Goal: Task Accomplishment & Management: Manage account settings

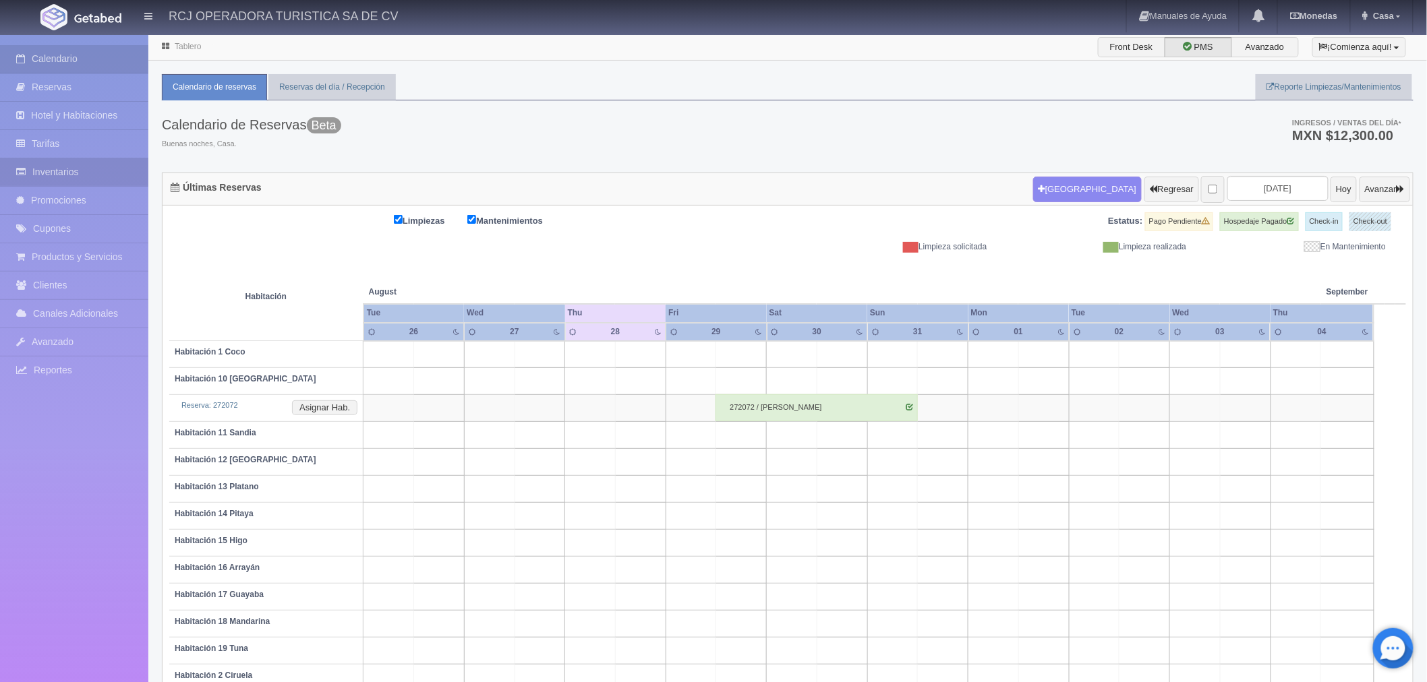
click at [69, 169] on link "Inventarios" at bounding box center [74, 172] width 148 height 28
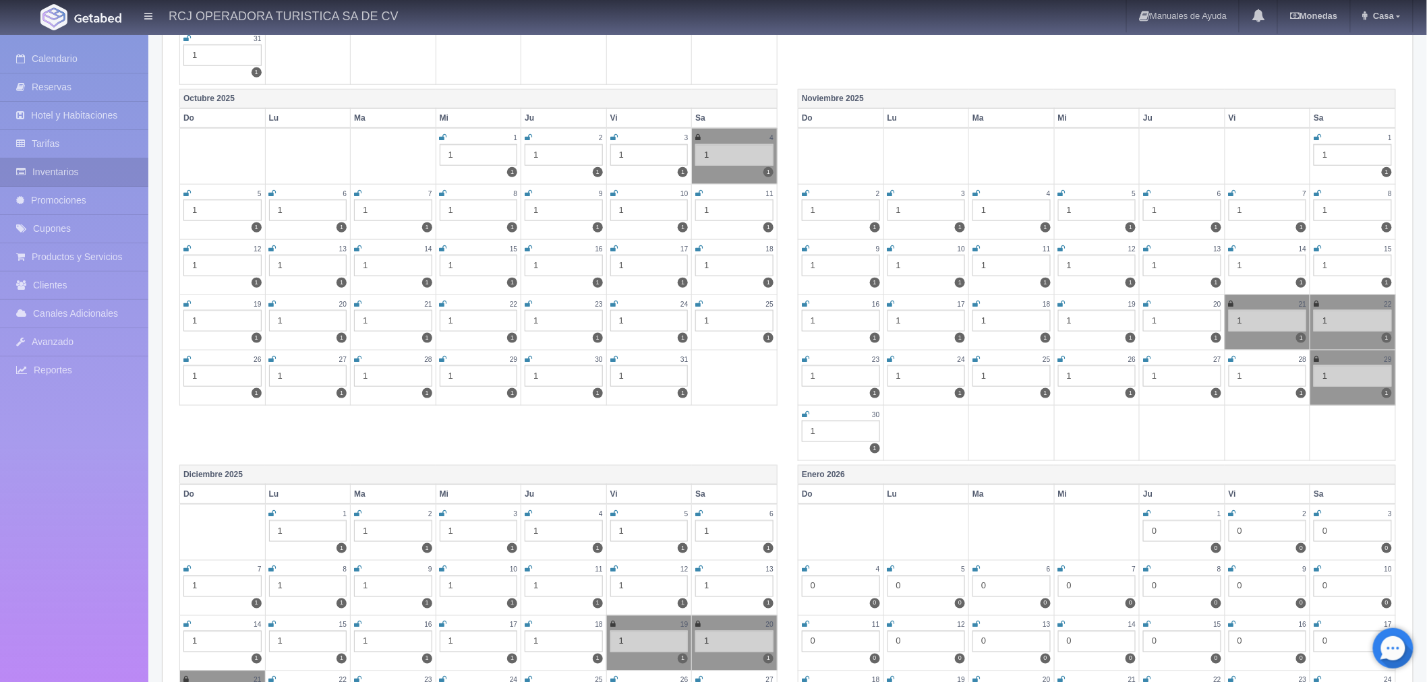
scroll to position [524, 0]
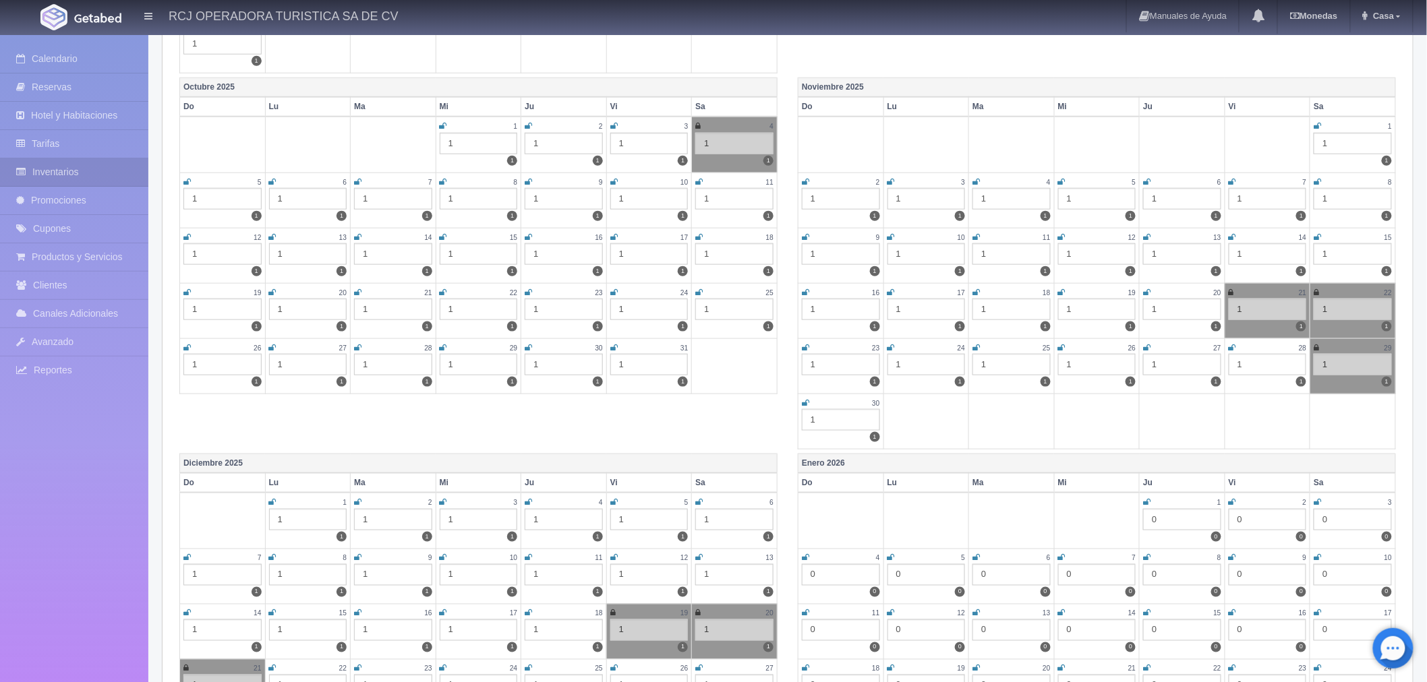
click at [1318, 233] on icon at bounding box center [1317, 237] width 7 height 8
click at [802, 289] on icon at bounding box center [805, 293] width 7 height 8
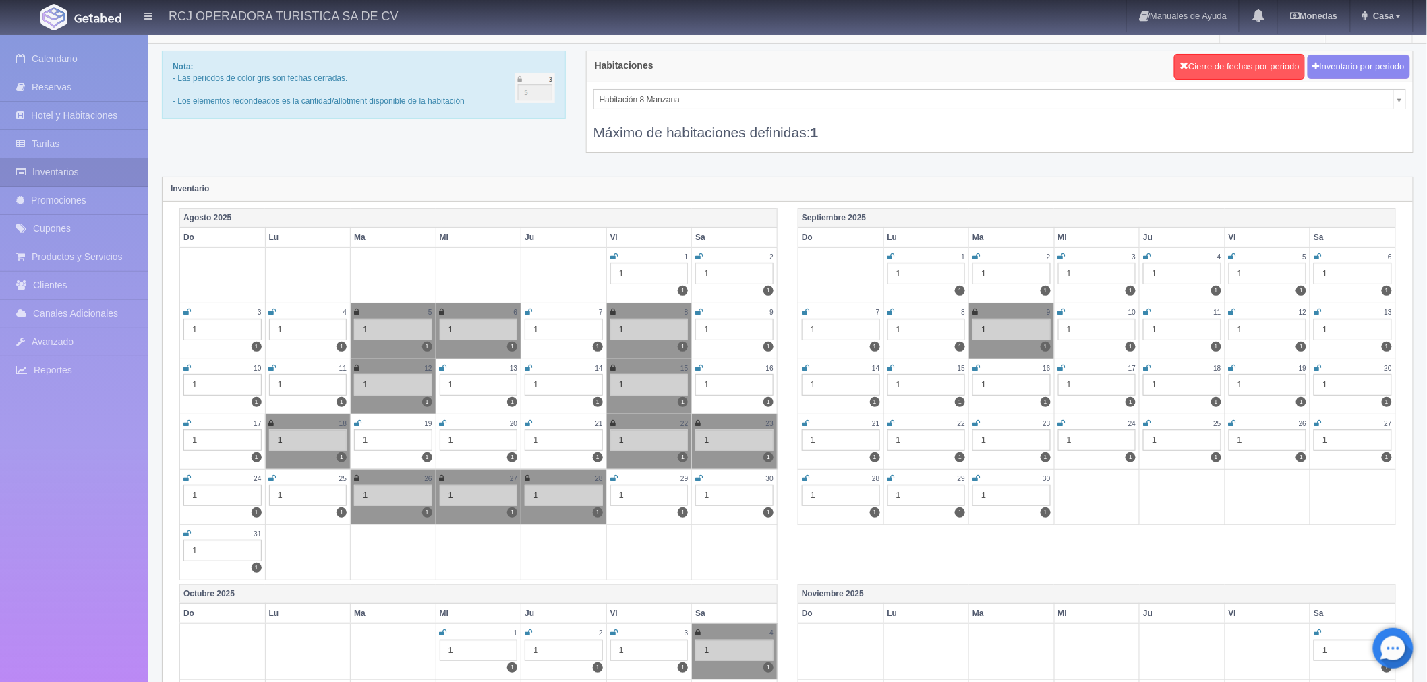
scroll to position [0, 0]
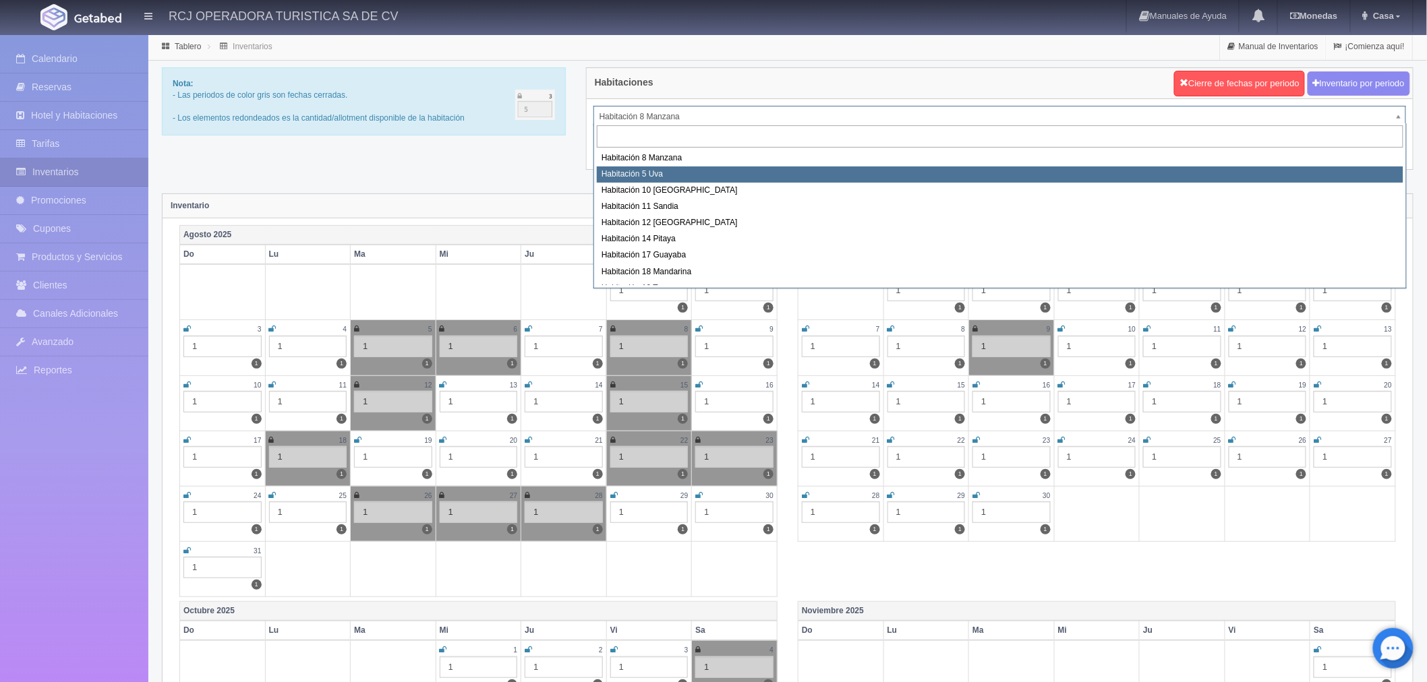
select select "1573"
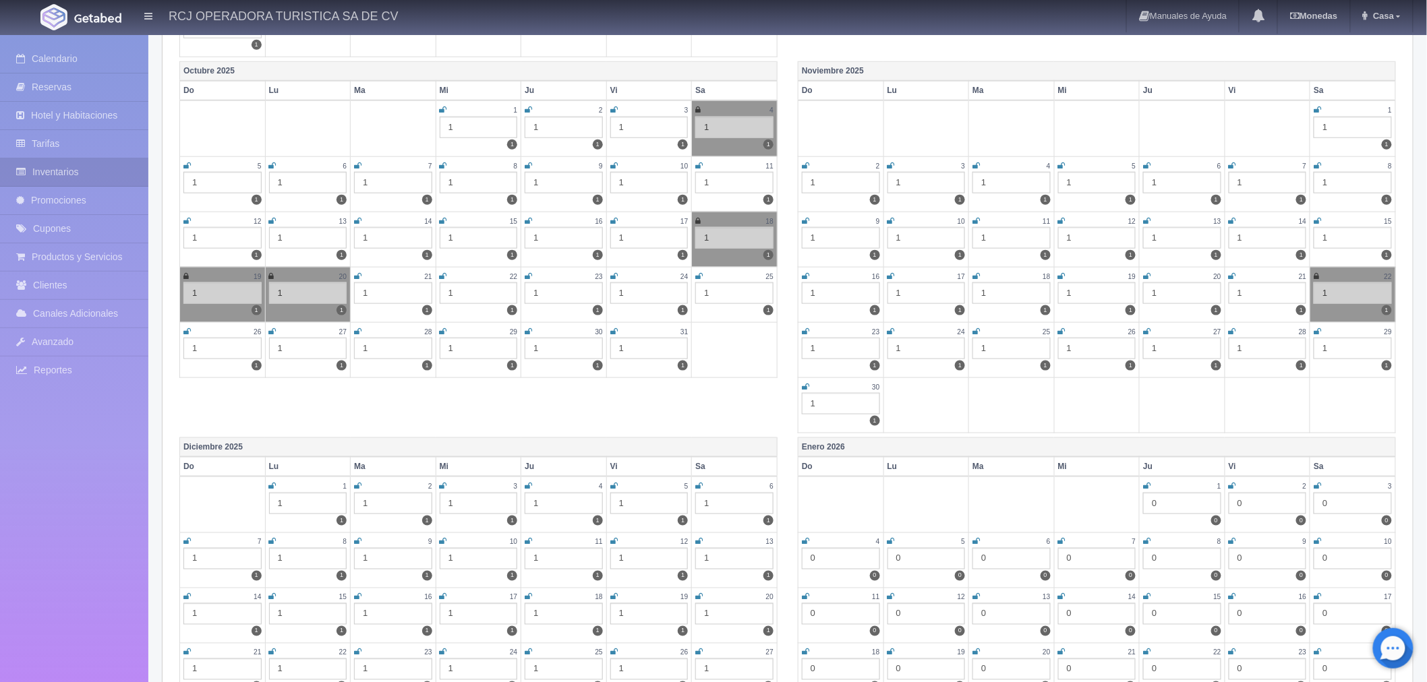
scroll to position [524, 0]
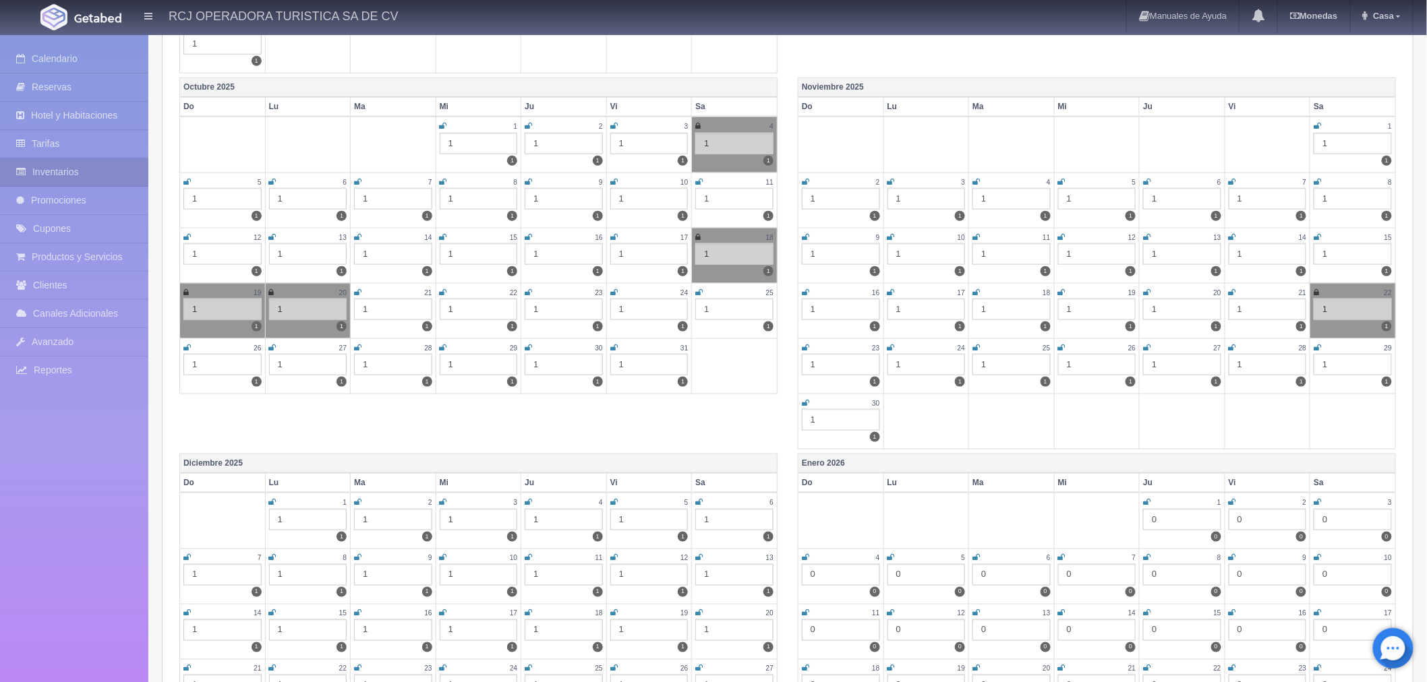
click at [1316, 233] on icon at bounding box center [1317, 237] width 7 height 8
drag, startPoint x: 800, startPoint y: 286, endPoint x: 808, endPoint y: 294, distance: 11.4
click at [800, 287] on td "16 1 1" at bounding box center [841, 310] width 86 height 55
click at [807, 289] on icon at bounding box center [805, 293] width 7 height 8
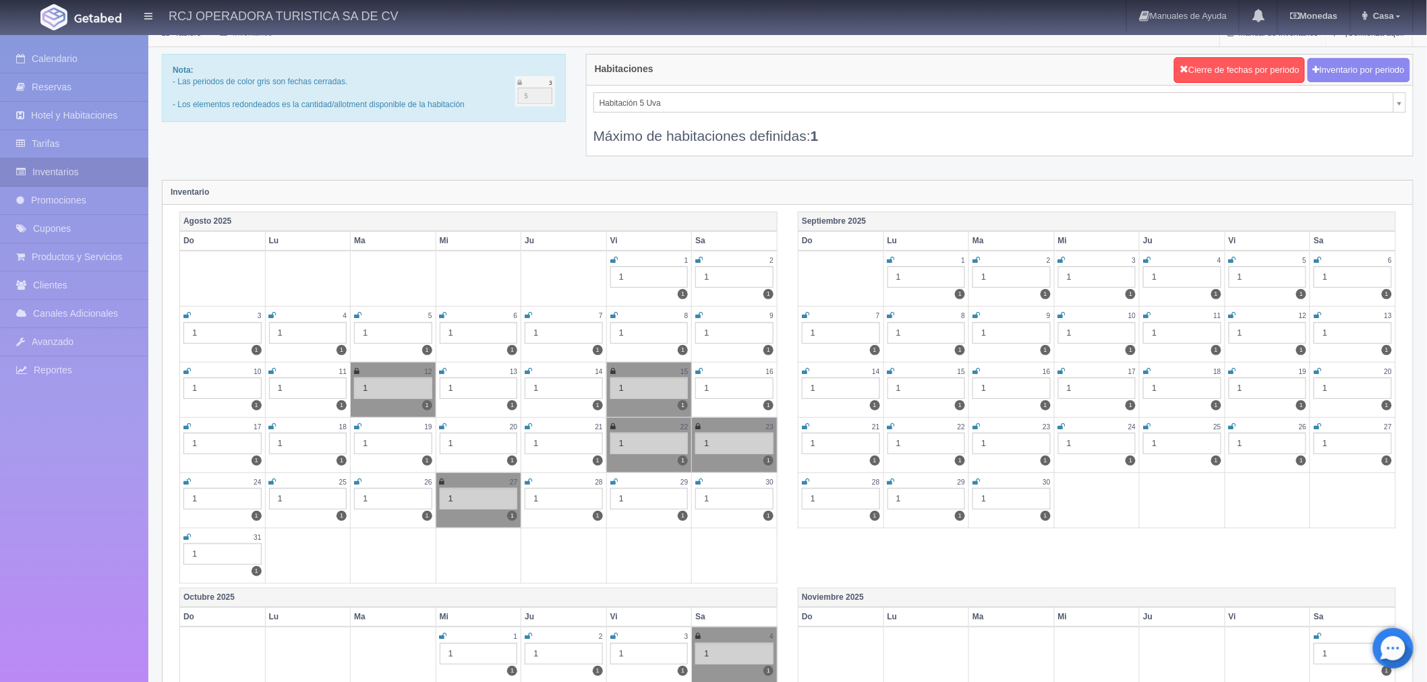
scroll to position [0, 0]
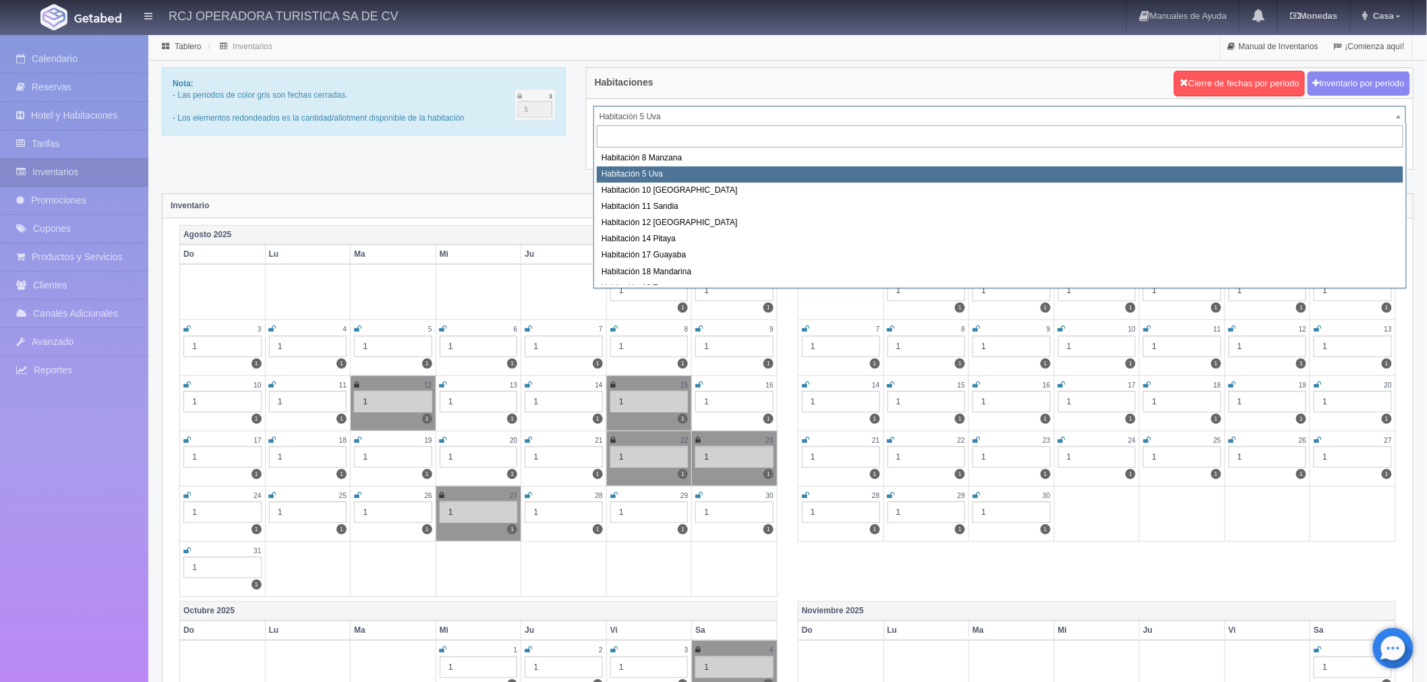
drag, startPoint x: 677, startPoint y: 116, endPoint x: 676, endPoint y: 164, distance: 47.9
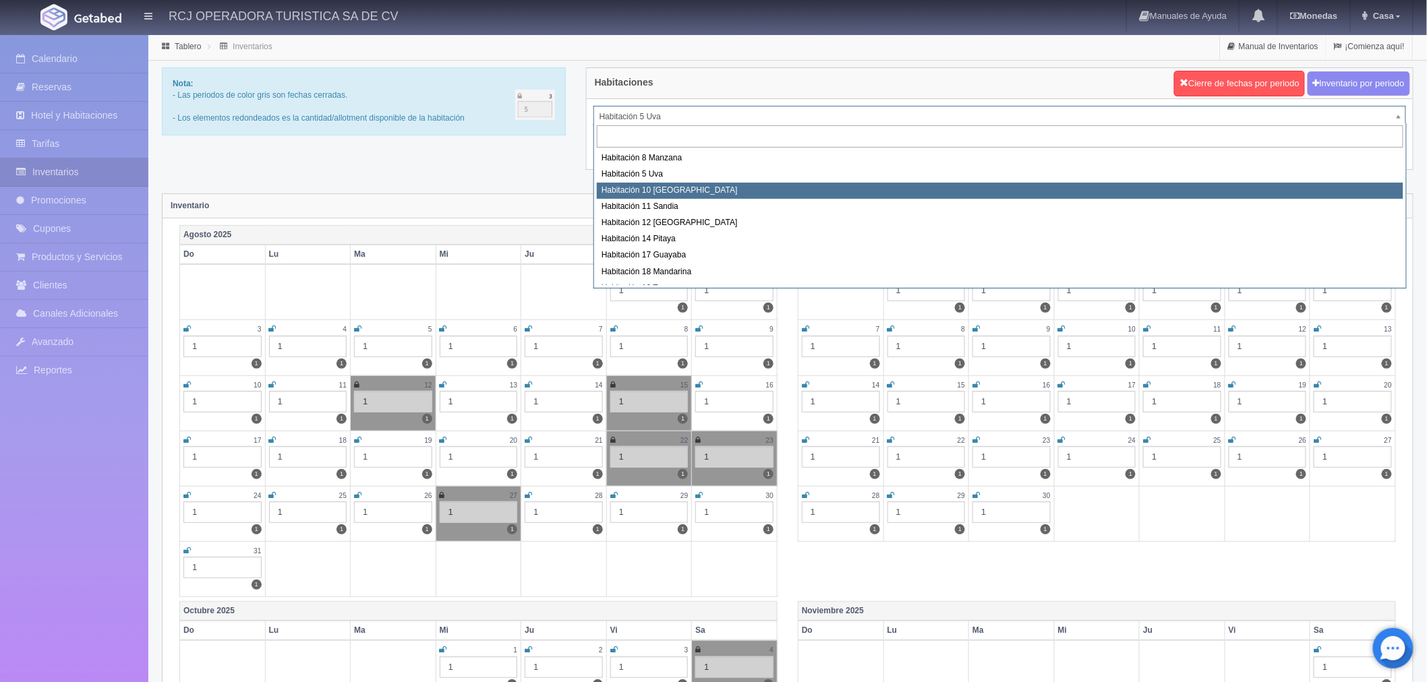
select select "1574"
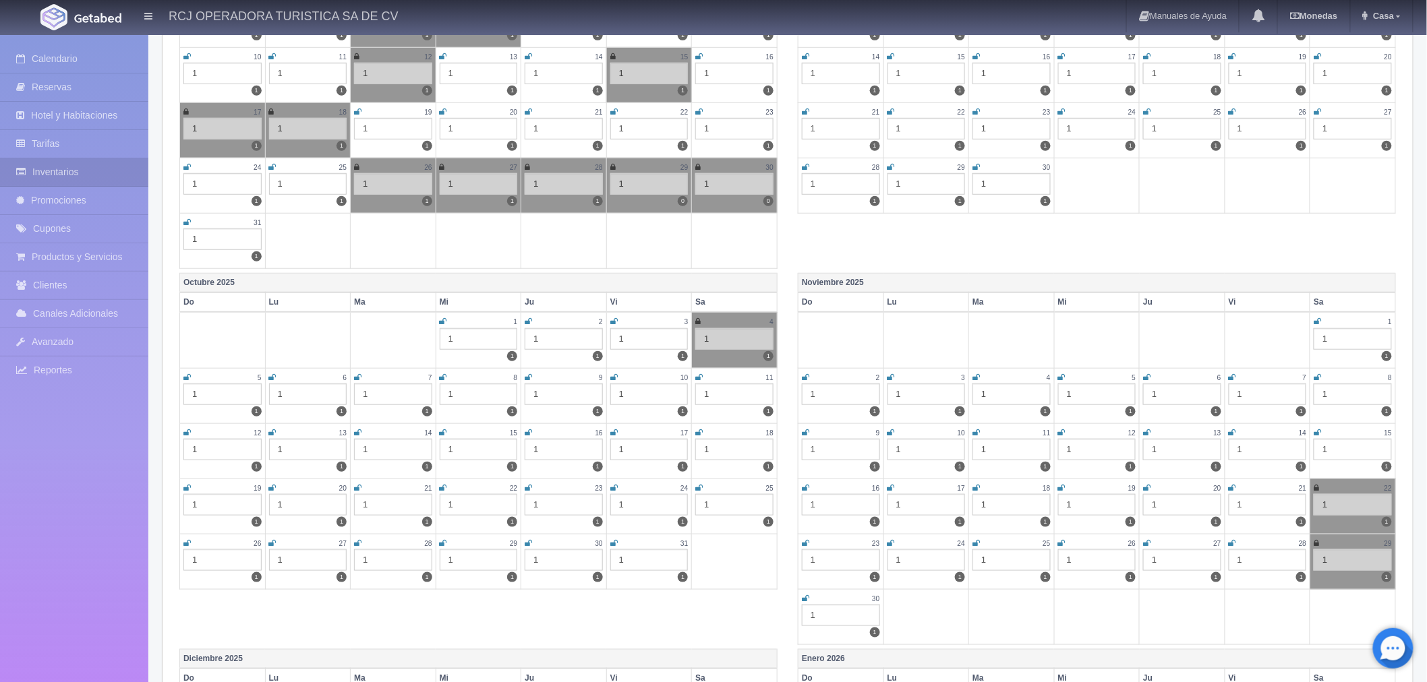
scroll to position [449, 0]
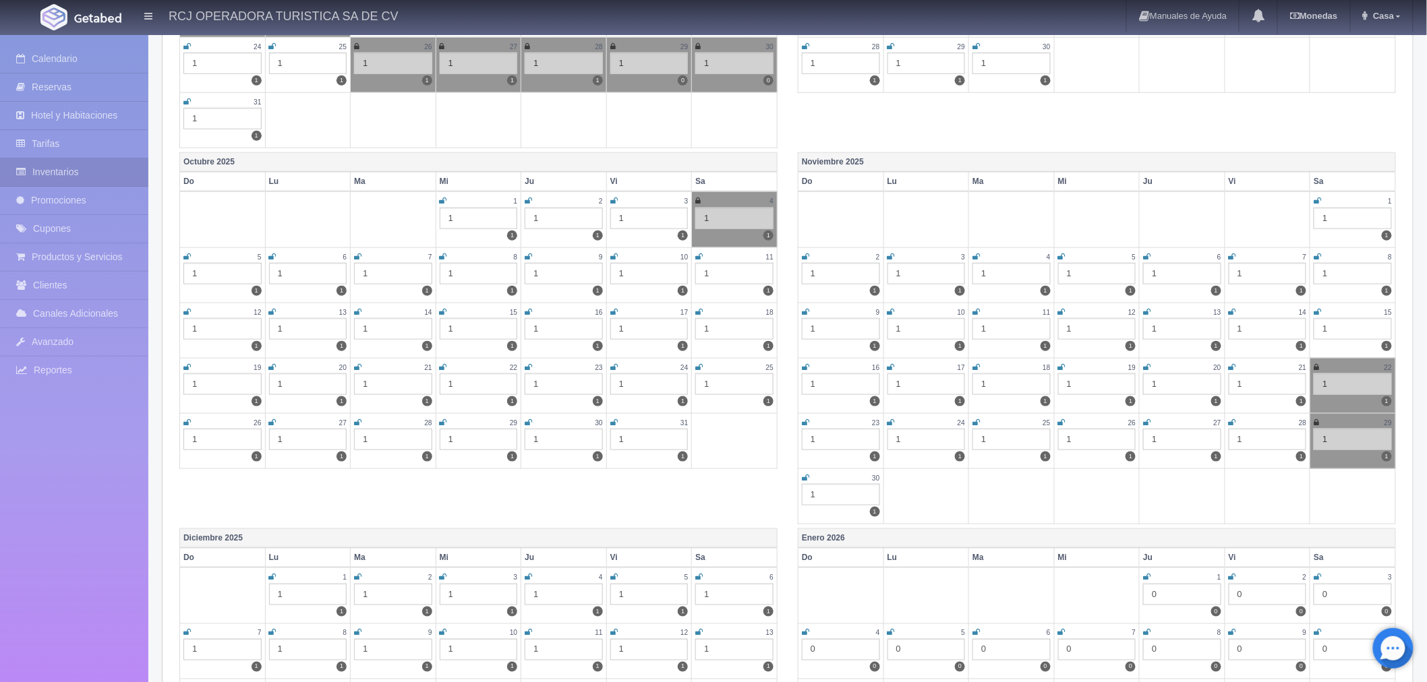
click at [1316, 312] on icon at bounding box center [1317, 312] width 7 height 8
drag, startPoint x: 805, startPoint y: 366, endPoint x: 825, endPoint y: 371, distance: 20.1
click at [805, 366] on icon at bounding box center [805, 367] width 7 height 8
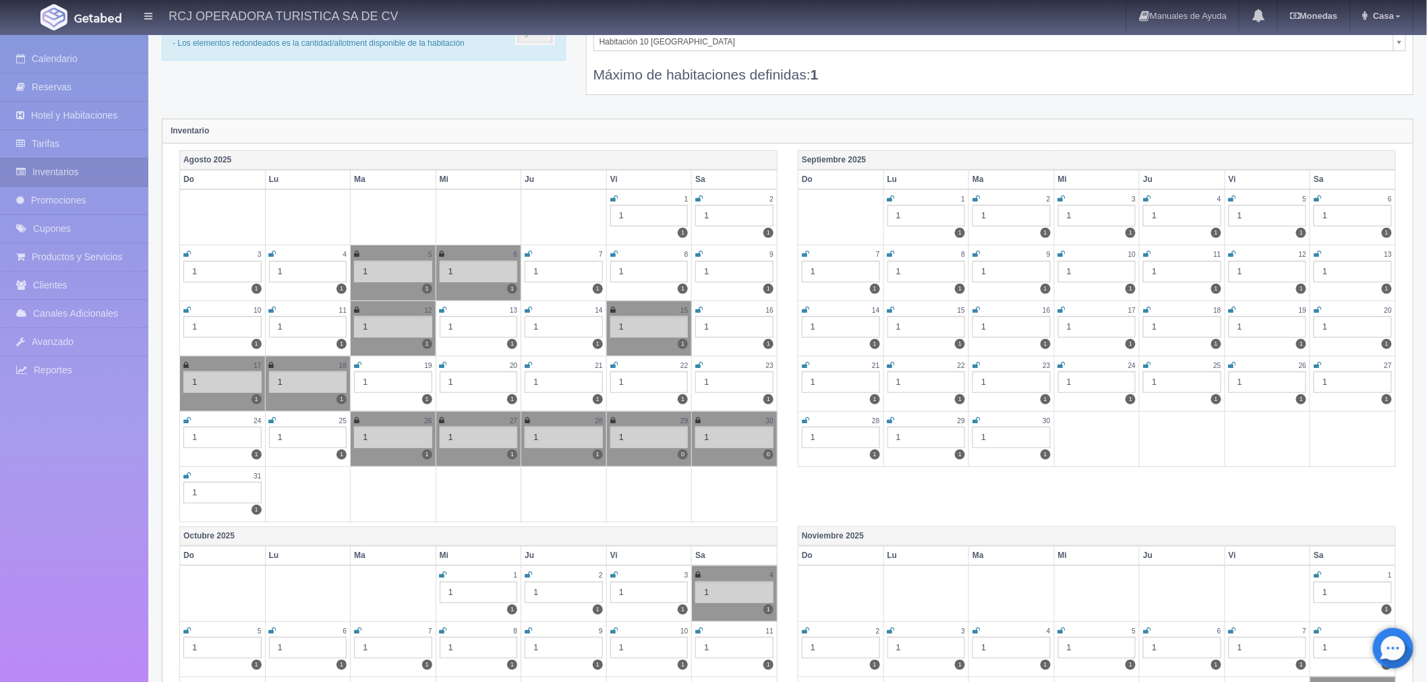
scroll to position [0, 0]
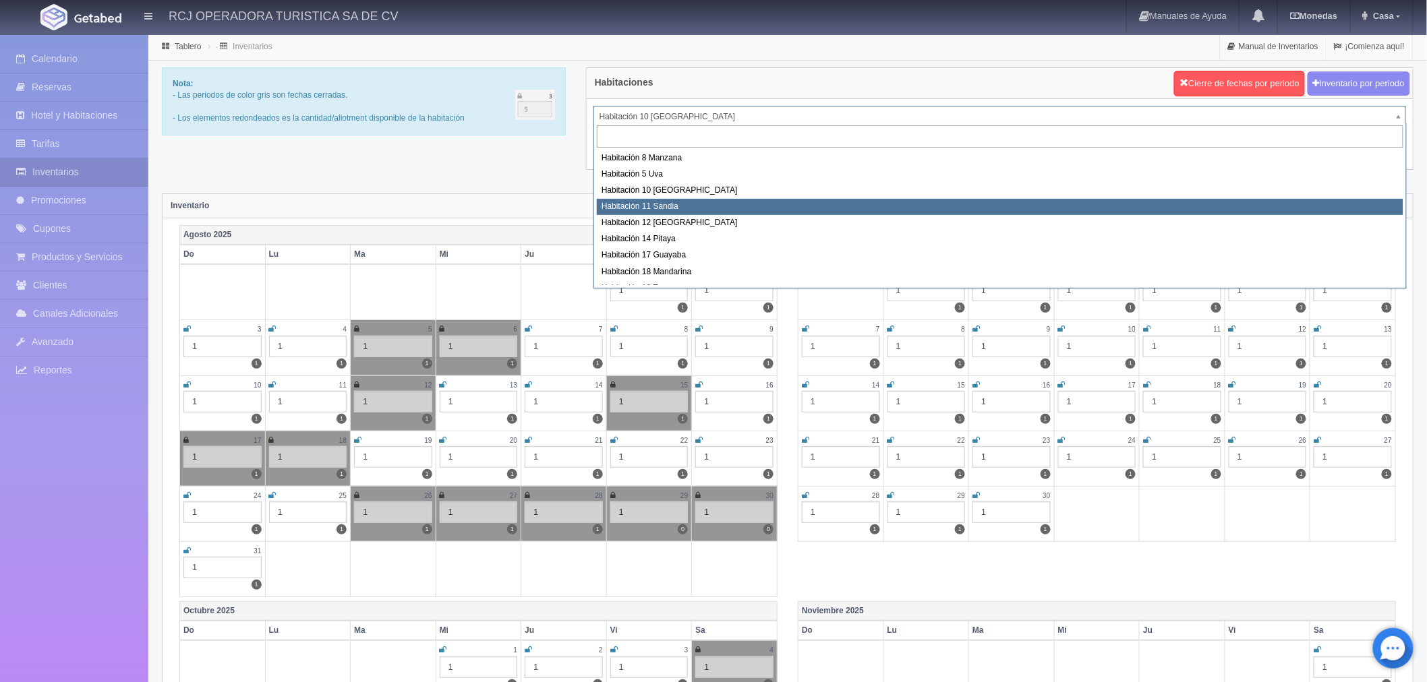
select select "1575"
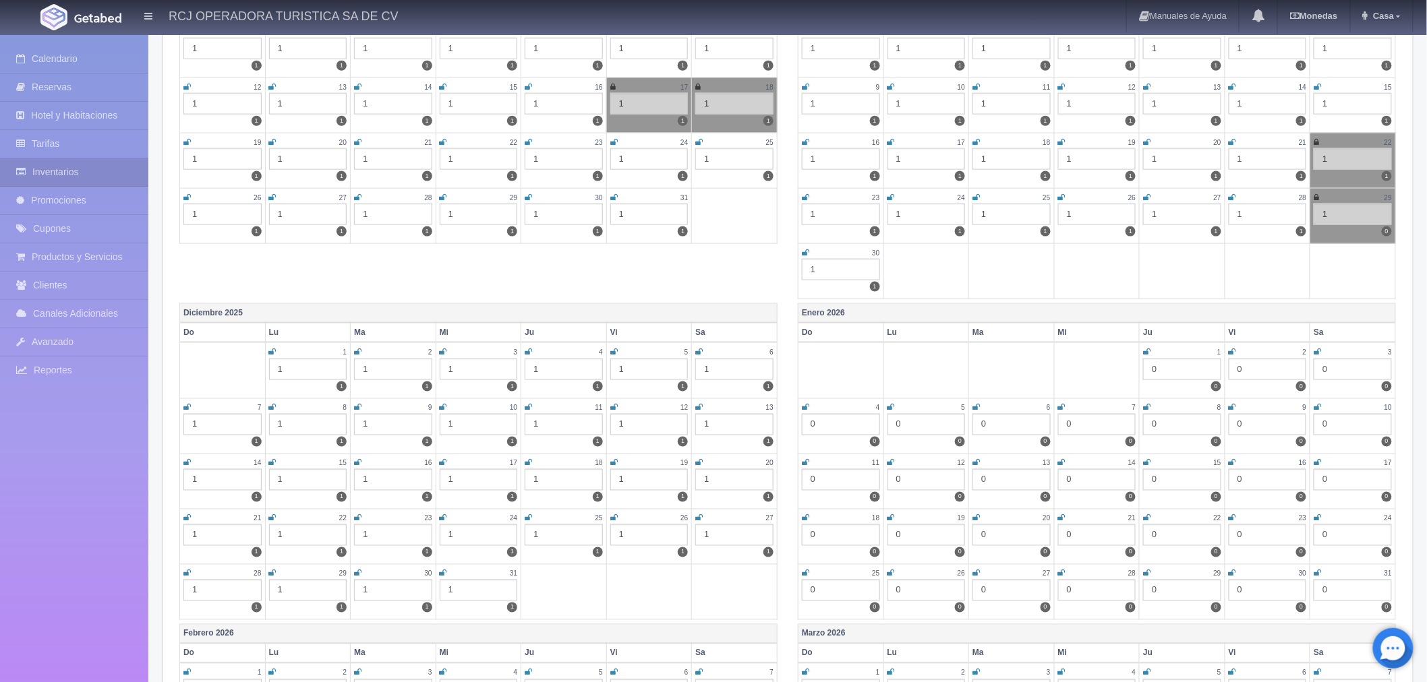
scroll to position [524, 0]
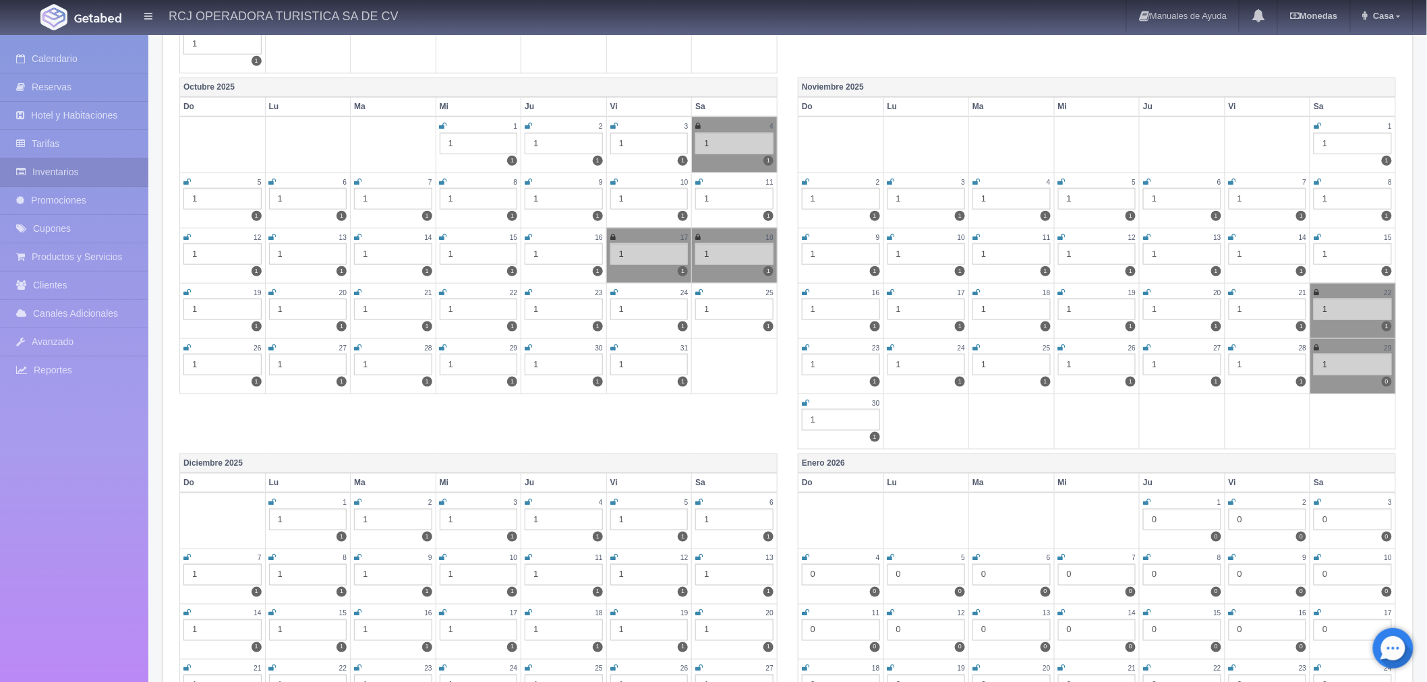
click at [1314, 233] on icon at bounding box center [1317, 237] width 7 height 8
click at [800, 287] on td "16 1 1" at bounding box center [841, 310] width 86 height 55
click at [807, 289] on icon at bounding box center [805, 293] width 7 height 8
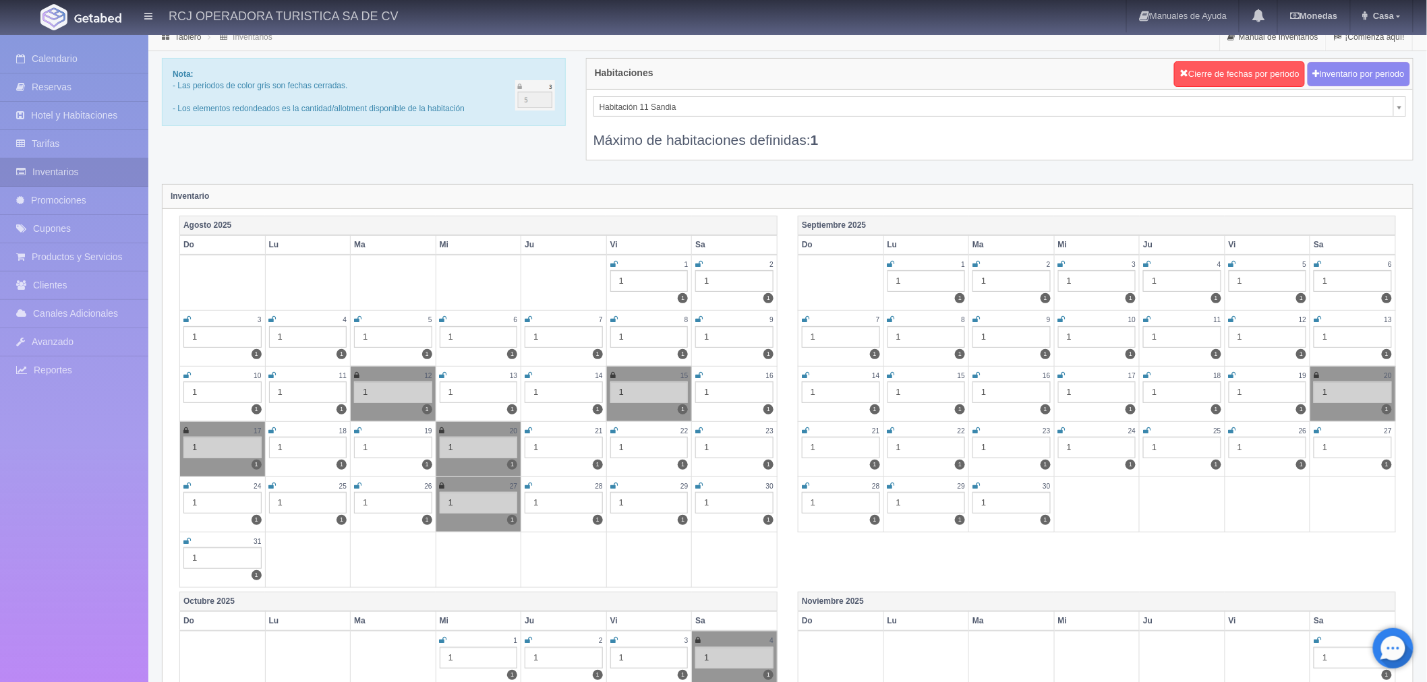
scroll to position [0, 0]
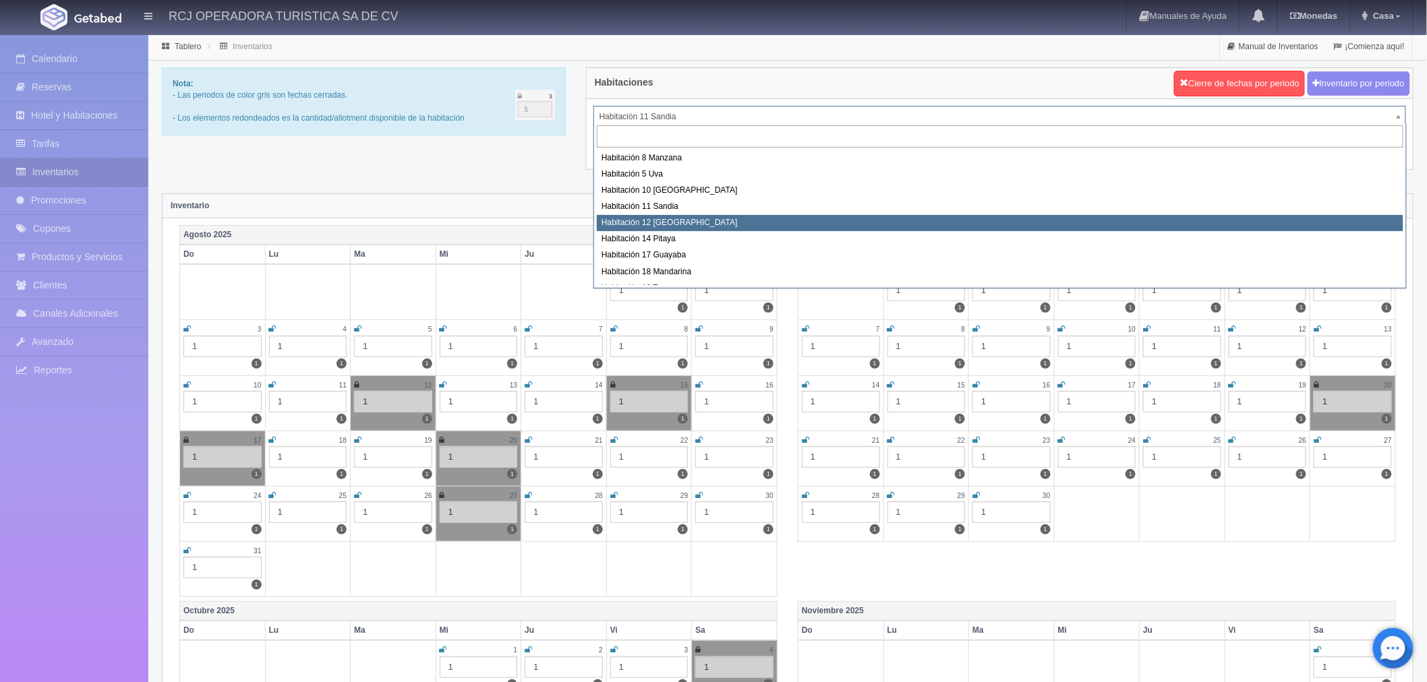
select select "1576"
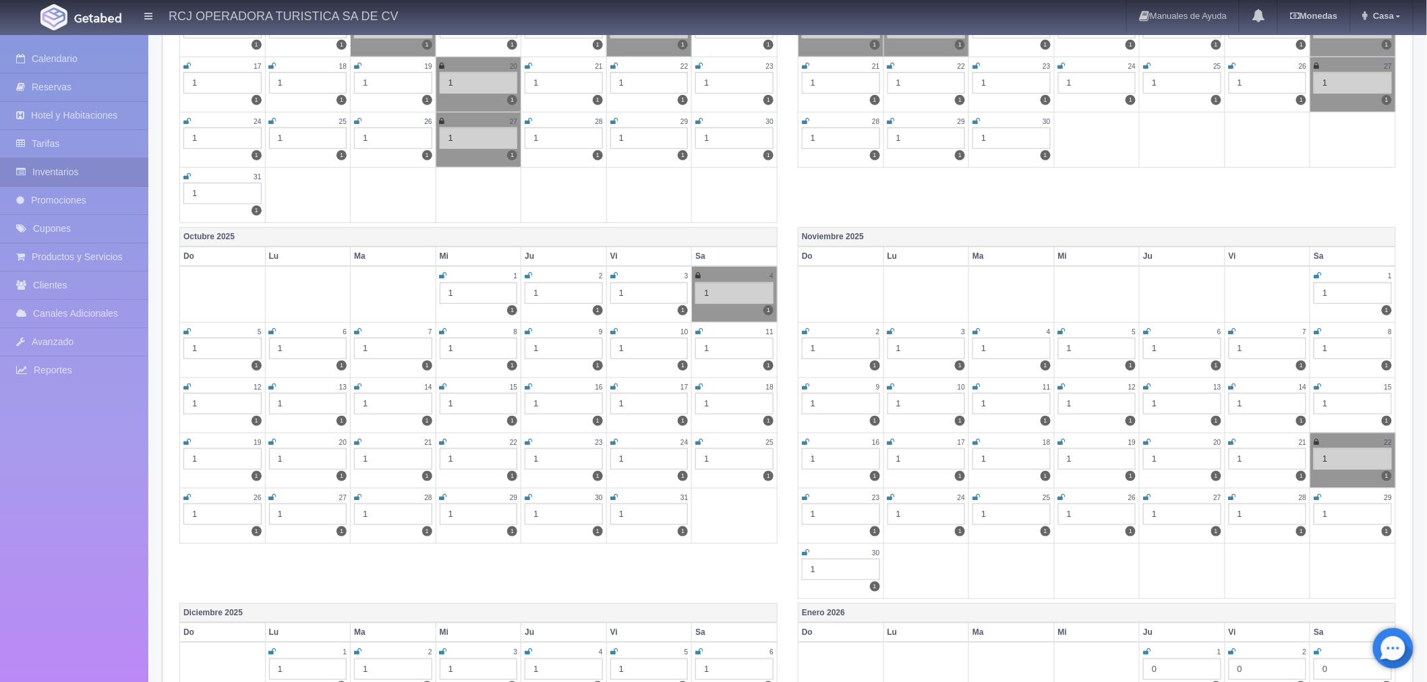
scroll to position [449, 0]
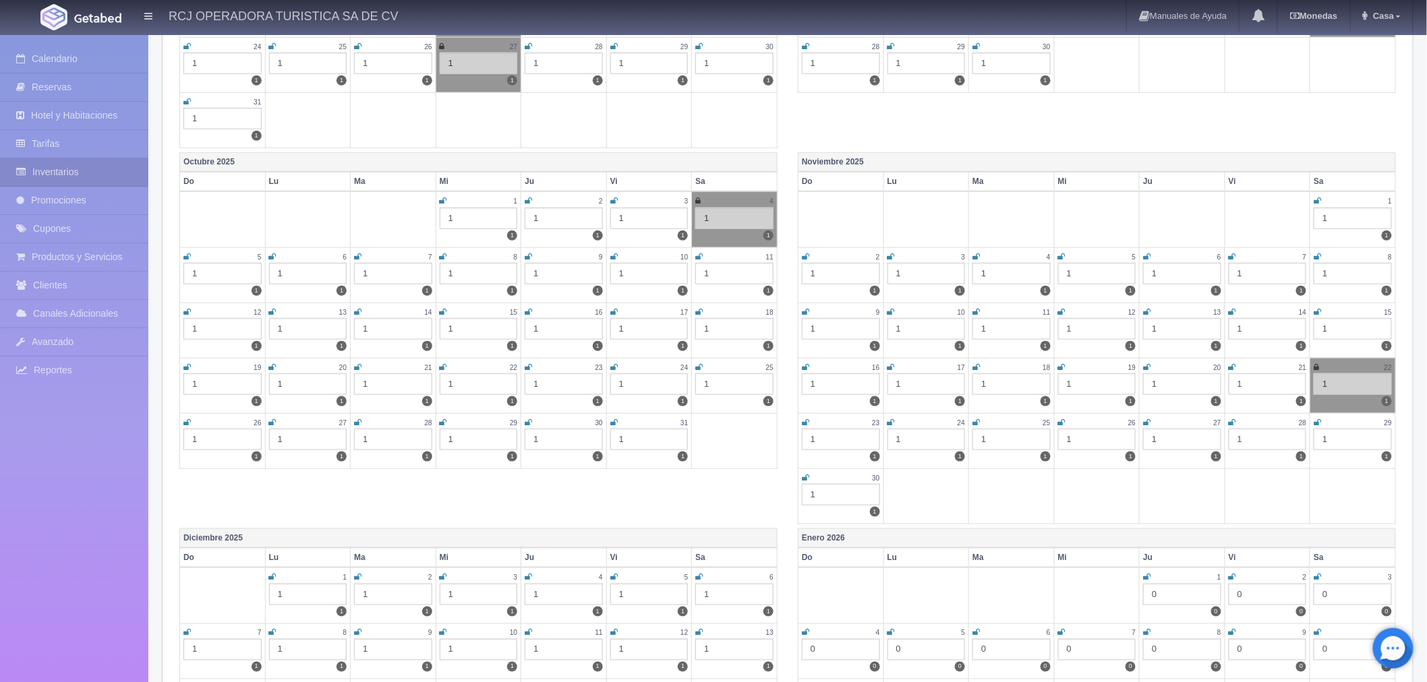
click at [1319, 308] on icon at bounding box center [1317, 312] width 7 height 8
drag, startPoint x: 806, startPoint y: 363, endPoint x: 815, endPoint y: 371, distance: 11.9
click at [806, 363] on icon at bounding box center [805, 367] width 7 height 8
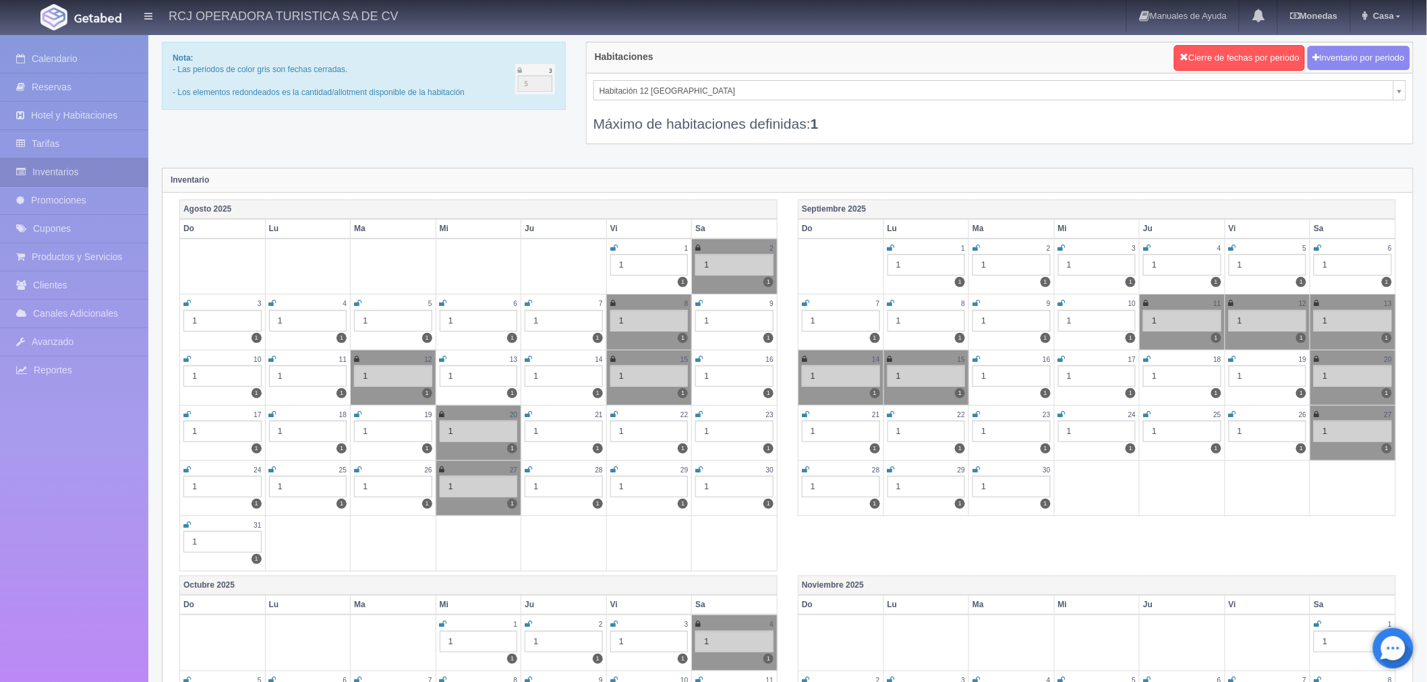
scroll to position [0, 0]
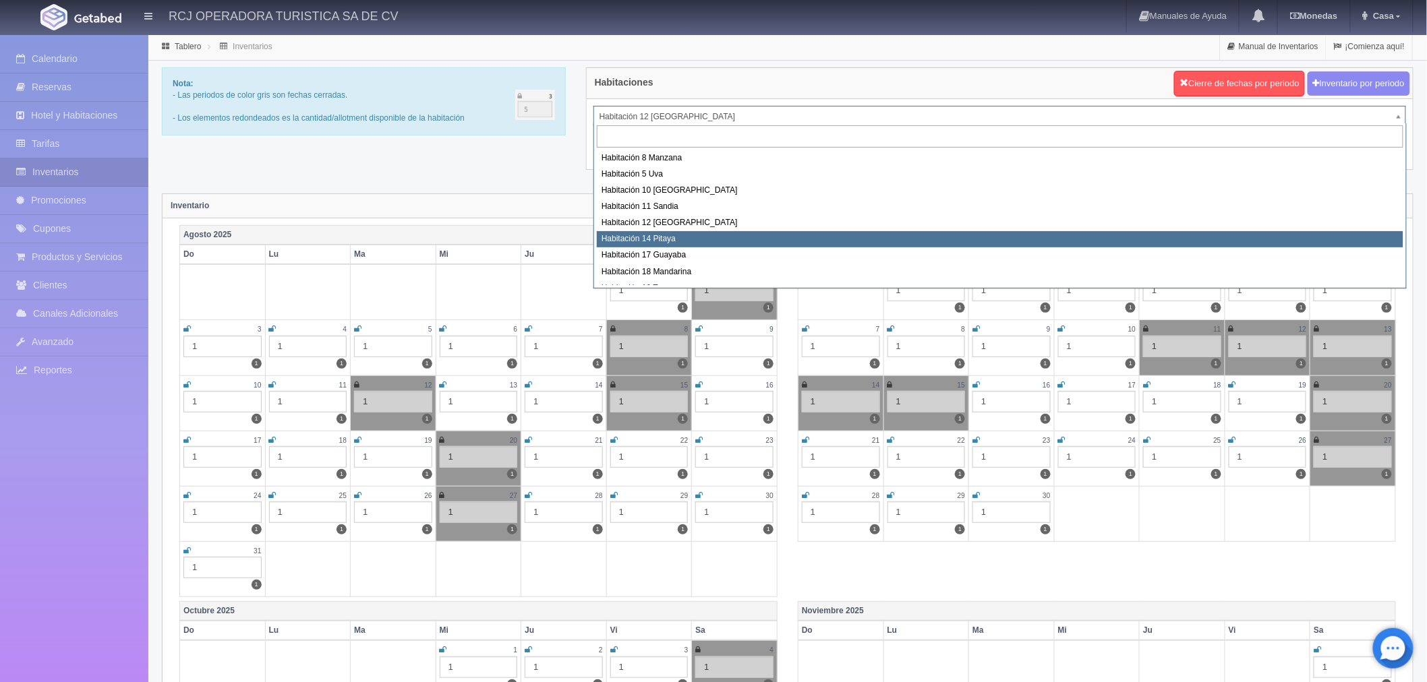
select select "1577"
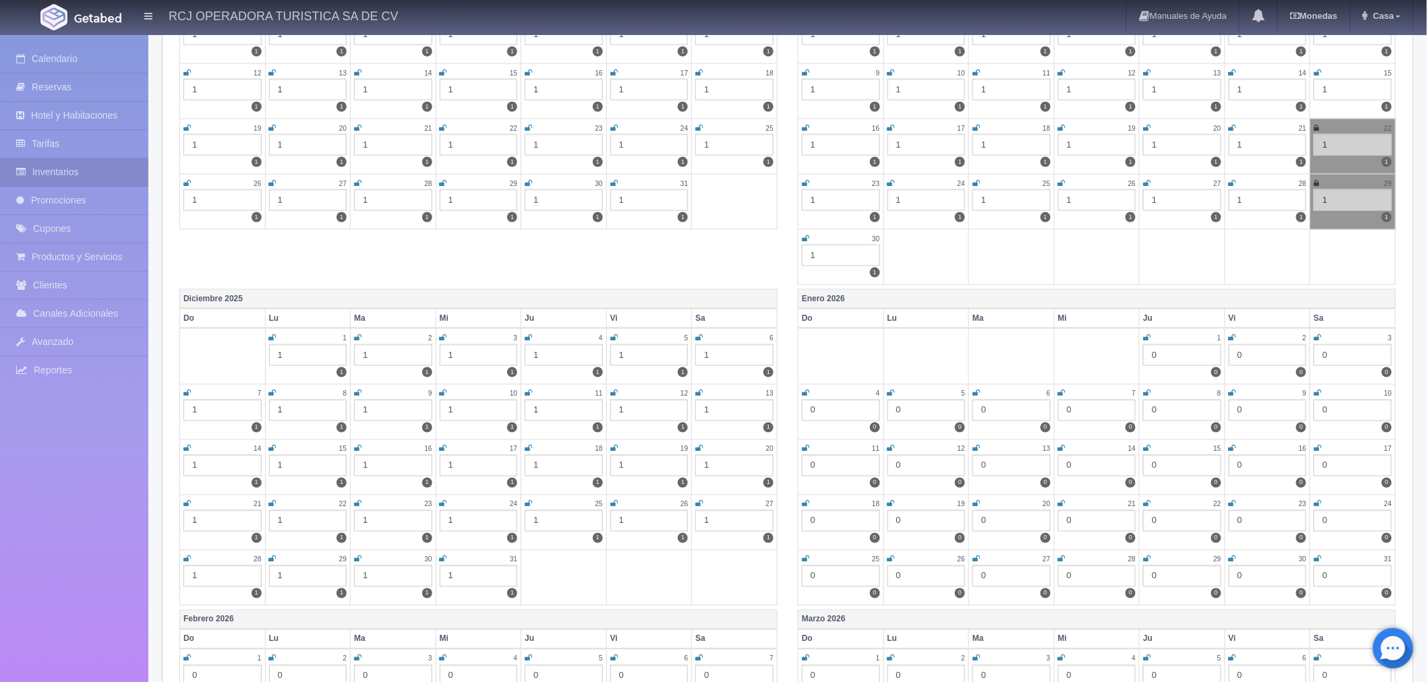
scroll to position [524, 0]
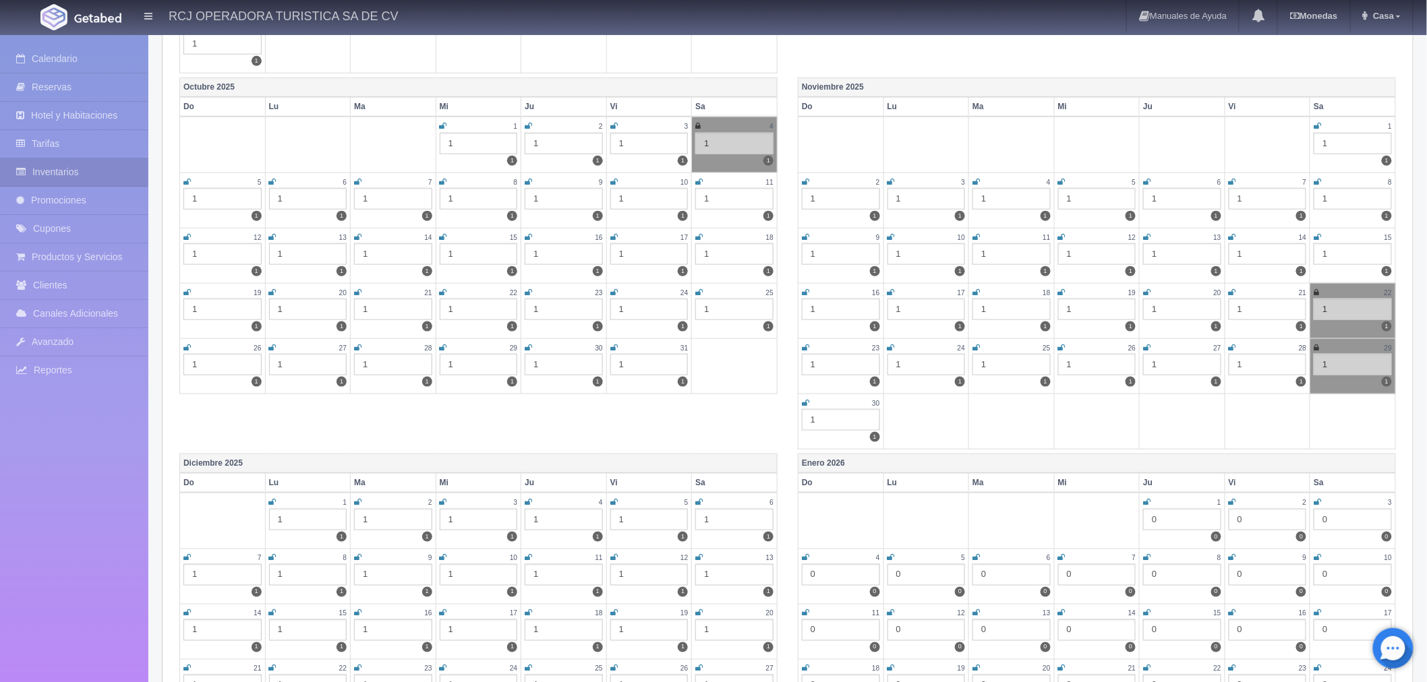
click at [1320, 233] on icon at bounding box center [1317, 237] width 7 height 8
click at [805, 289] on icon at bounding box center [805, 293] width 7 height 8
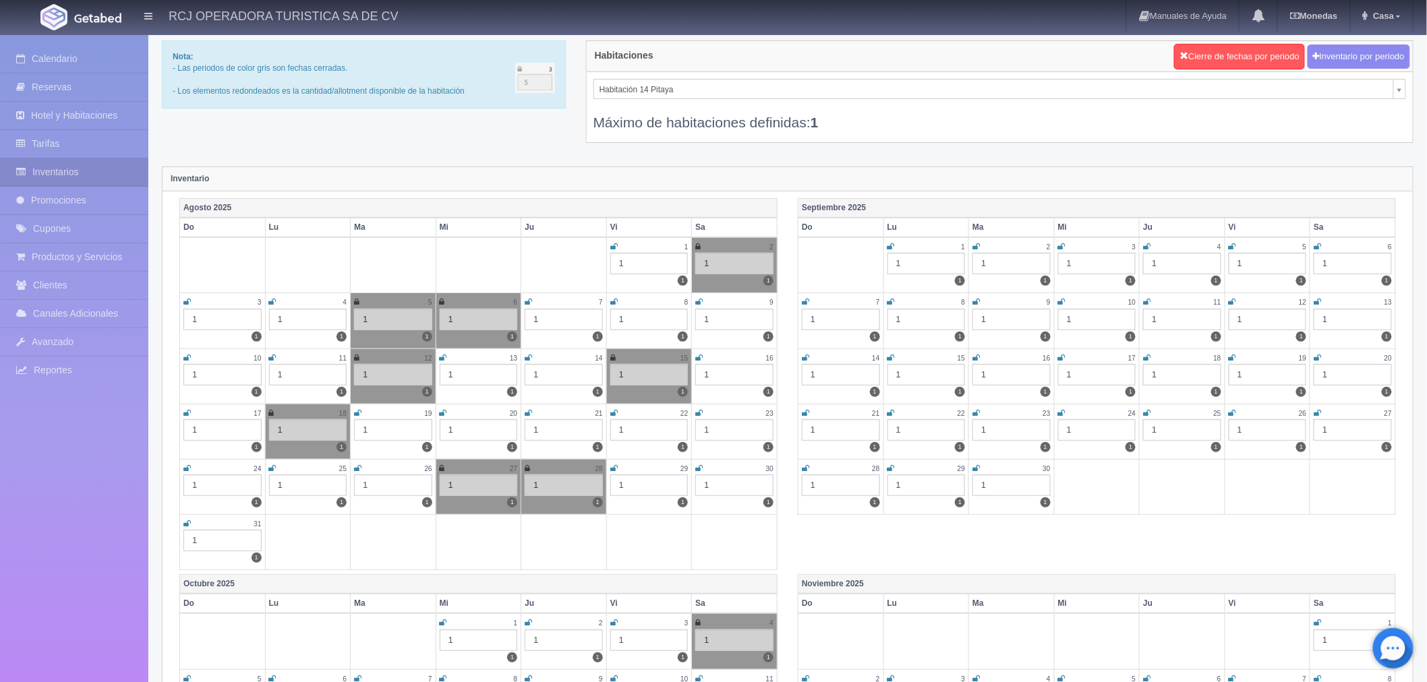
scroll to position [0, 0]
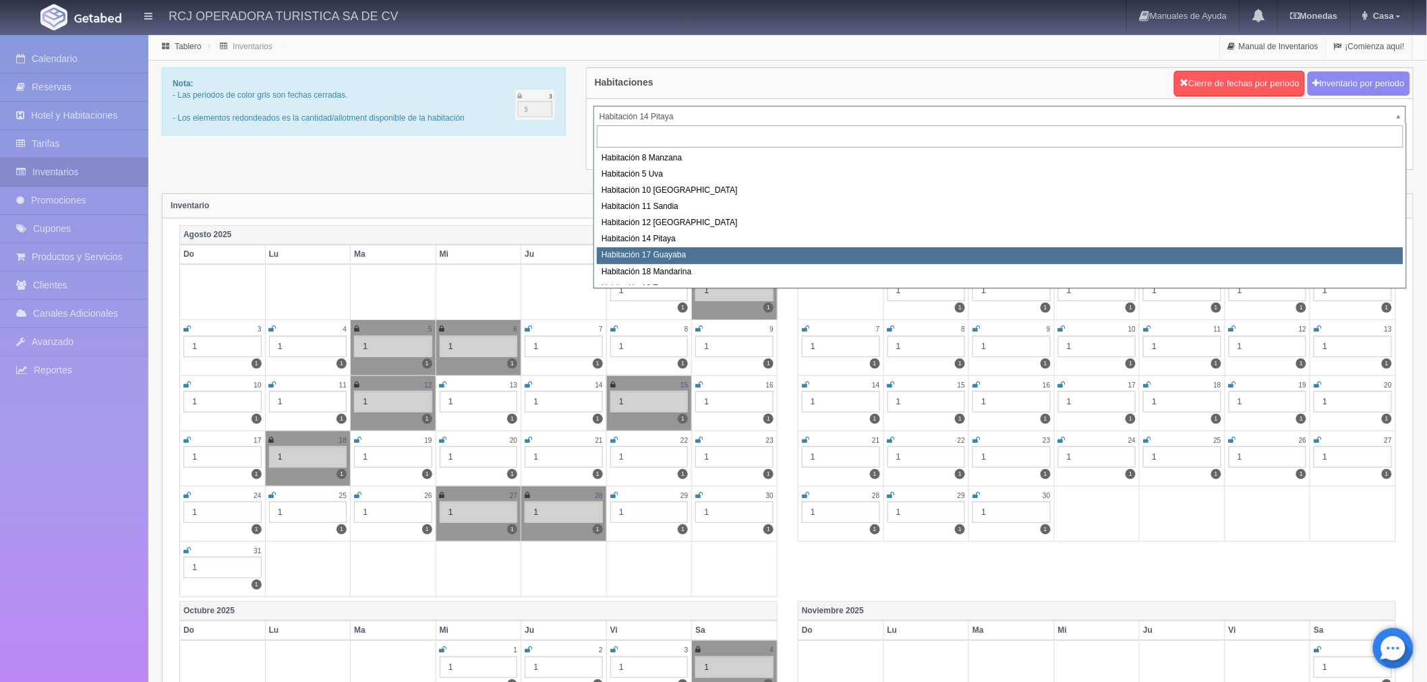
select select "1578"
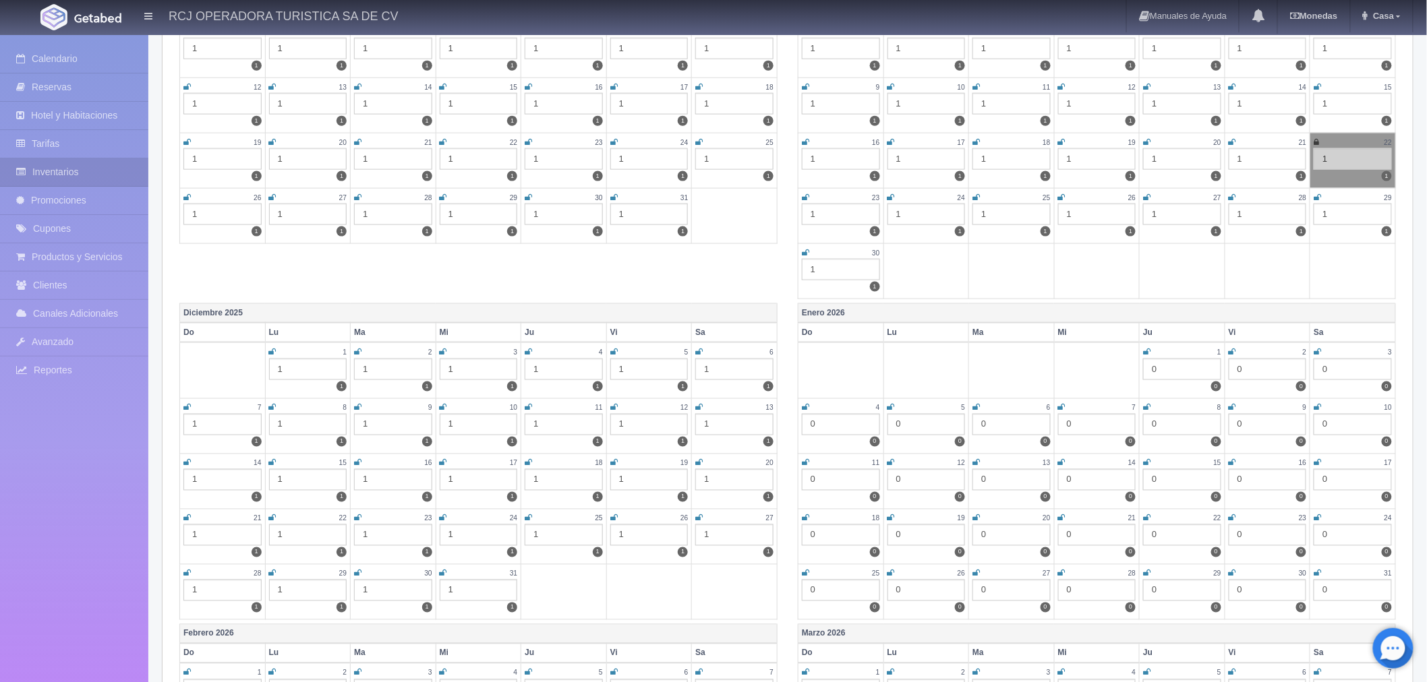
scroll to position [524, 0]
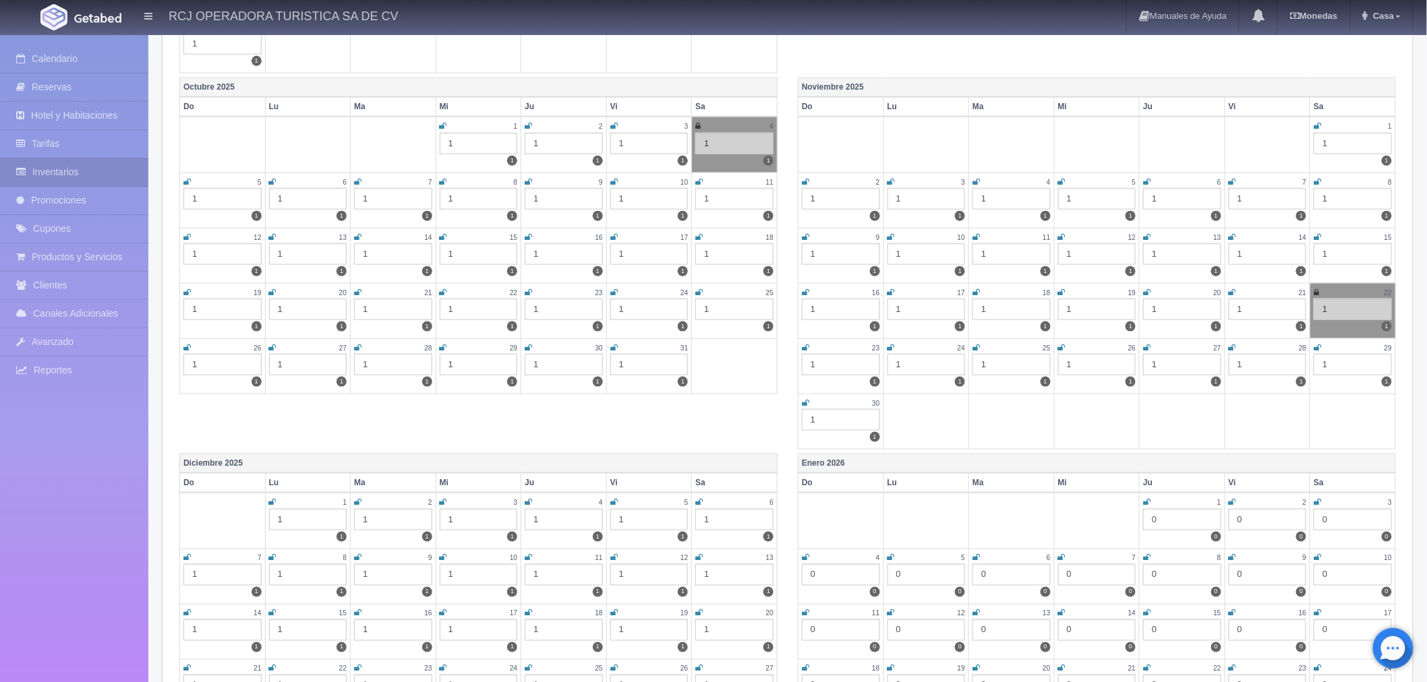
click at [1319, 237] on icon at bounding box center [1317, 237] width 7 height 8
click at [803, 289] on icon at bounding box center [805, 293] width 7 height 8
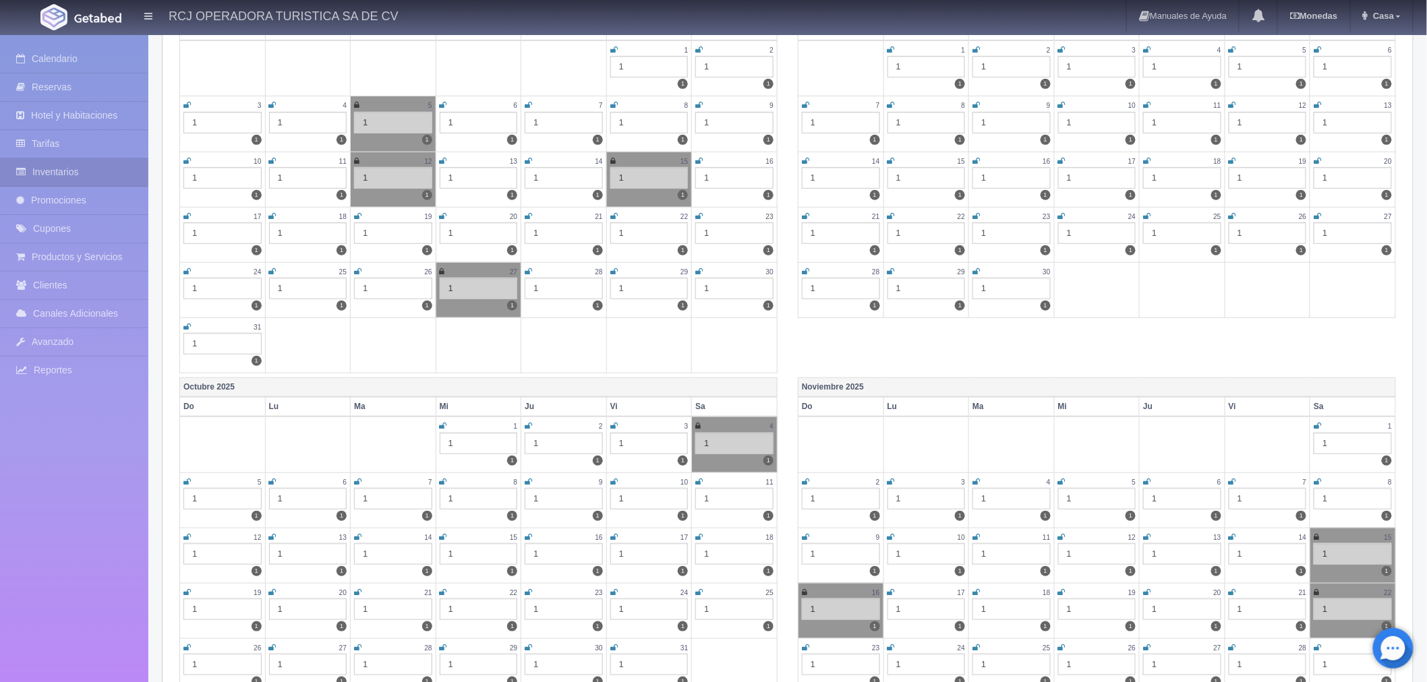
scroll to position [0, 0]
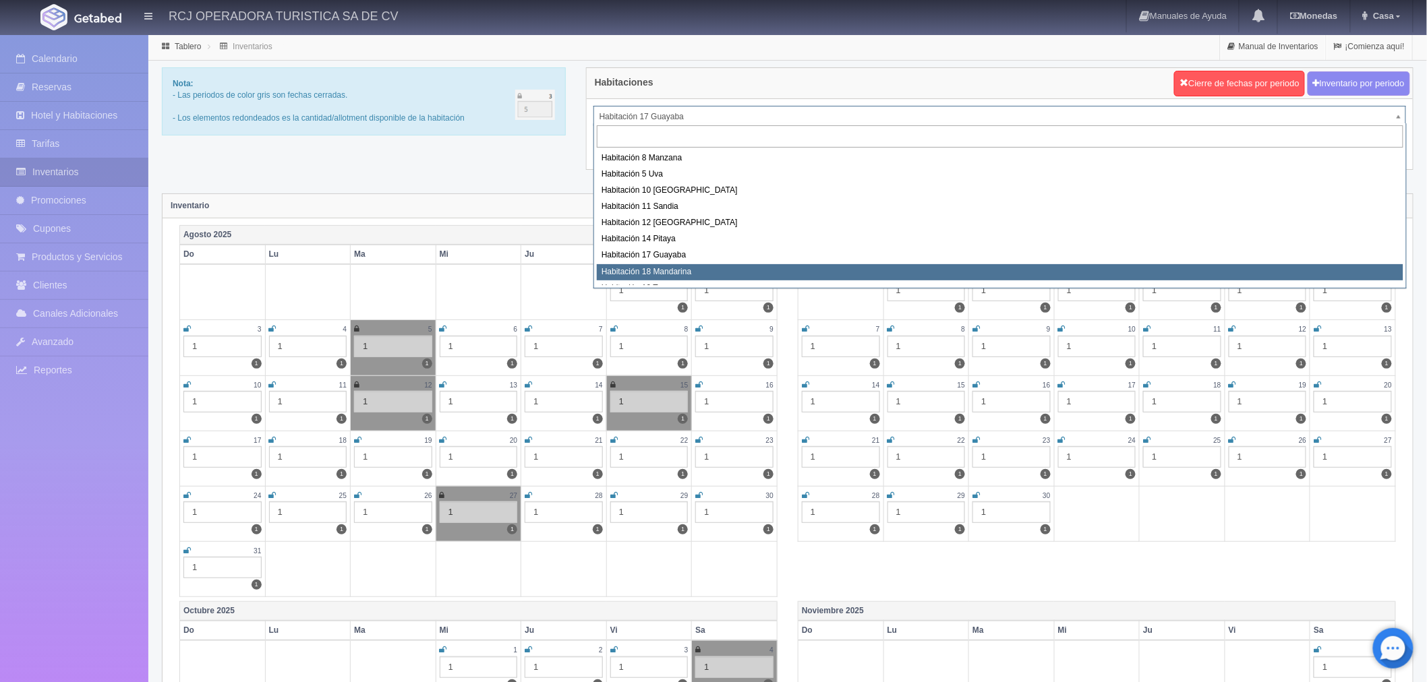
select select "1579"
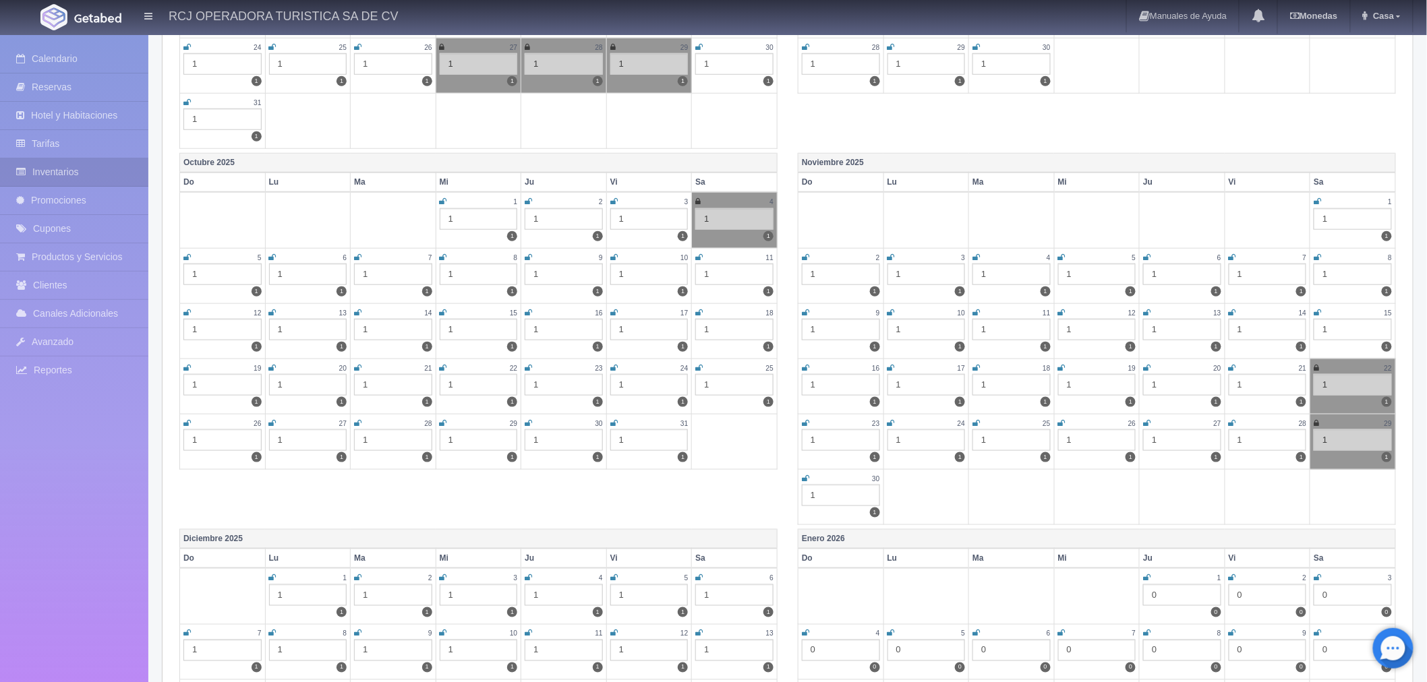
scroll to position [449, 0]
drag, startPoint x: 1316, startPoint y: 307, endPoint x: 1307, endPoint y: 314, distance: 12.0
click at [1316, 308] on icon at bounding box center [1317, 312] width 7 height 8
click at [802, 366] on icon at bounding box center [805, 367] width 7 height 8
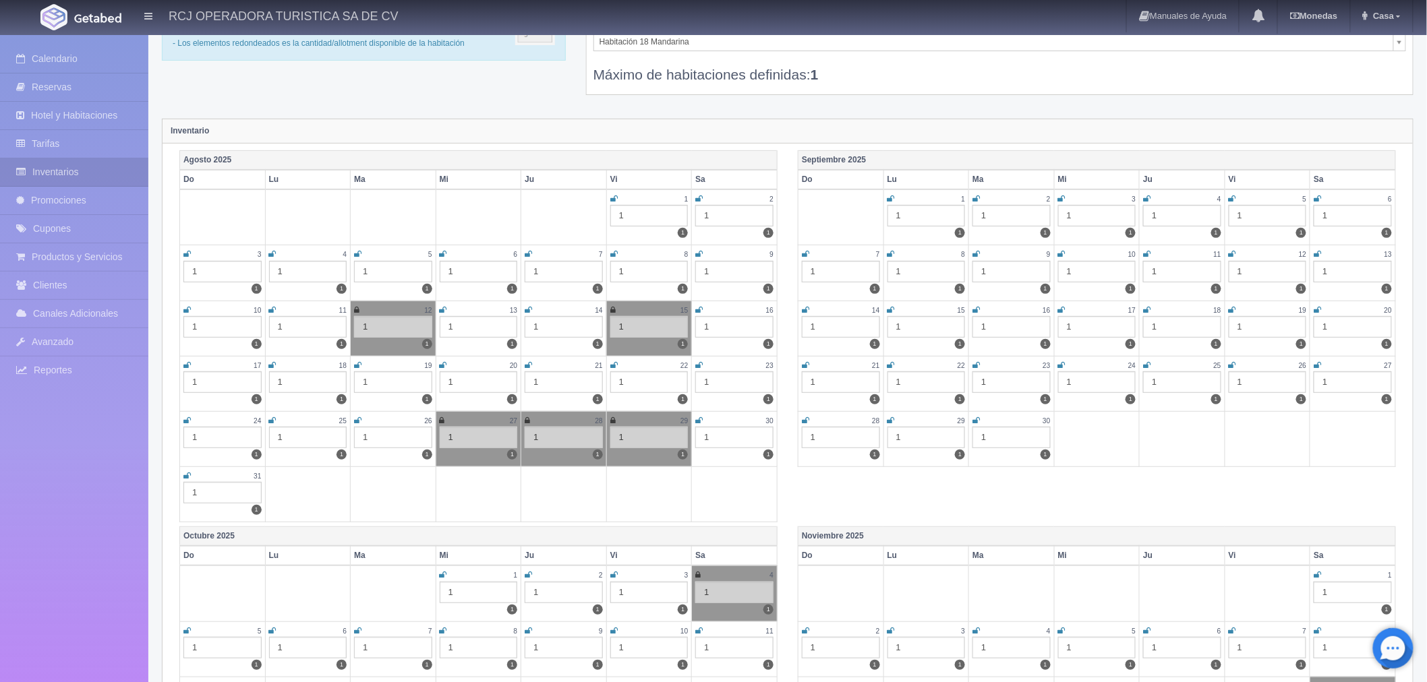
scroll to position [0, 0]
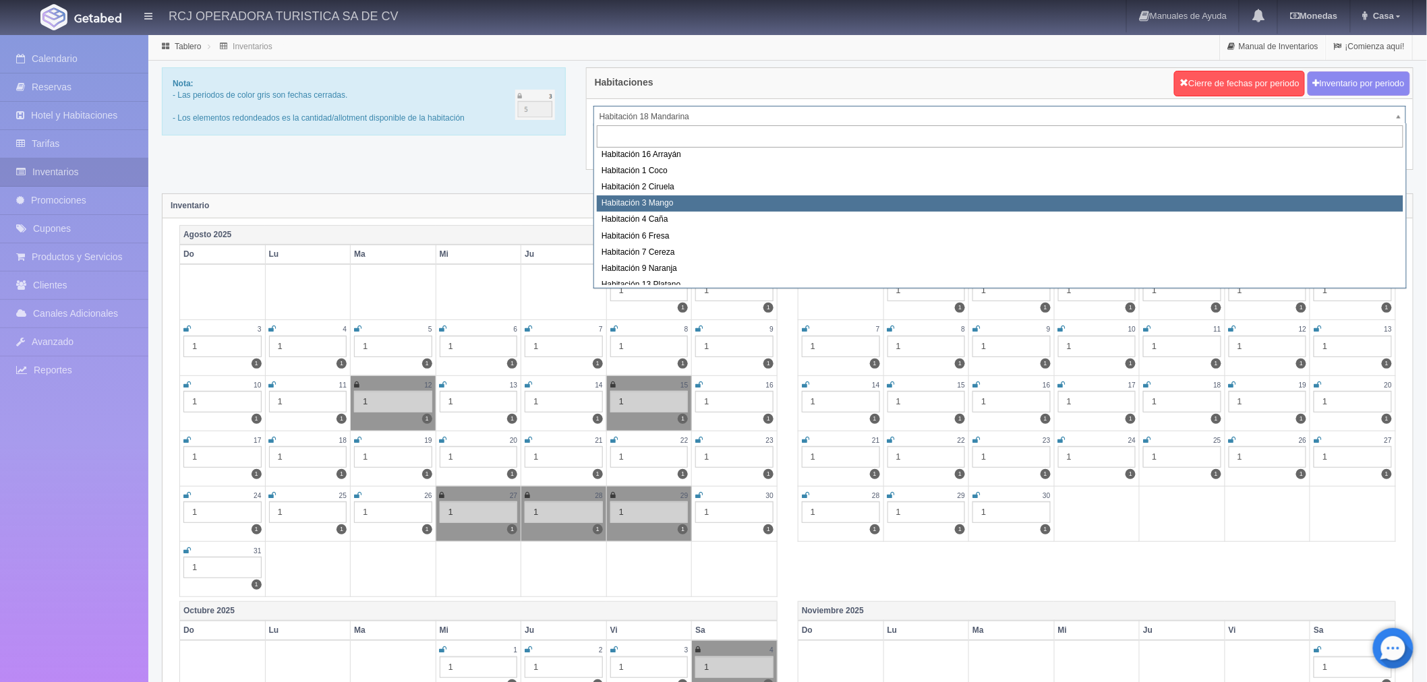
scroll to position [75, 0]
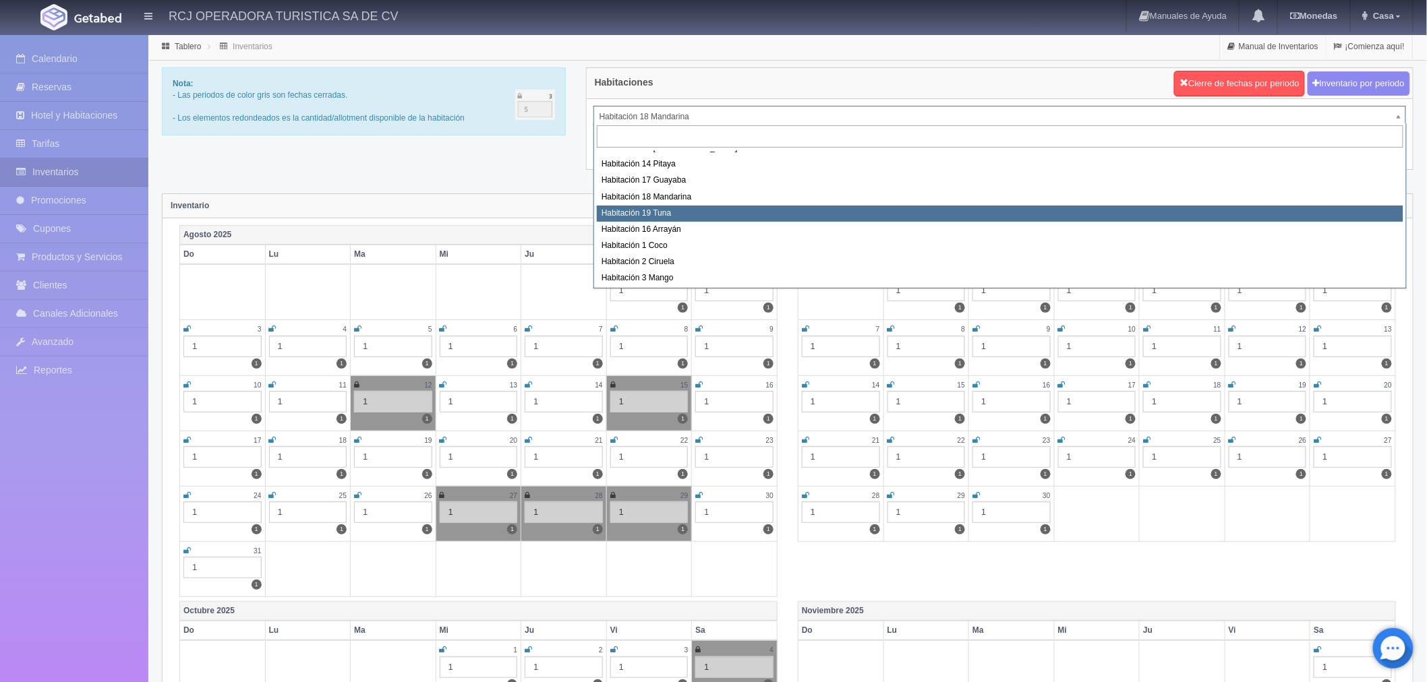
select select "1580"
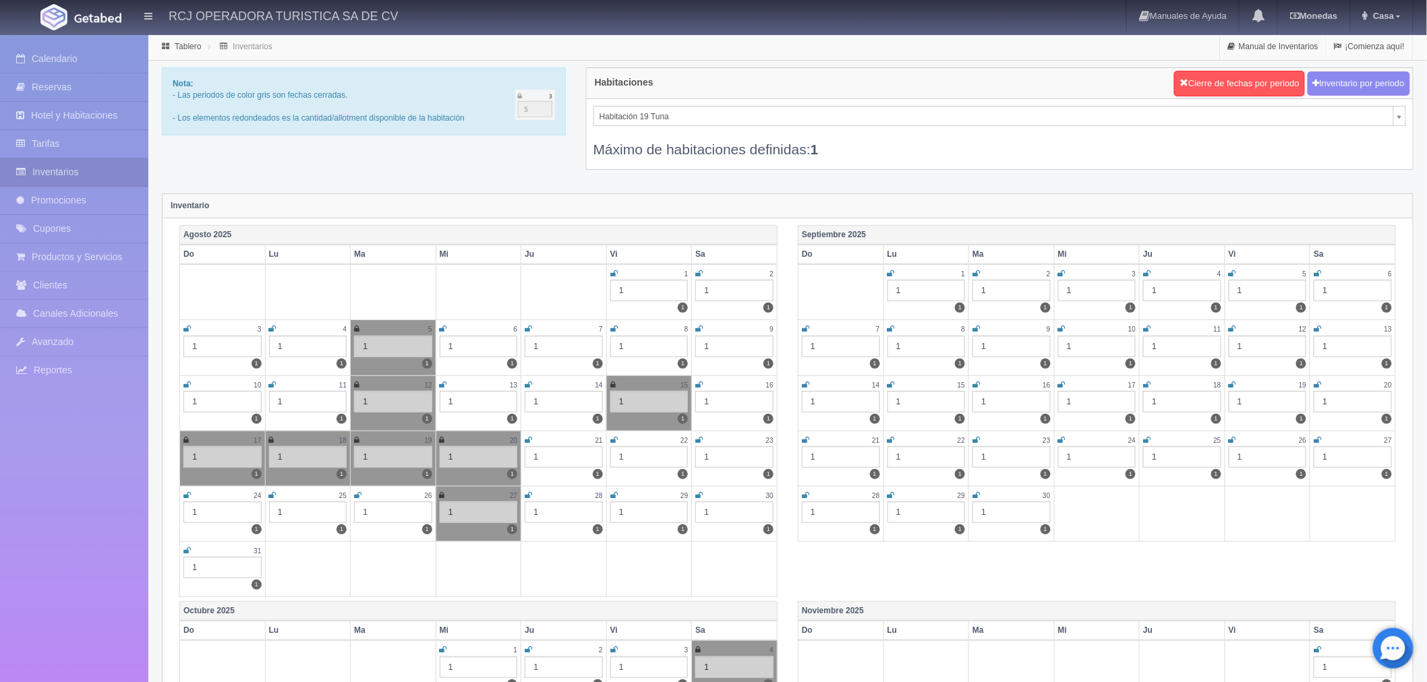
click at [530, 495] on icon at bounding box center [528, 496] width 7 height 8
drag, startPoint x: 614, startPoint y: 494, endPoint x: 638, endPoint y: 500, distance: 24.9
click at [614, 494] on icon at bounding box center [613, 496] width 7 height 8
click at [697, 494] on icon at bounding box center [698, 496] width 7 height 8
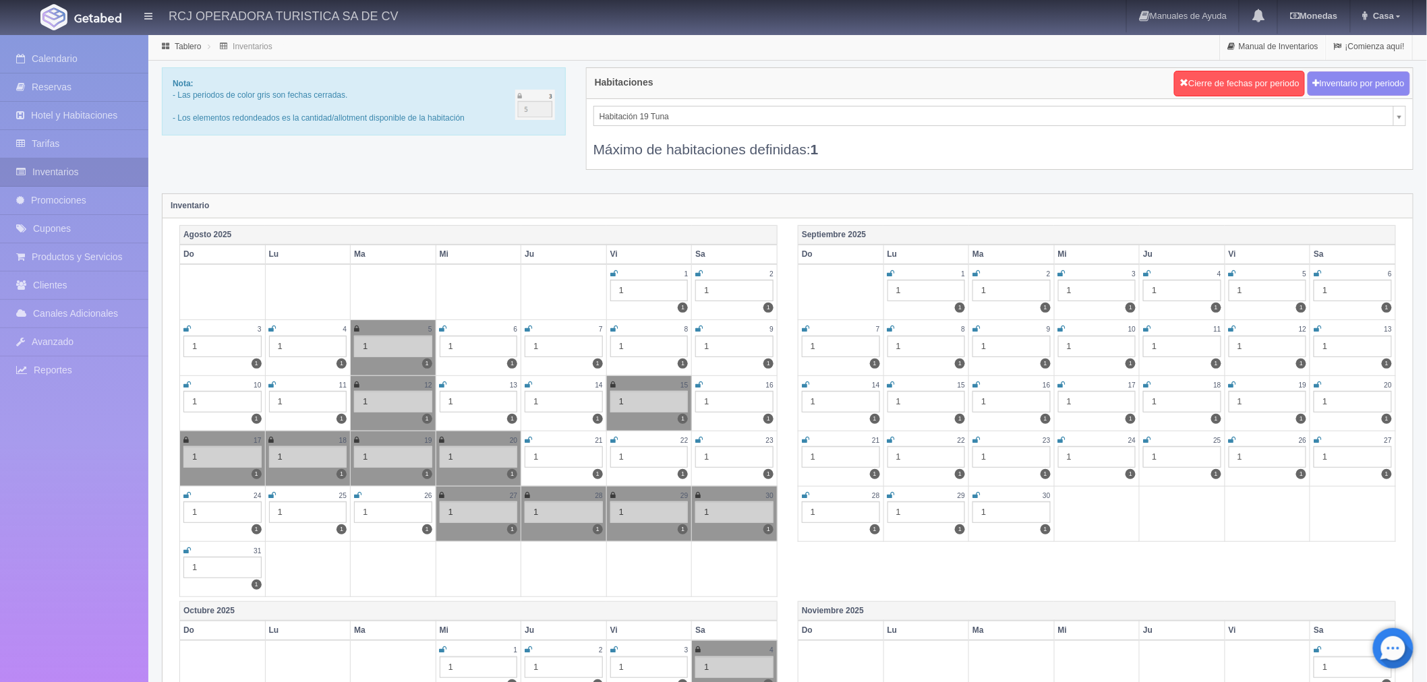
click at [185, 550] on icon at bounding box center [186, 551] width 7 height 8
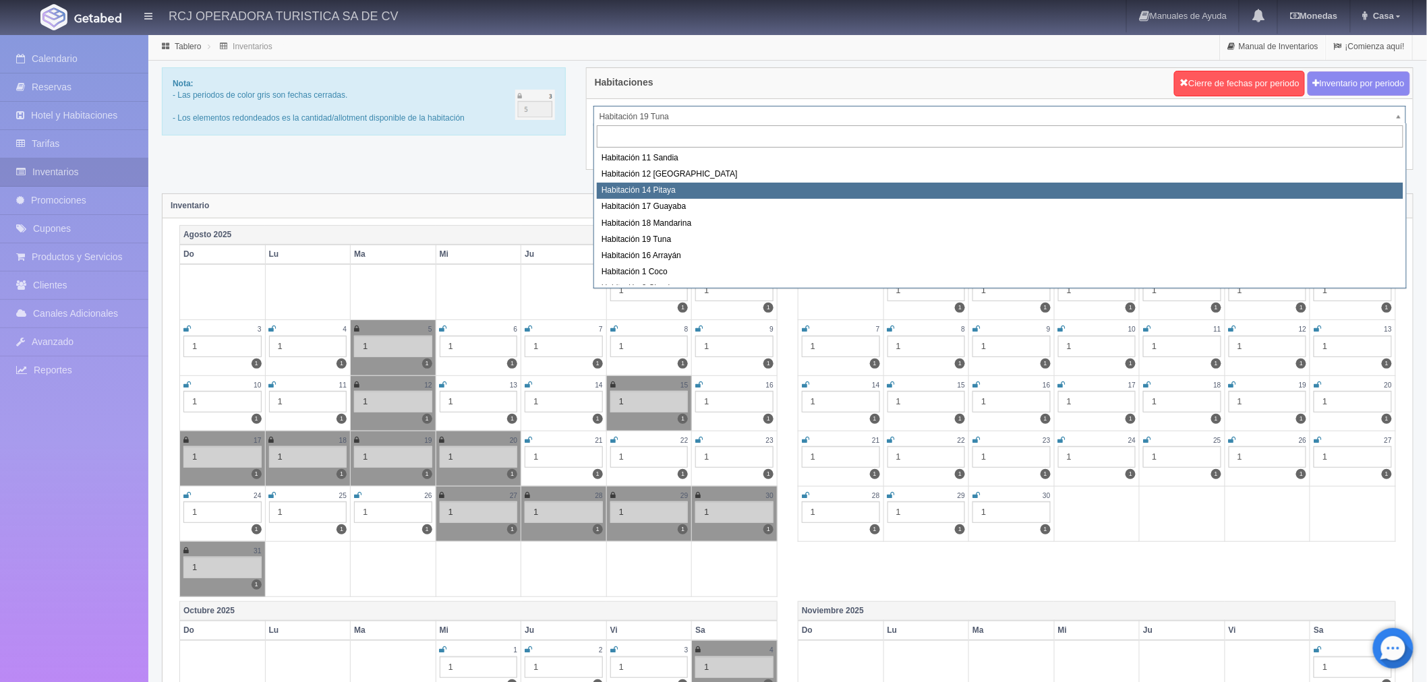
scroll to position [75, 0]
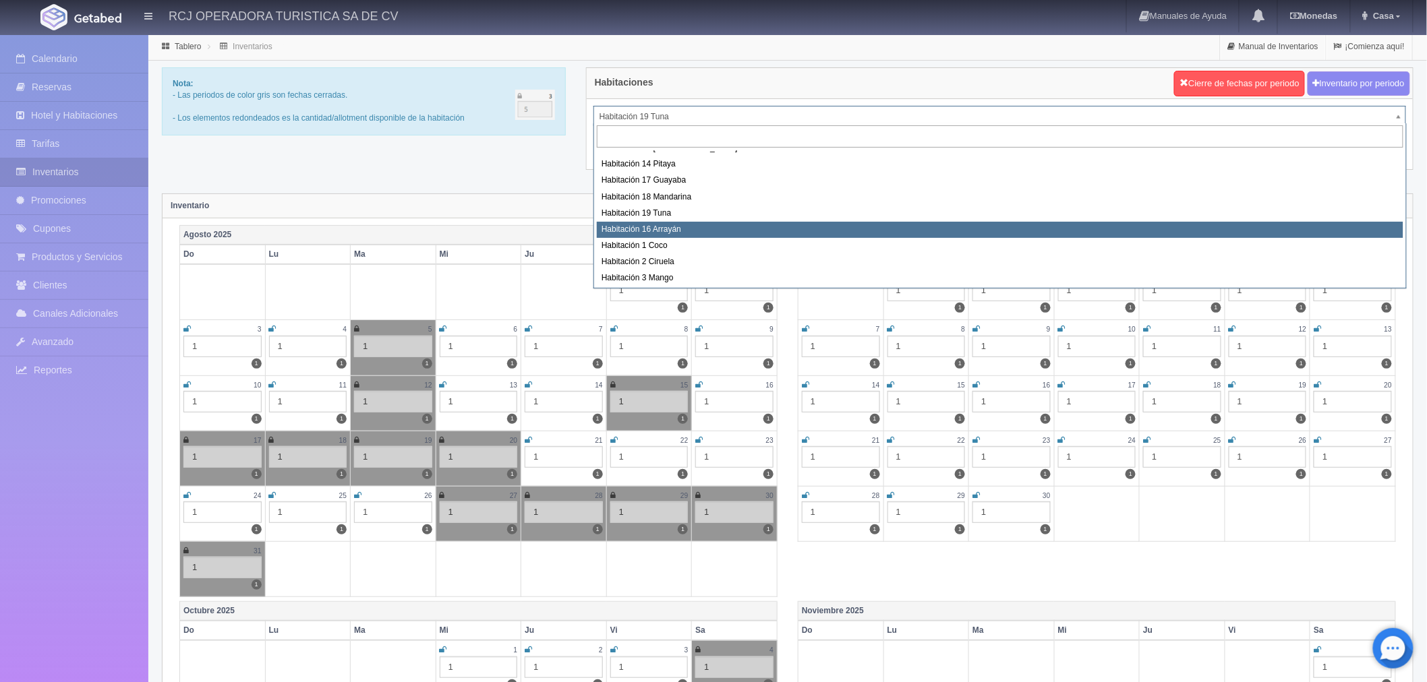
select select "1581"
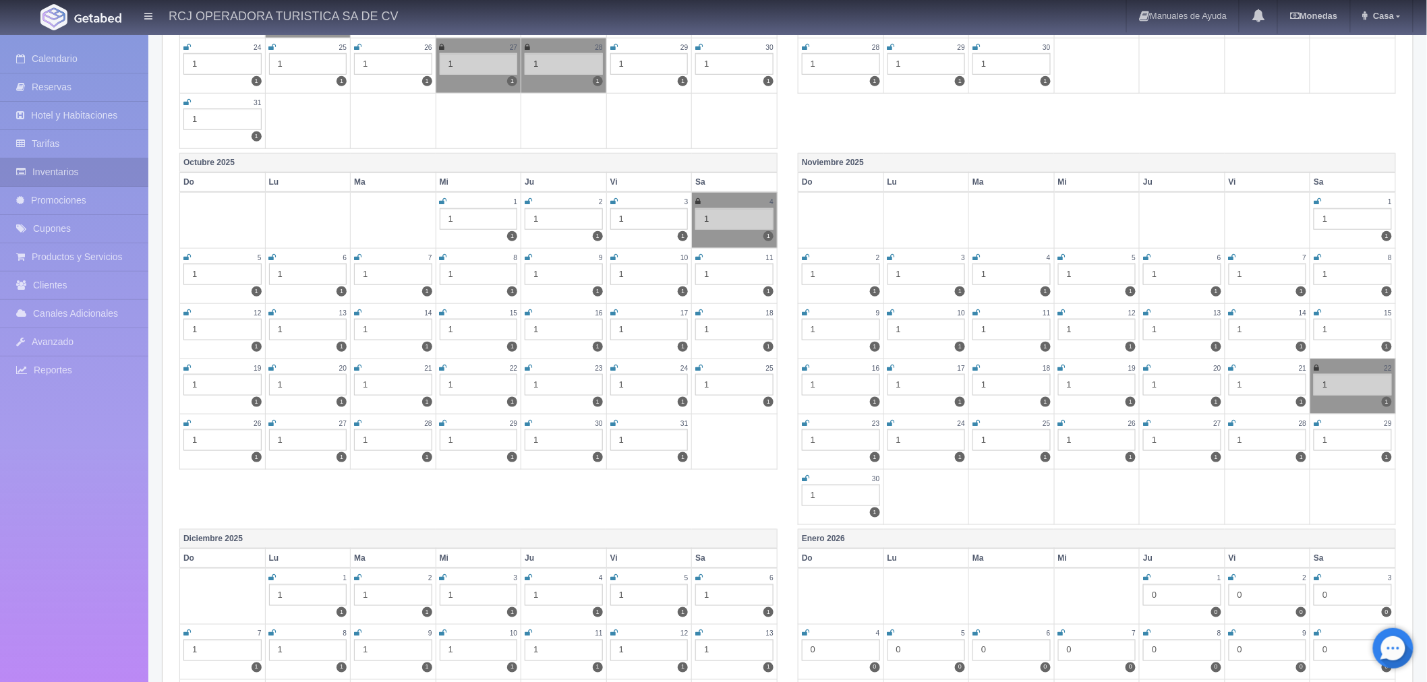
scroll to position [449, 0]
click at [1316, 308] on icon at bounding box center [1317, 312] width 7 height 8
click at [803, 367] on icon at bounding box center [805, 367] width 7 height 8
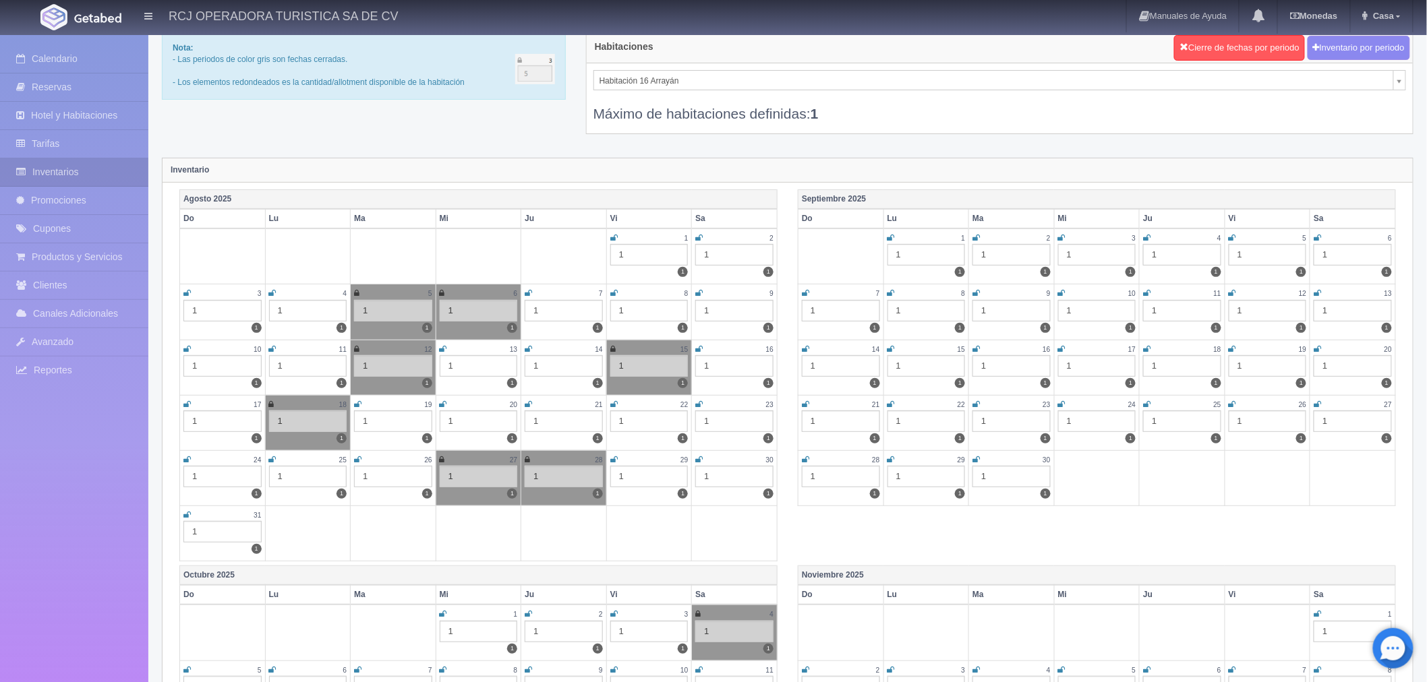
scroll to position [0, 0]
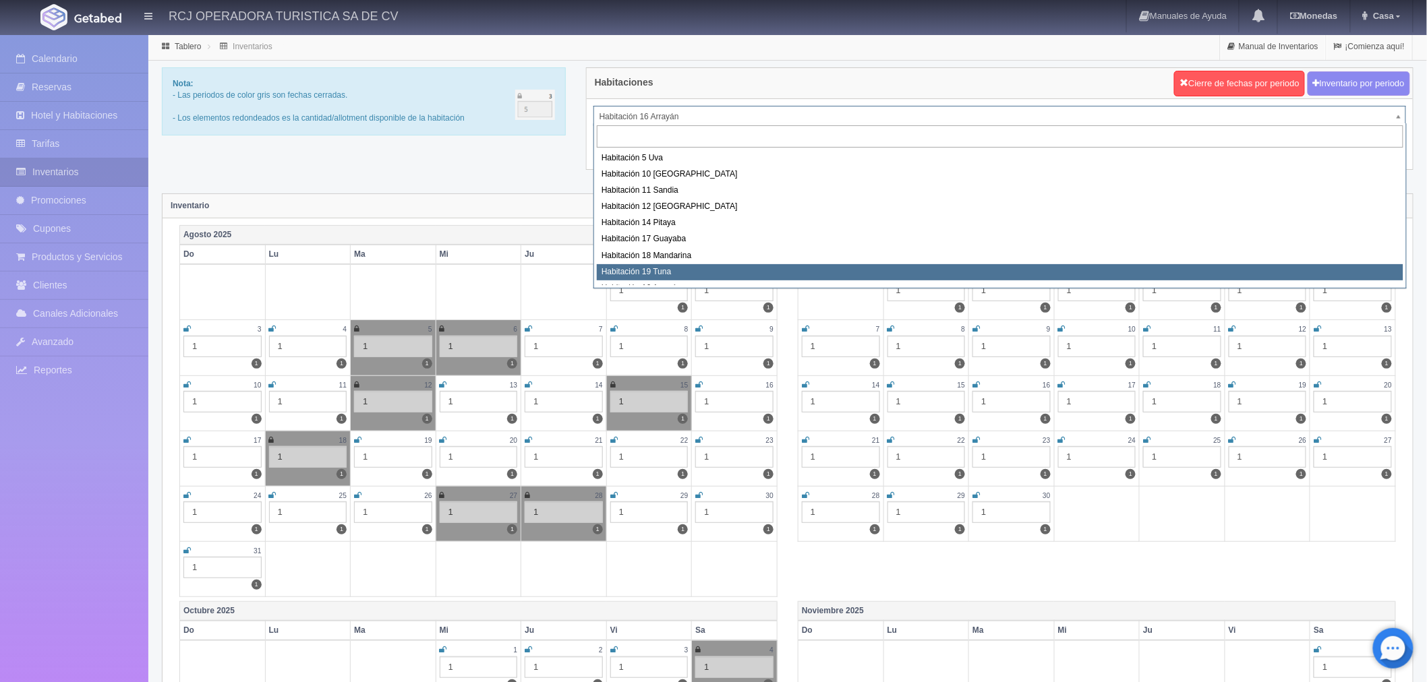
scroll to position [91, 0]
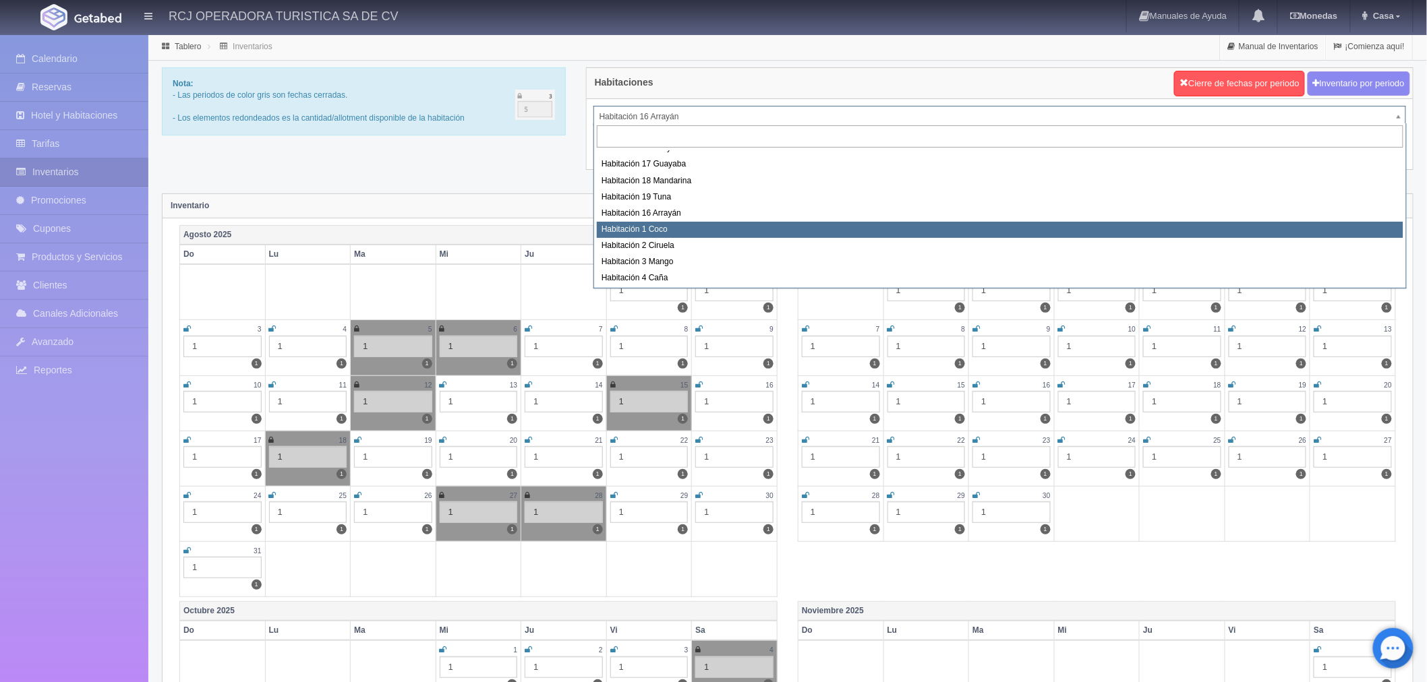
select select "1606"
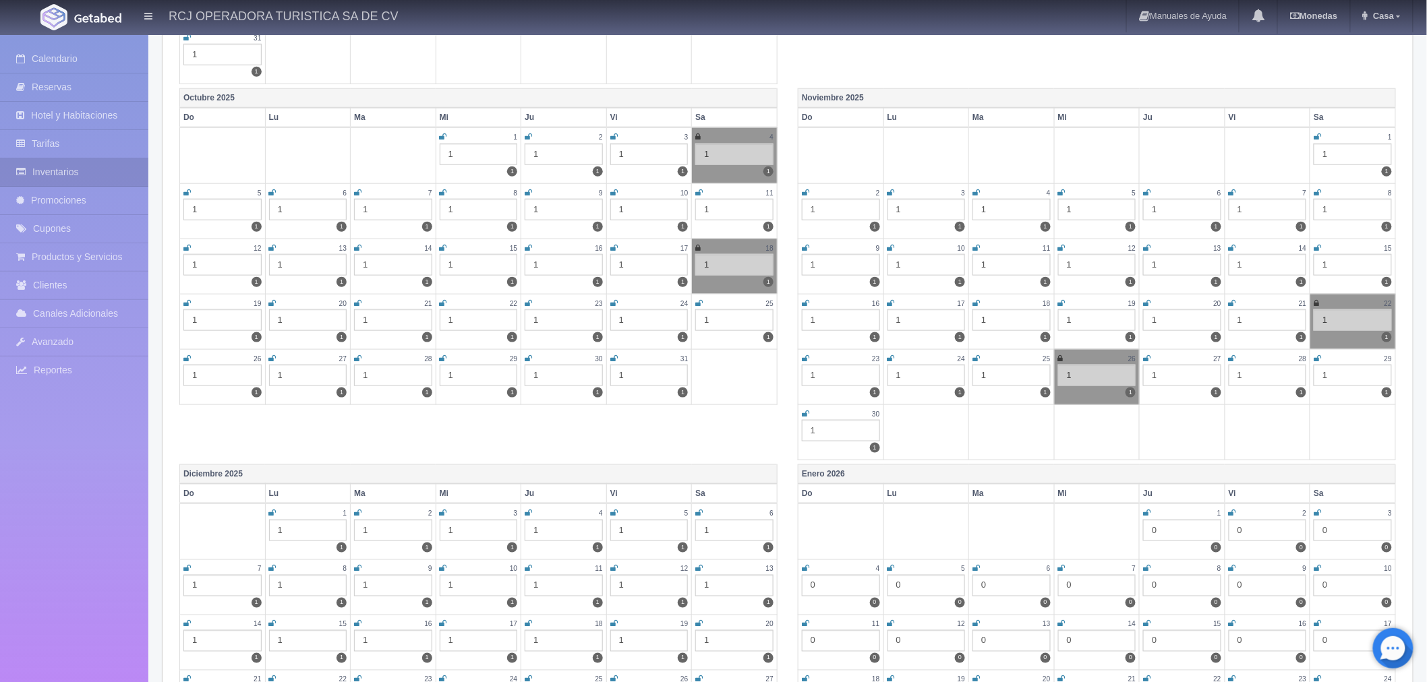
scroll to position [524, 0]
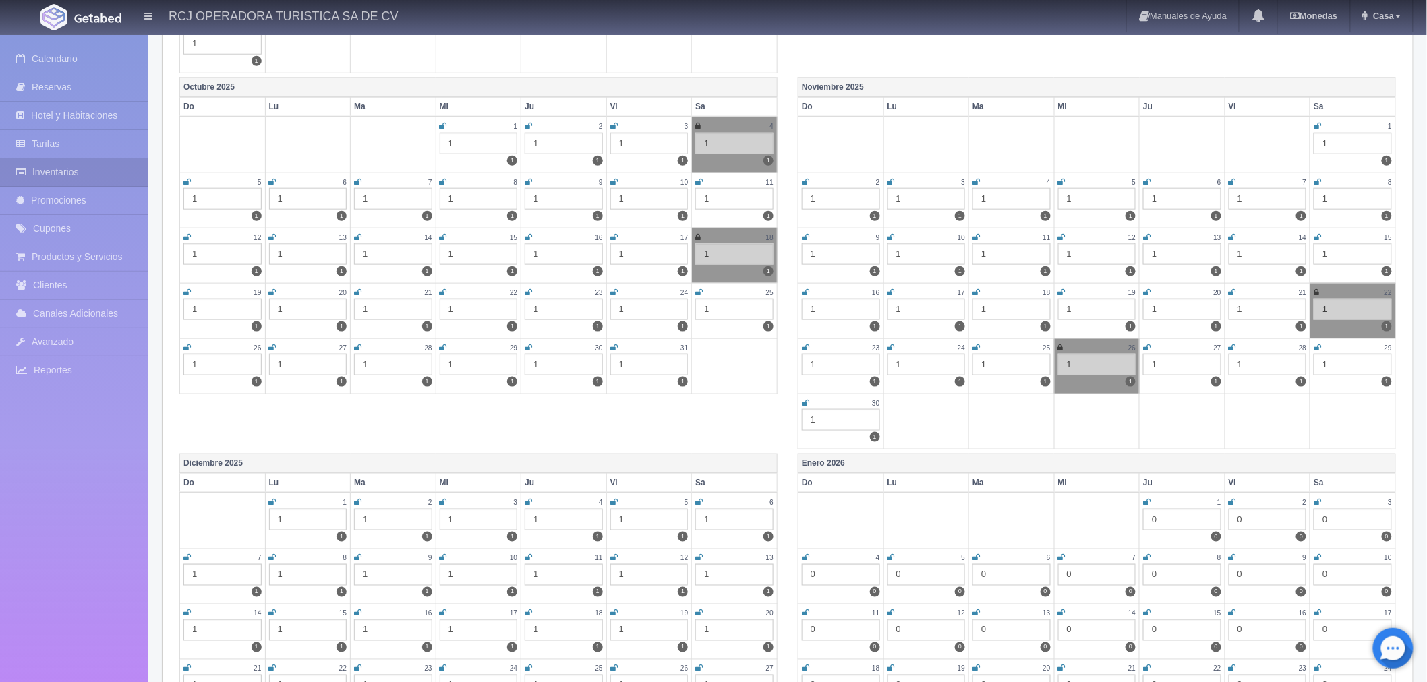
click at [1318, 233] on icon at bounding box center [1317, 237] width 7 height 8
click at [806, 289] on icon at bounding box center [805, 293] width 7 height 8
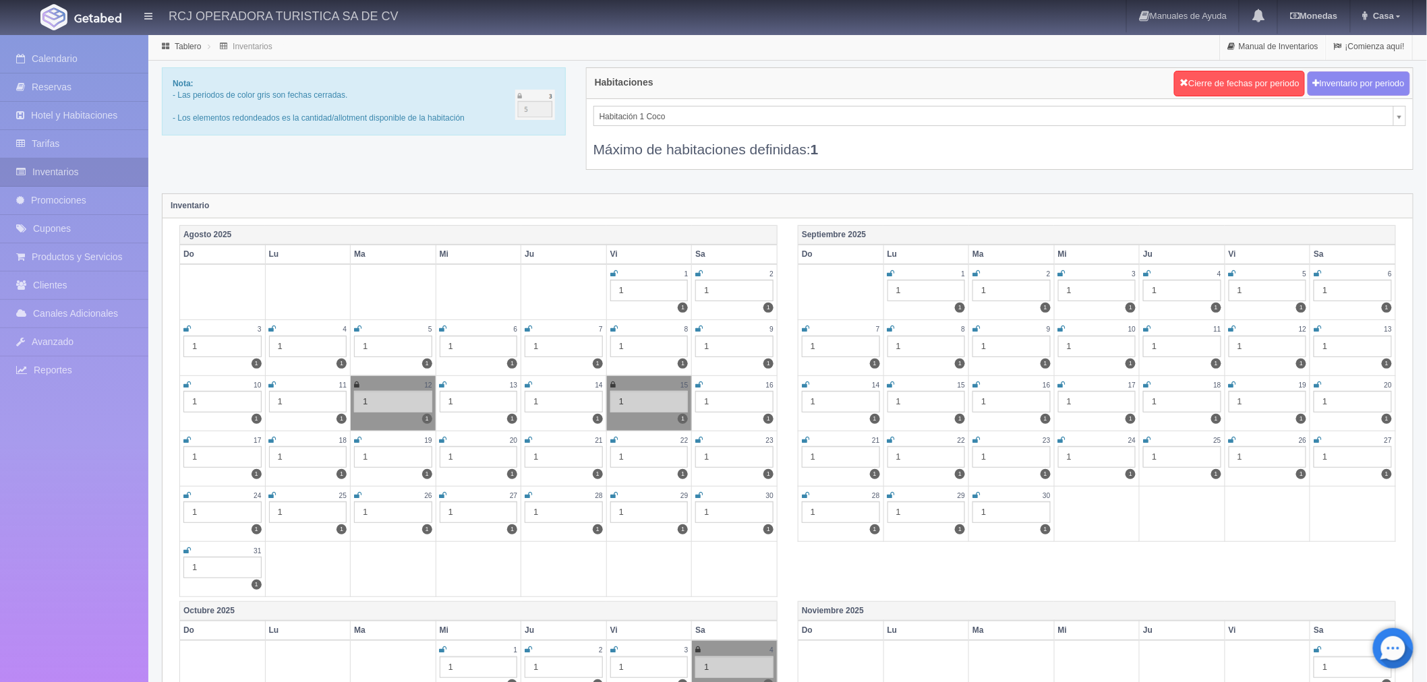
scroll to position [38, 0]
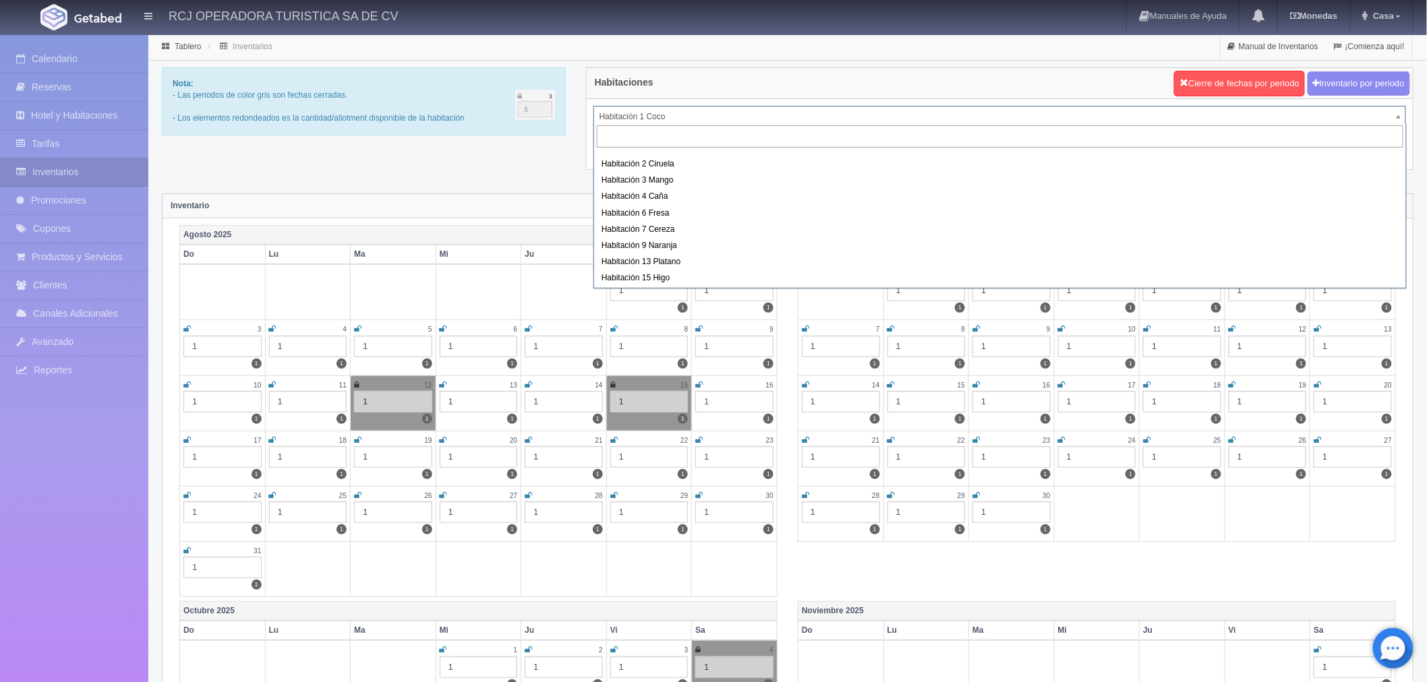
scroll to position [173, 0]
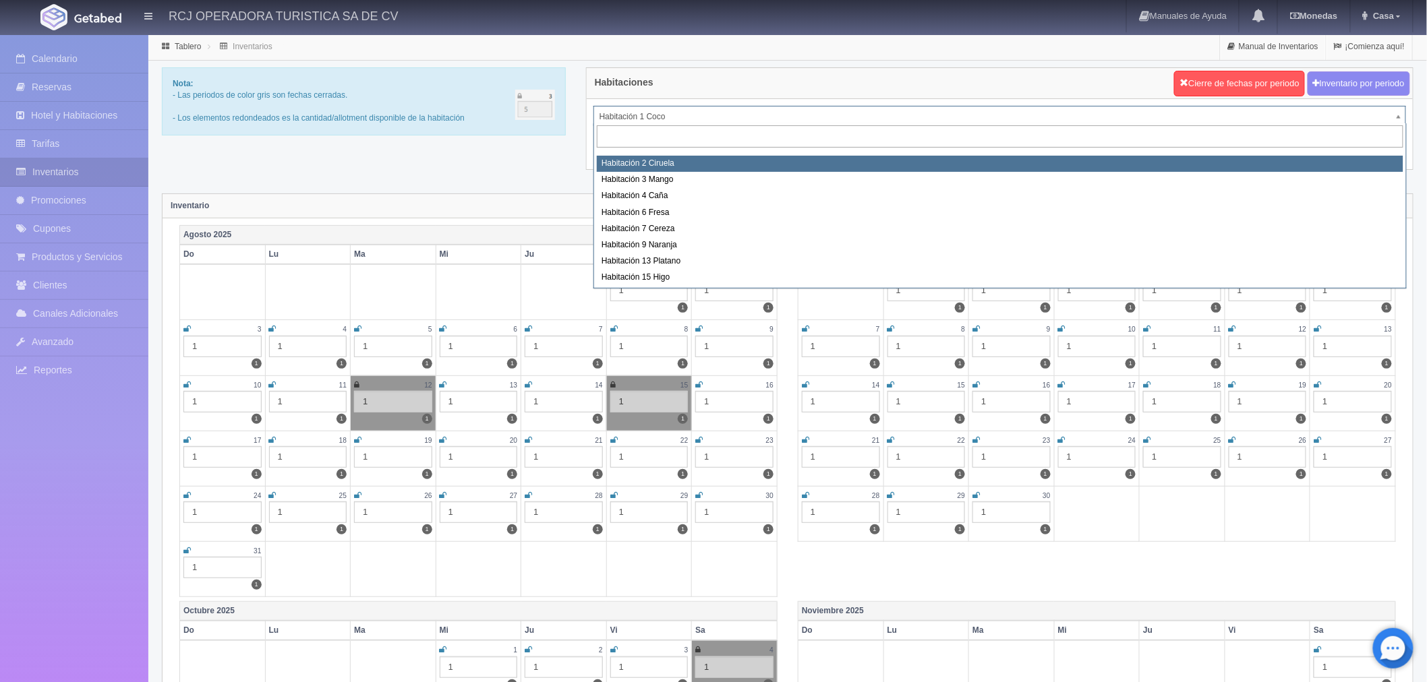
select select "1607"
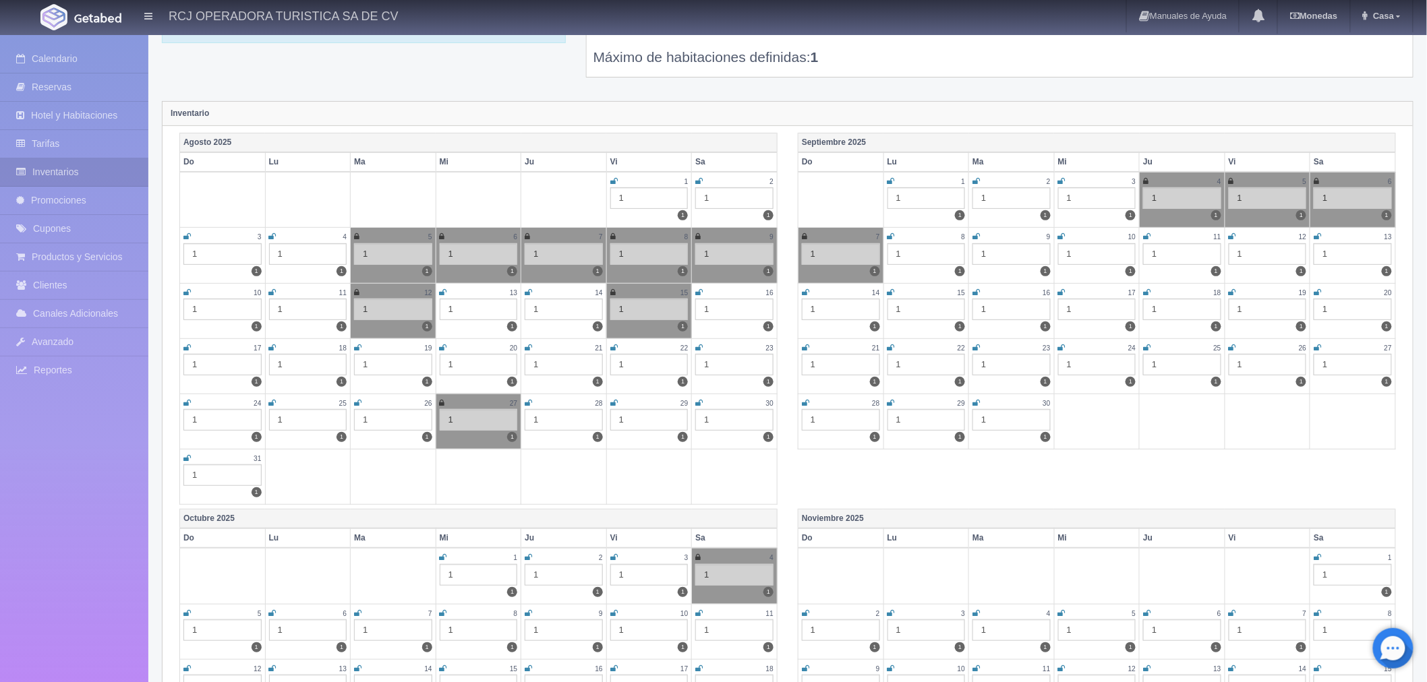
scroll to position [225, 0]
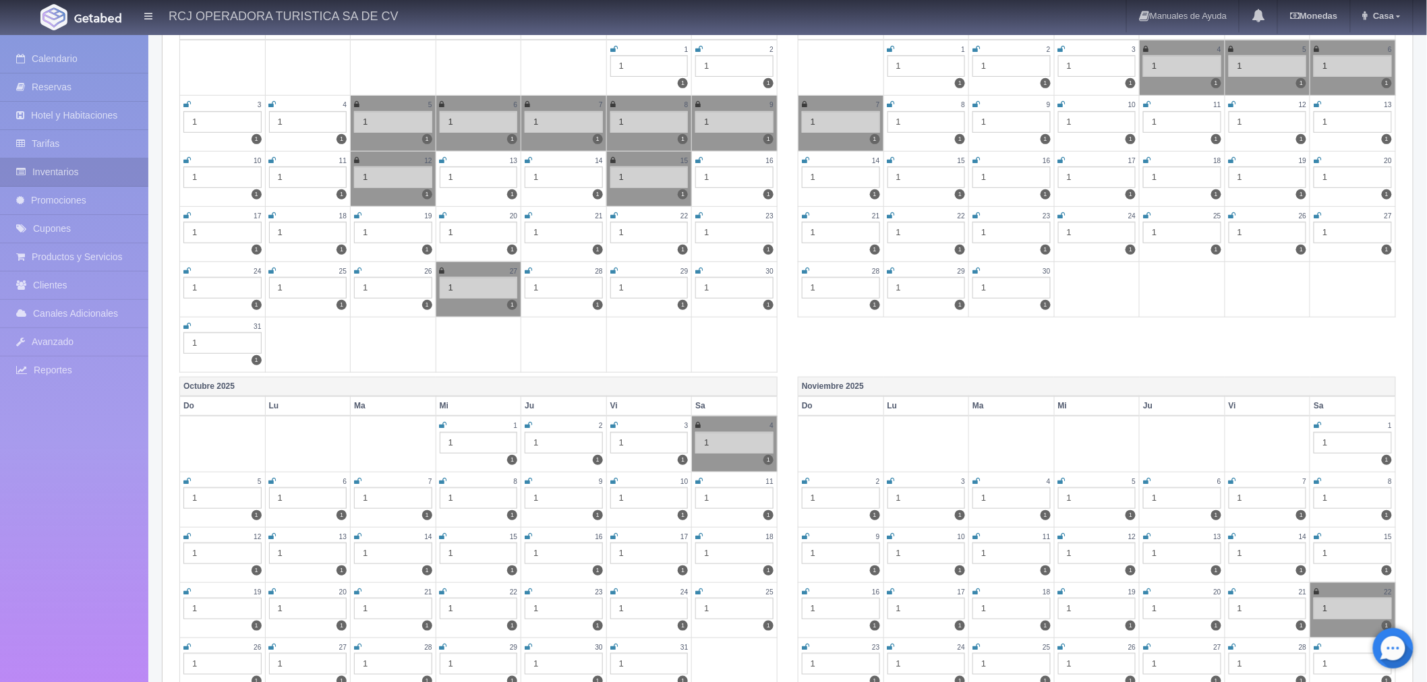
click at [1316, 535] on icon at bounding box center [1317, 537] width 7 height 8
click at [805, 588] on icon at bounding box center [805, 592] width 7 height 8
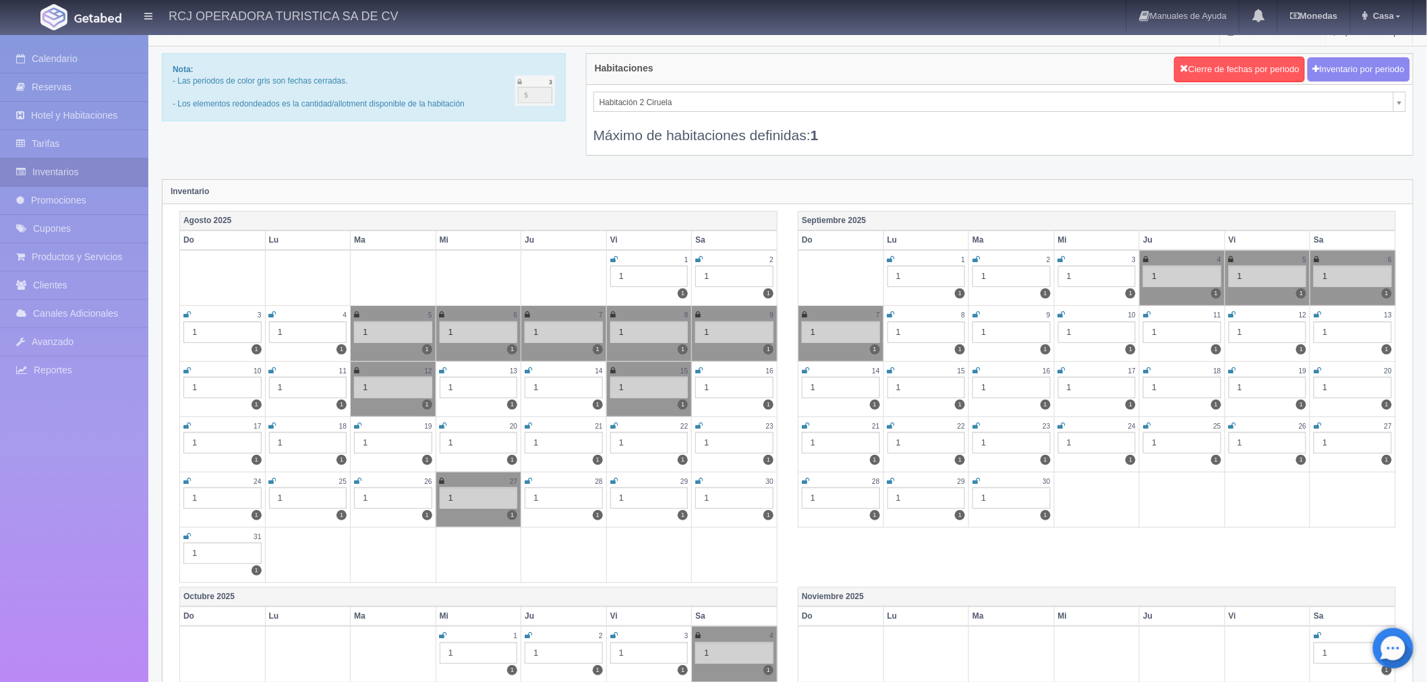
scroll to position [0, 0]
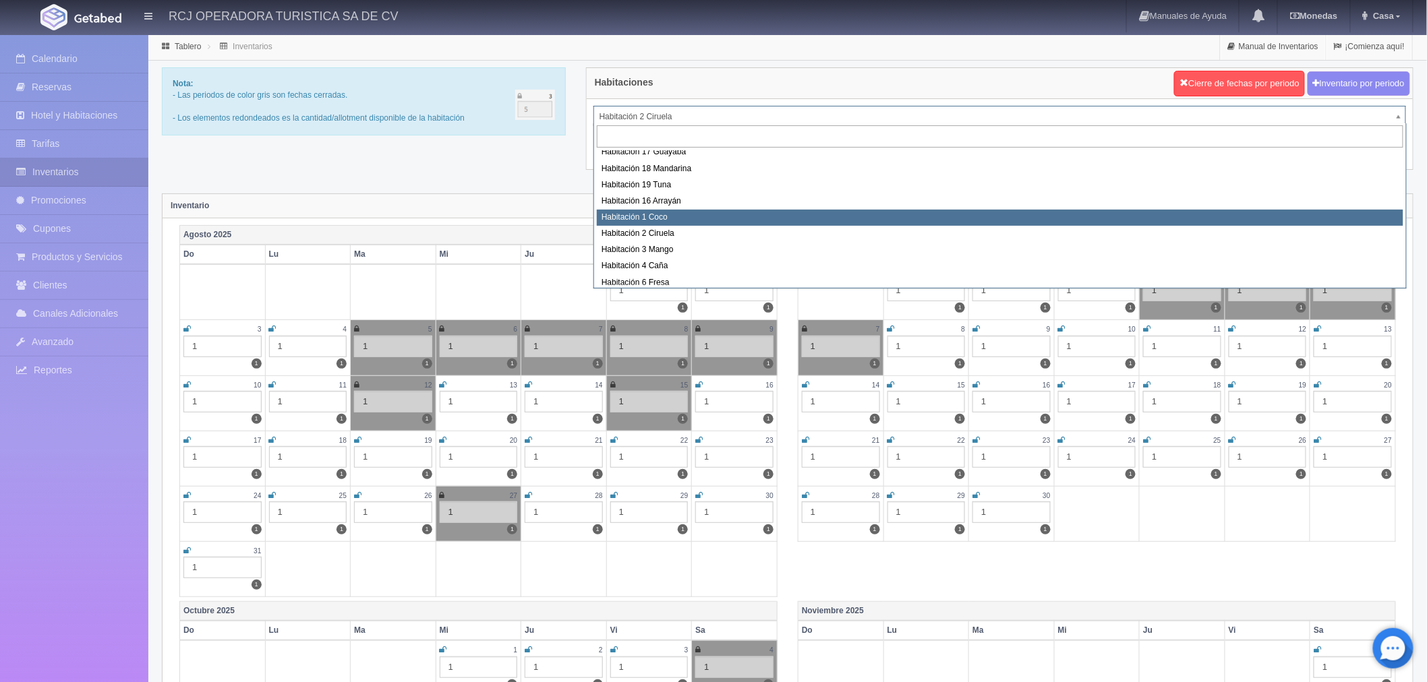
scroll to position [129, 0]
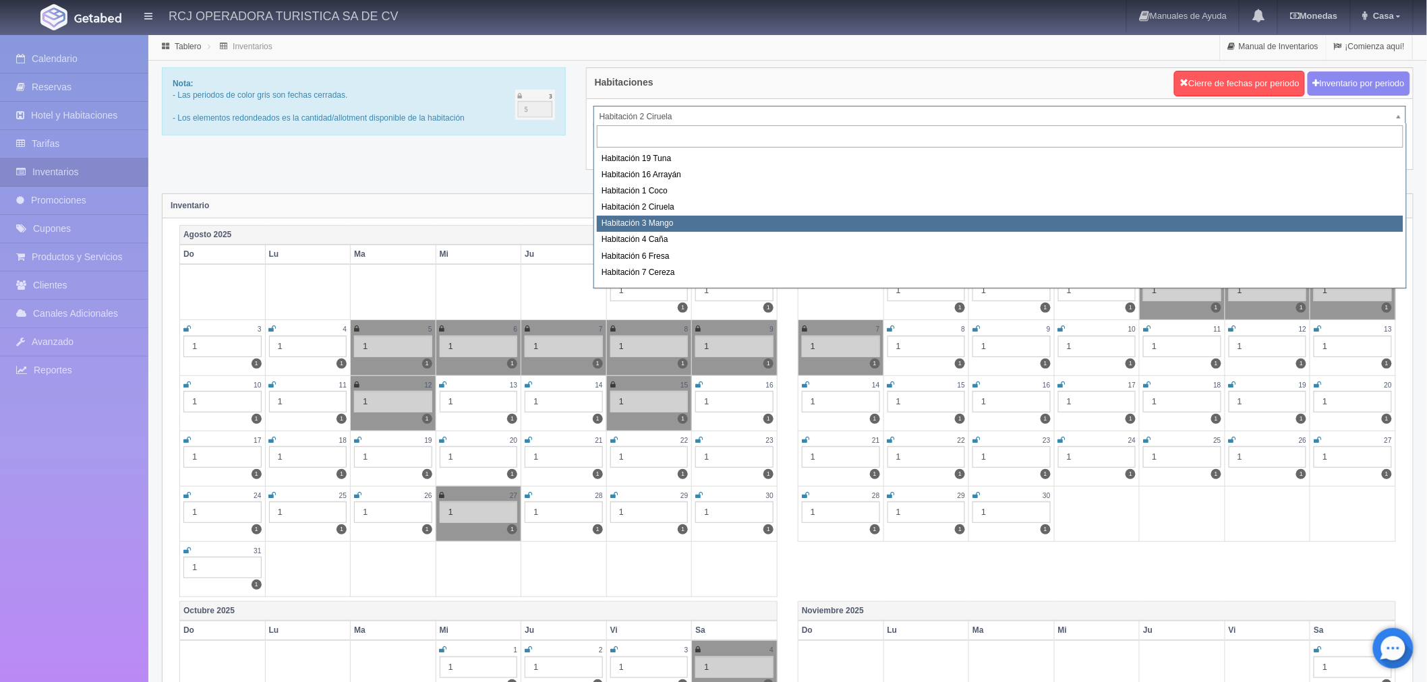
select select "1608"
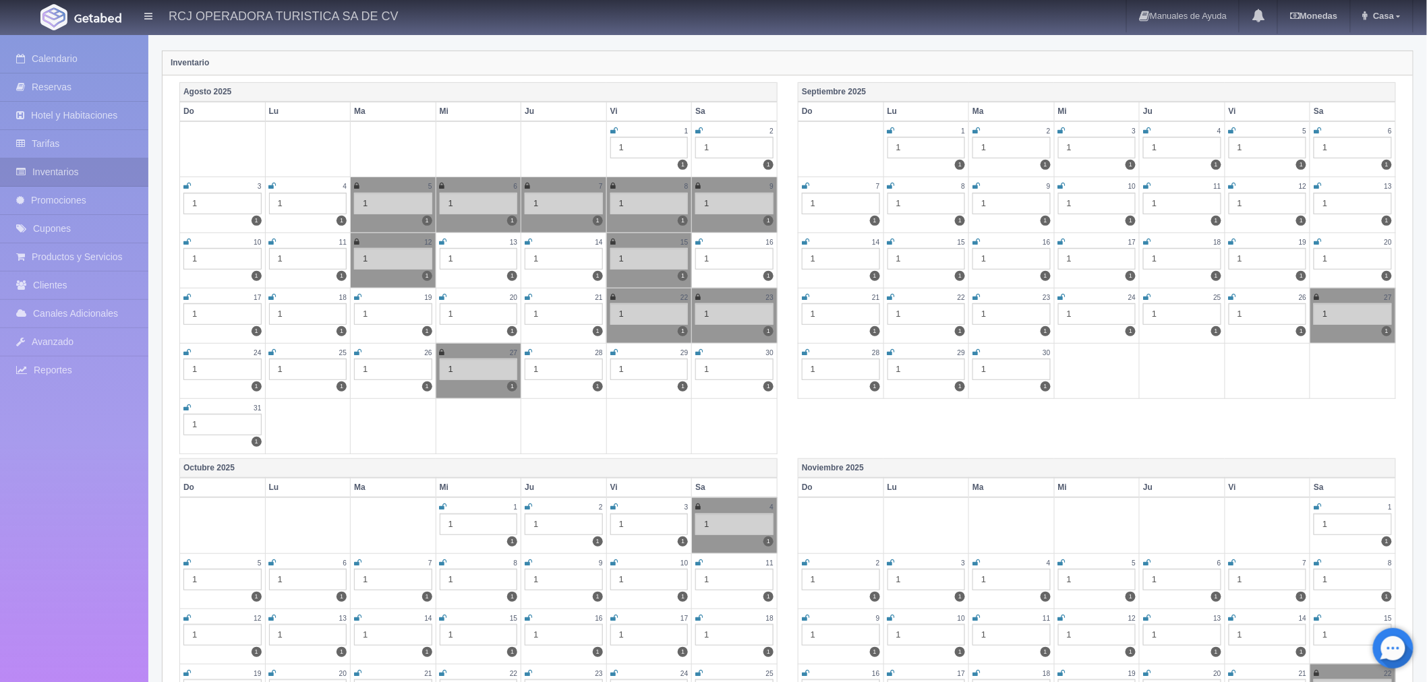
scroll to position [374, 0]
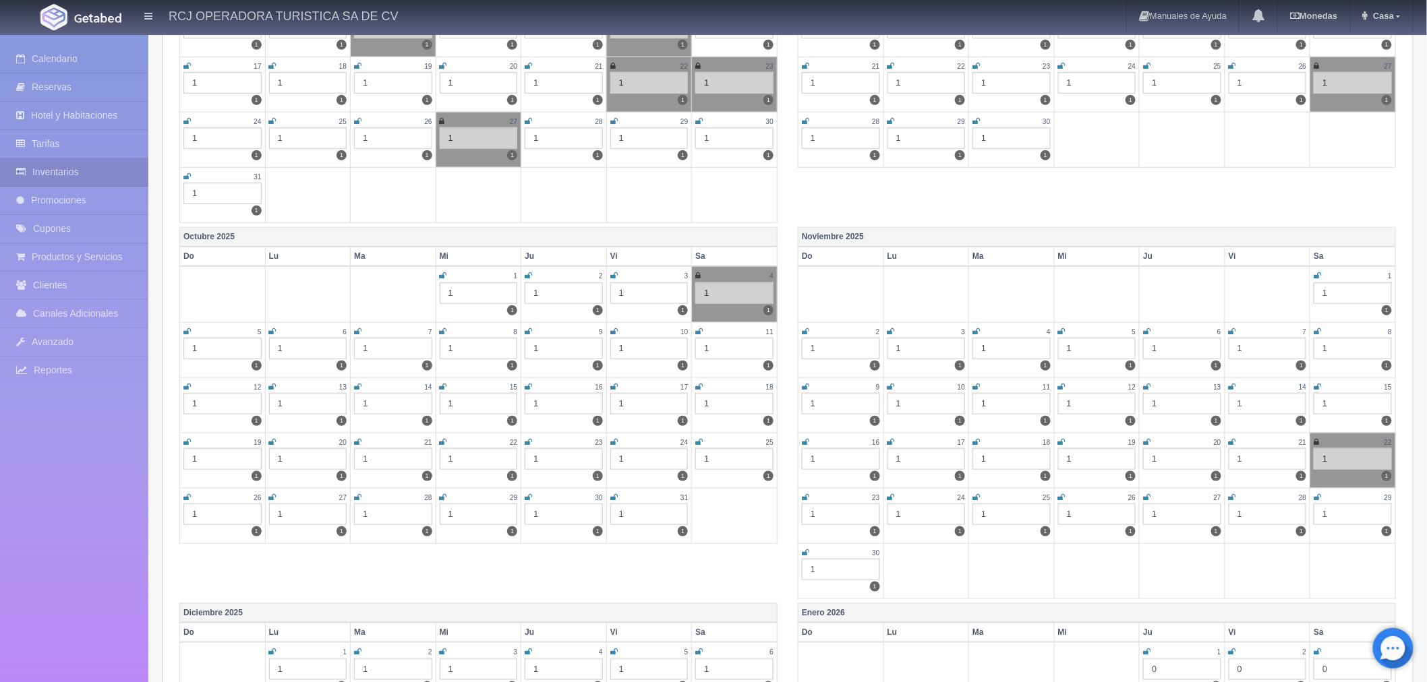
click at [1318, 383] on icon at bounding box center [1317, 387] width 7 height 8
click at [805, 438] on icon at bounding box center [805, 442] width 7 height 8
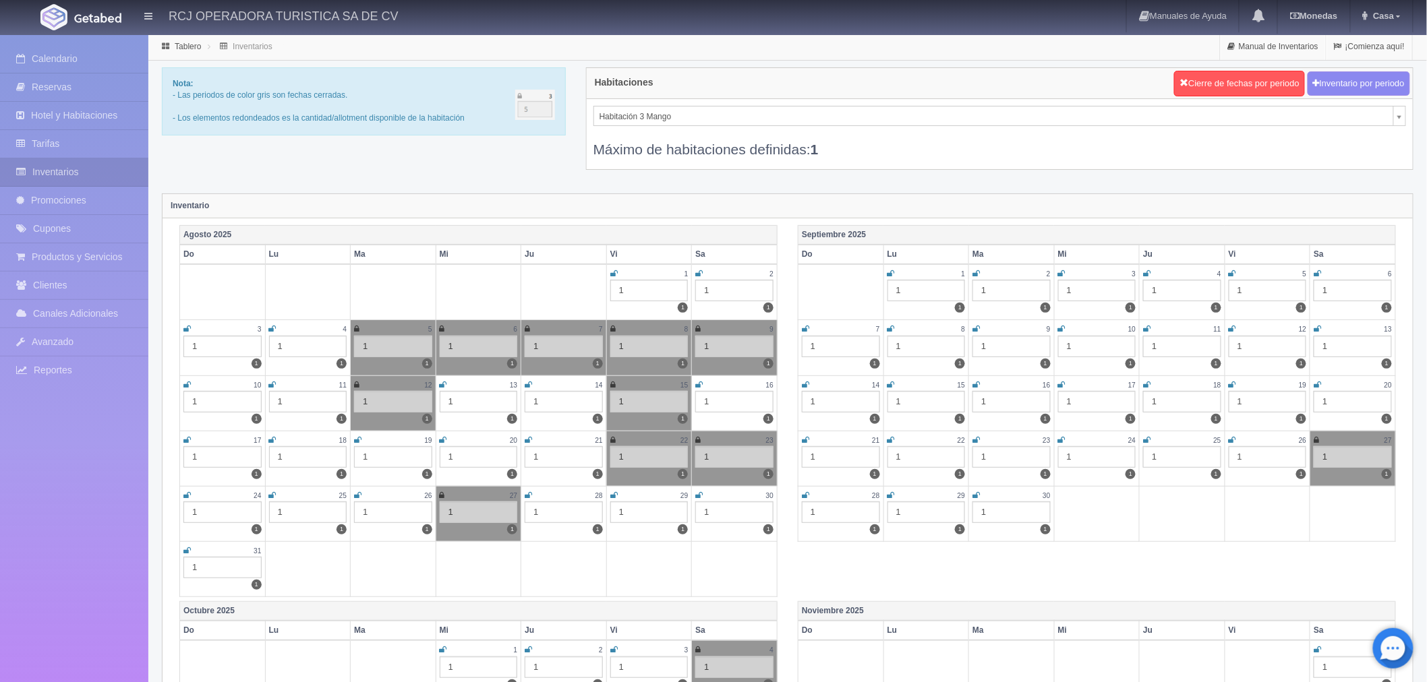
scroll to position [71, 0]
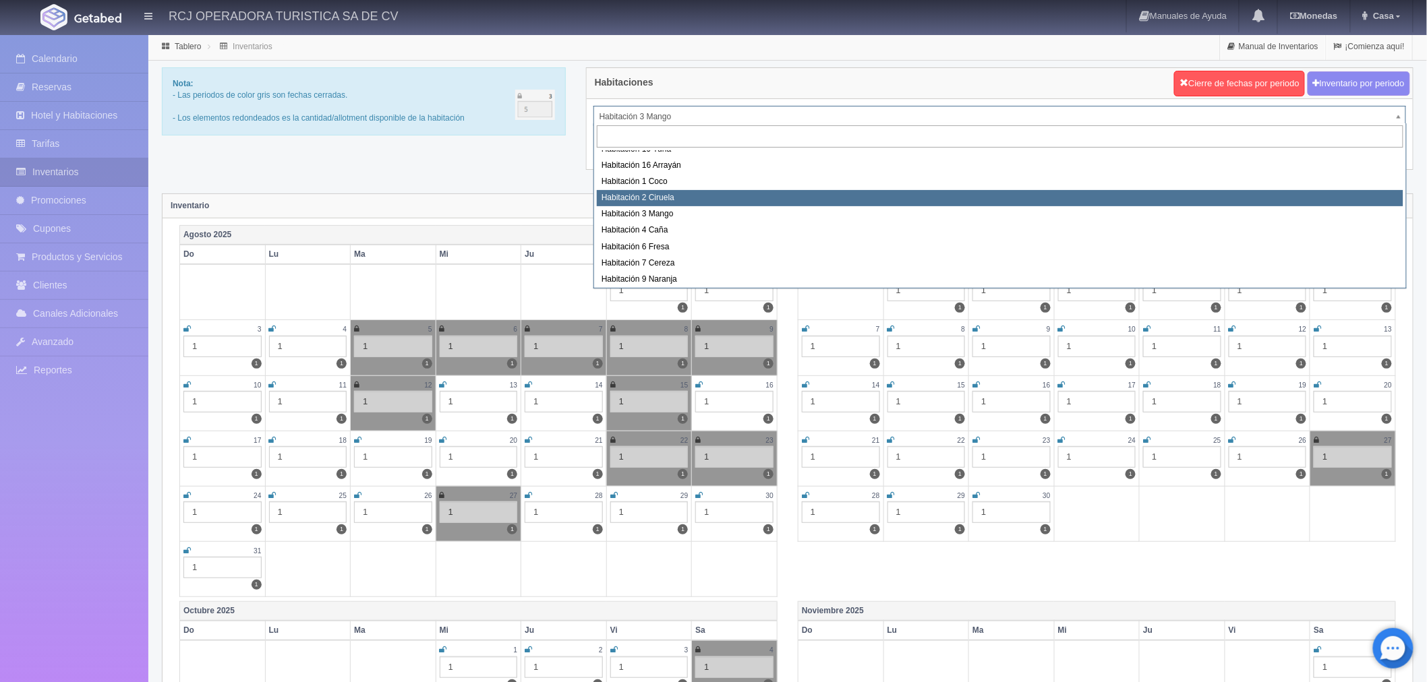
scroll to position [140, 0]
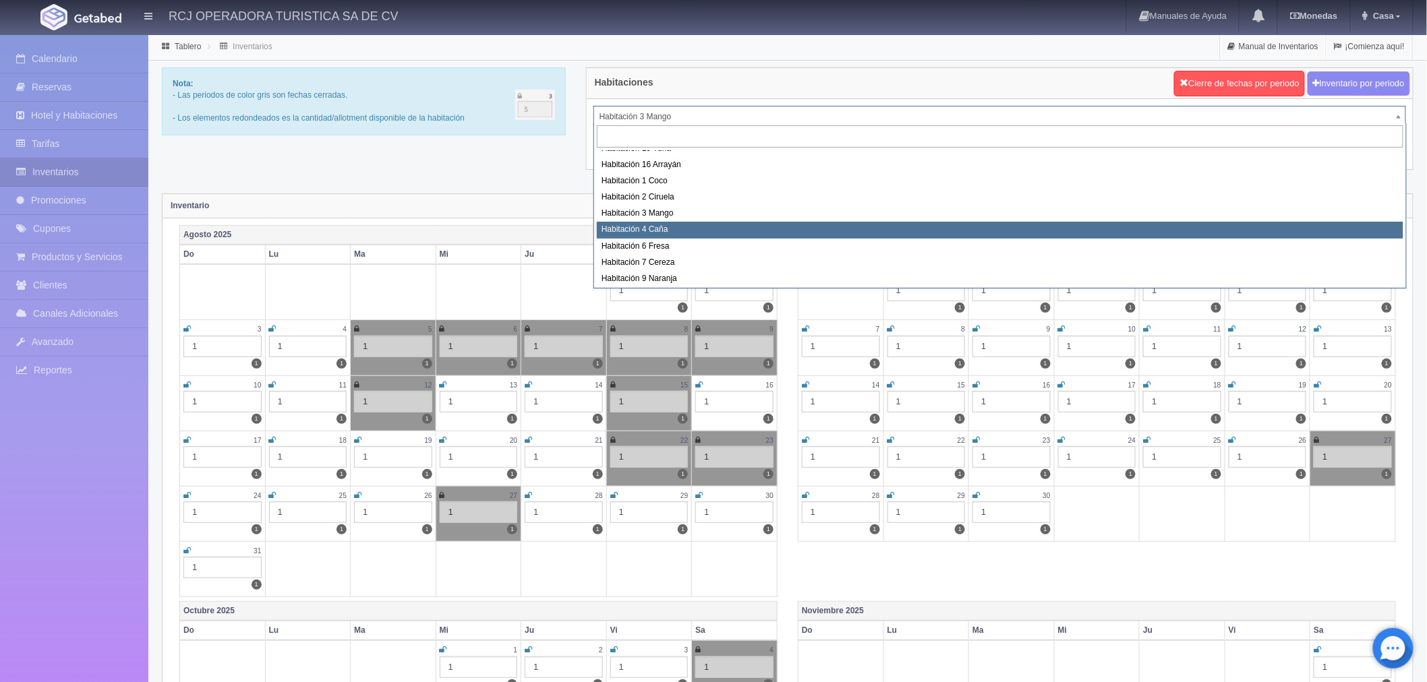
select select "1609"
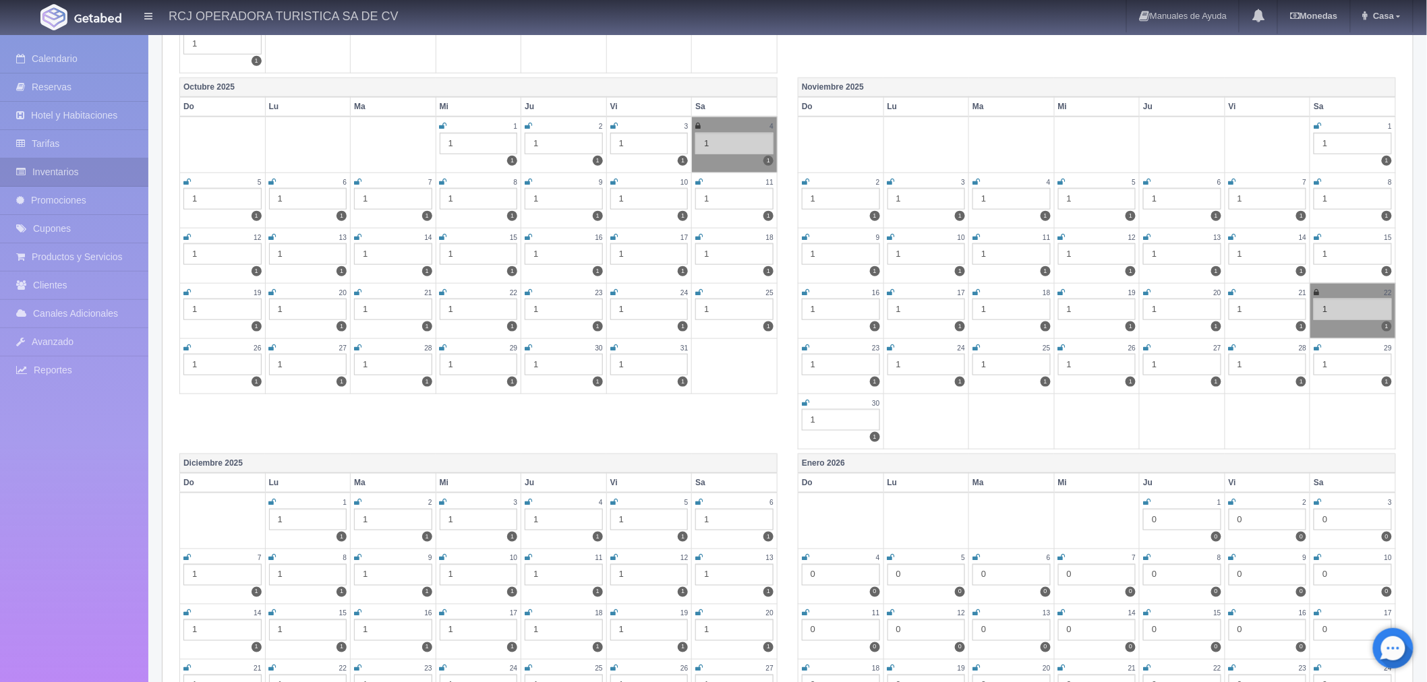
scroll to position [599, 0]
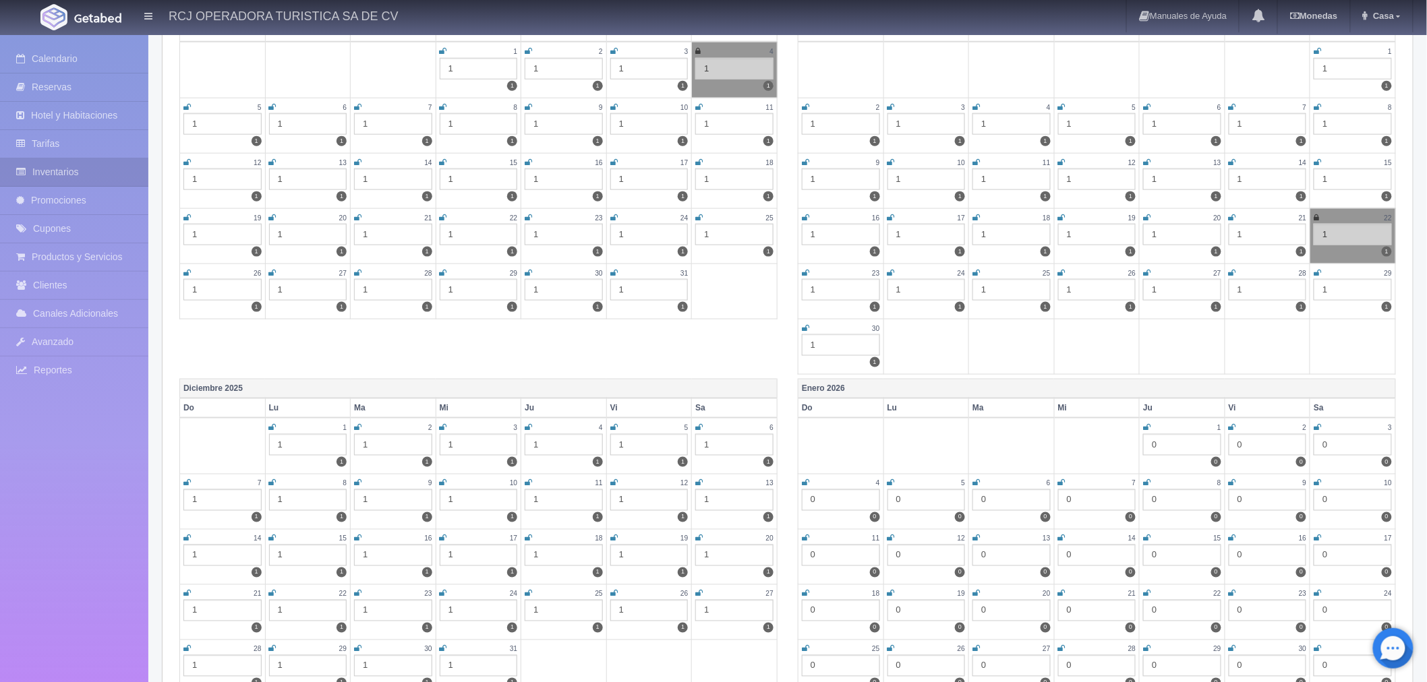
click at [1318, 159] on icon at bounding box center [1317, 162] width 7 height 8
click at [805, 214] on icon at bounding box center [805, 218] width 7 height 8
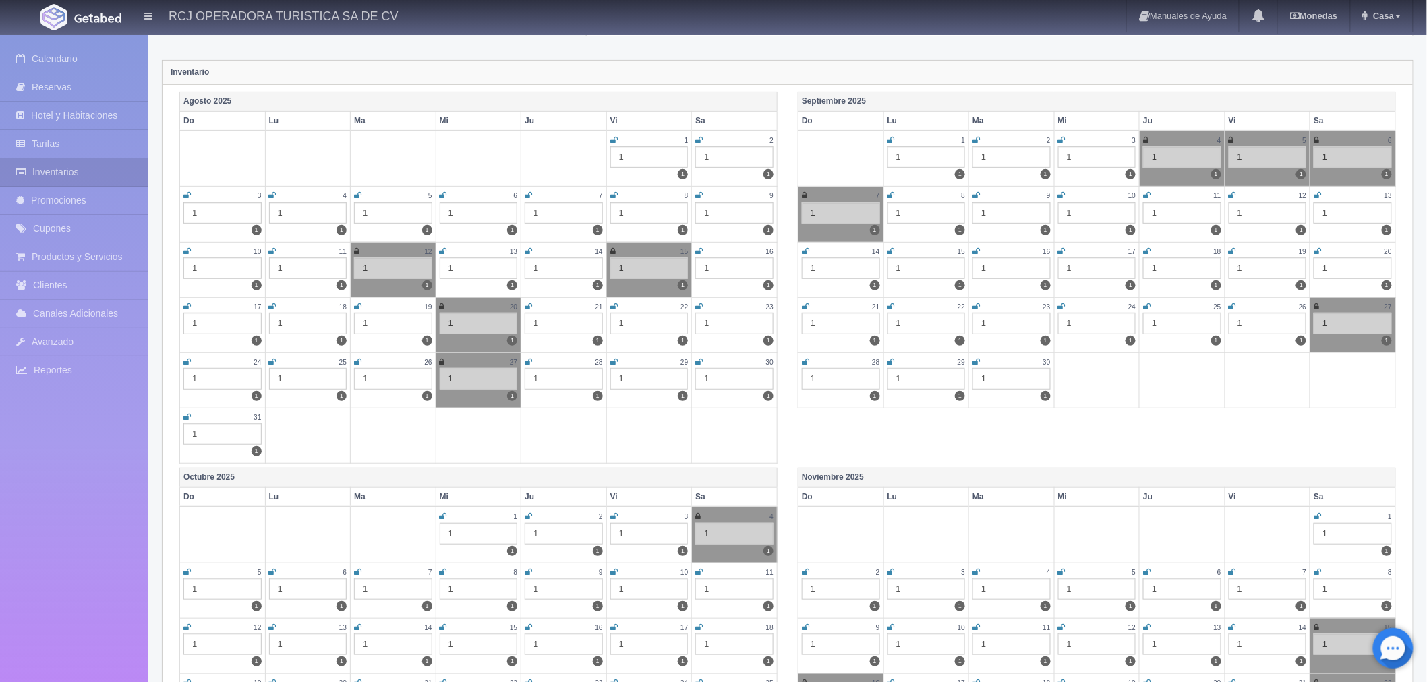
scroll to position [0, 0]
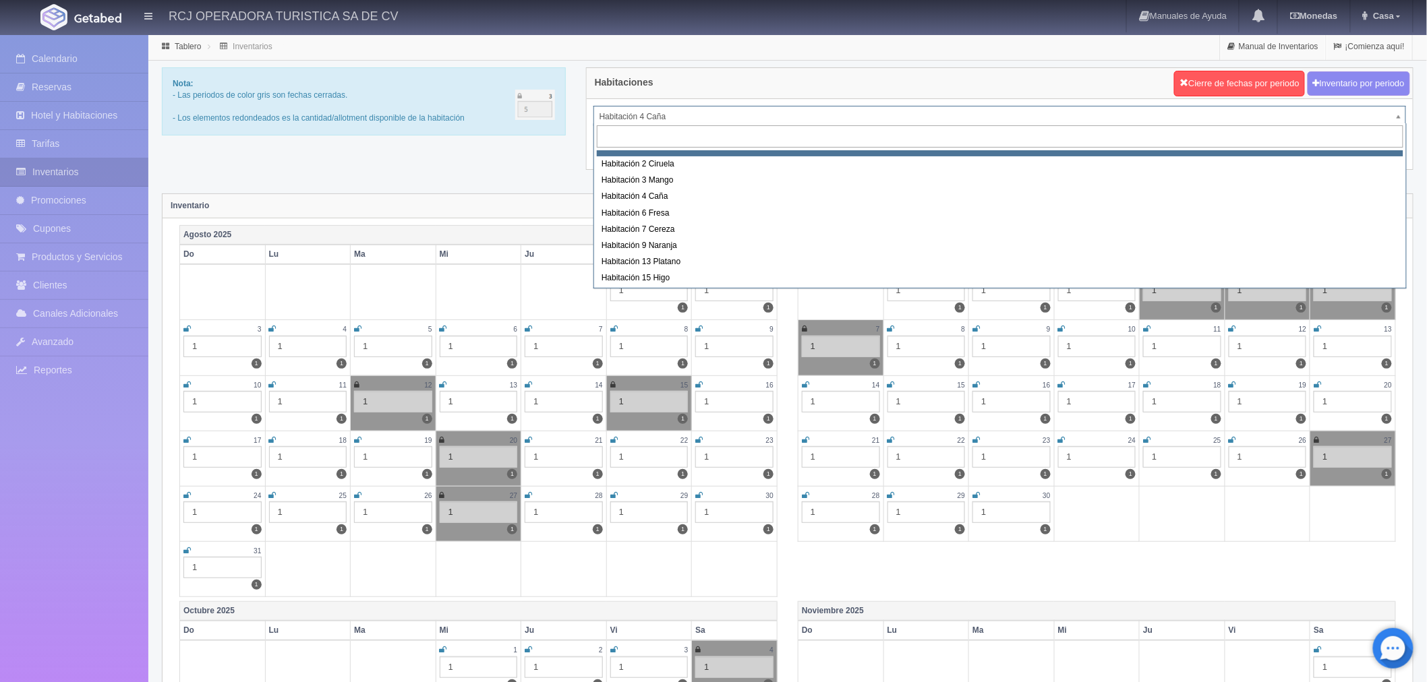
scroll to position [173, 0]
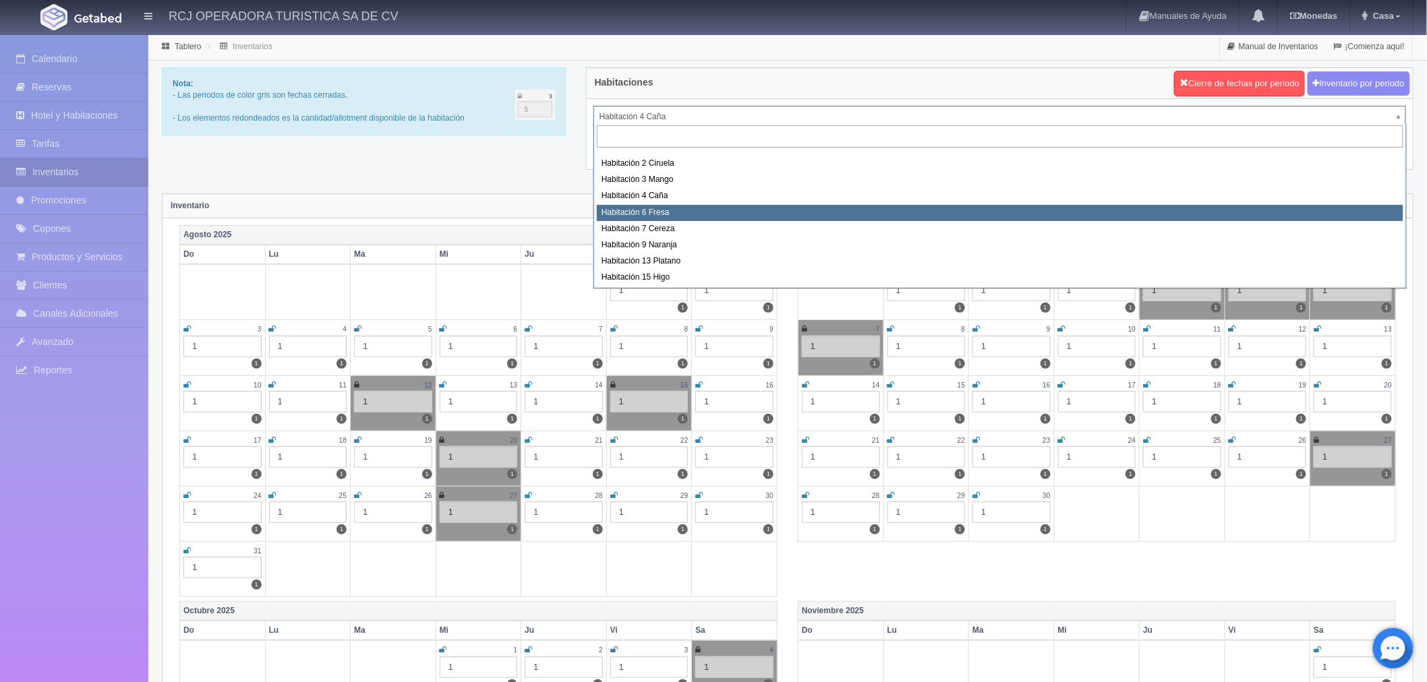
select select "1610"
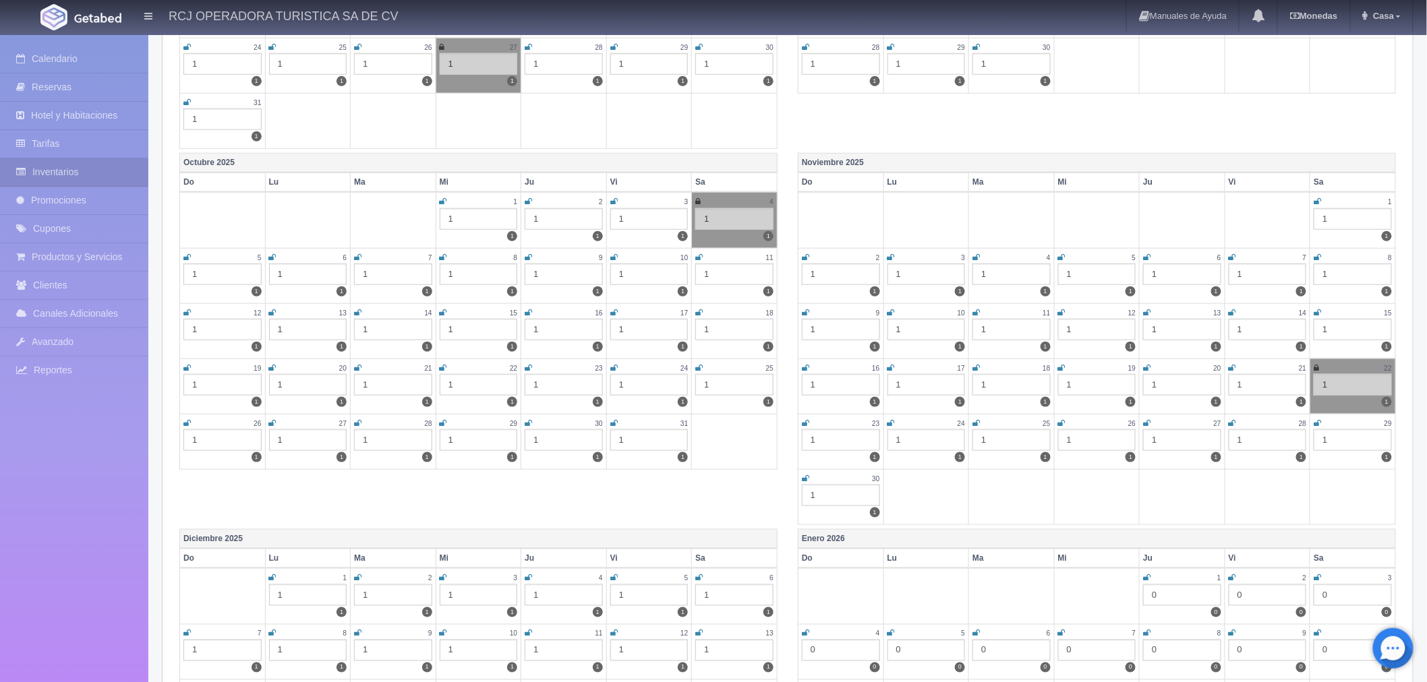
scroll to position [449, 0]
click at [1318, 309] on icon at bounding box center [1317, 312] width 7 height 8
click at [805, 364] on icon at bounding box center [805, 367] width 7 height 8
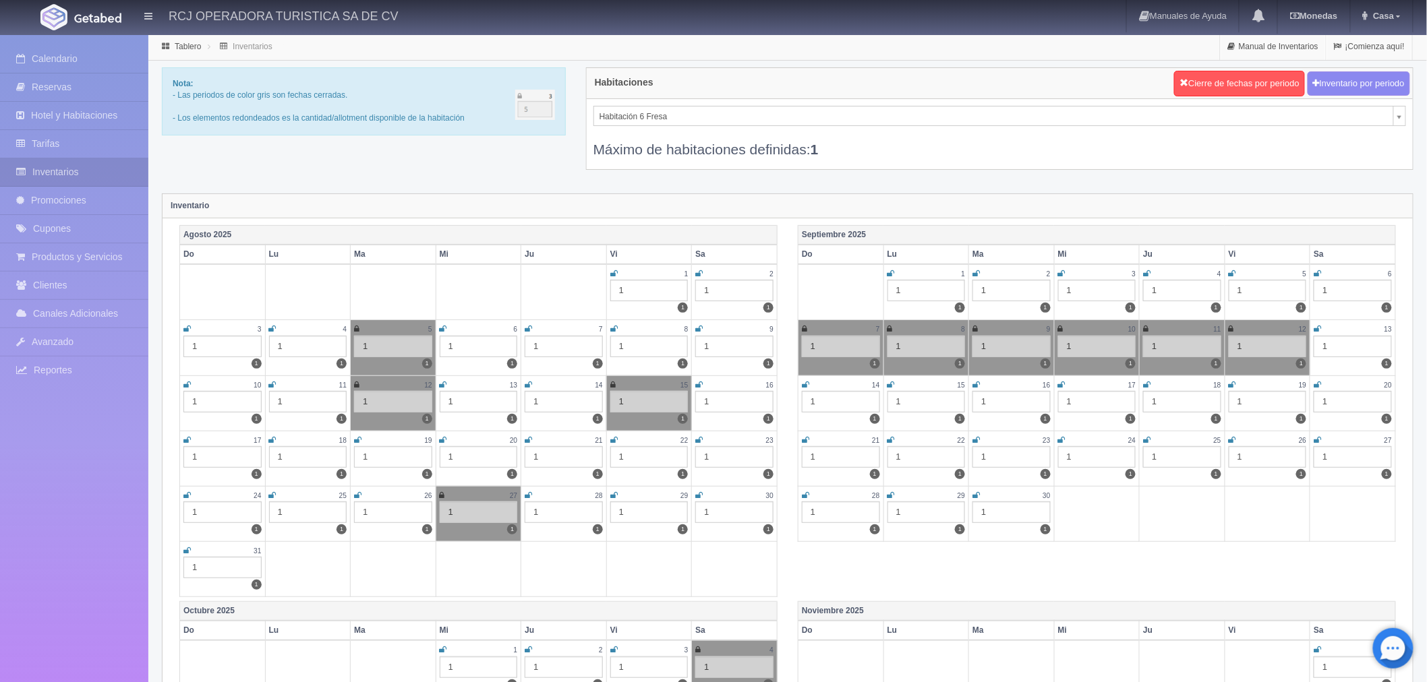
scroll to position [103, 0]
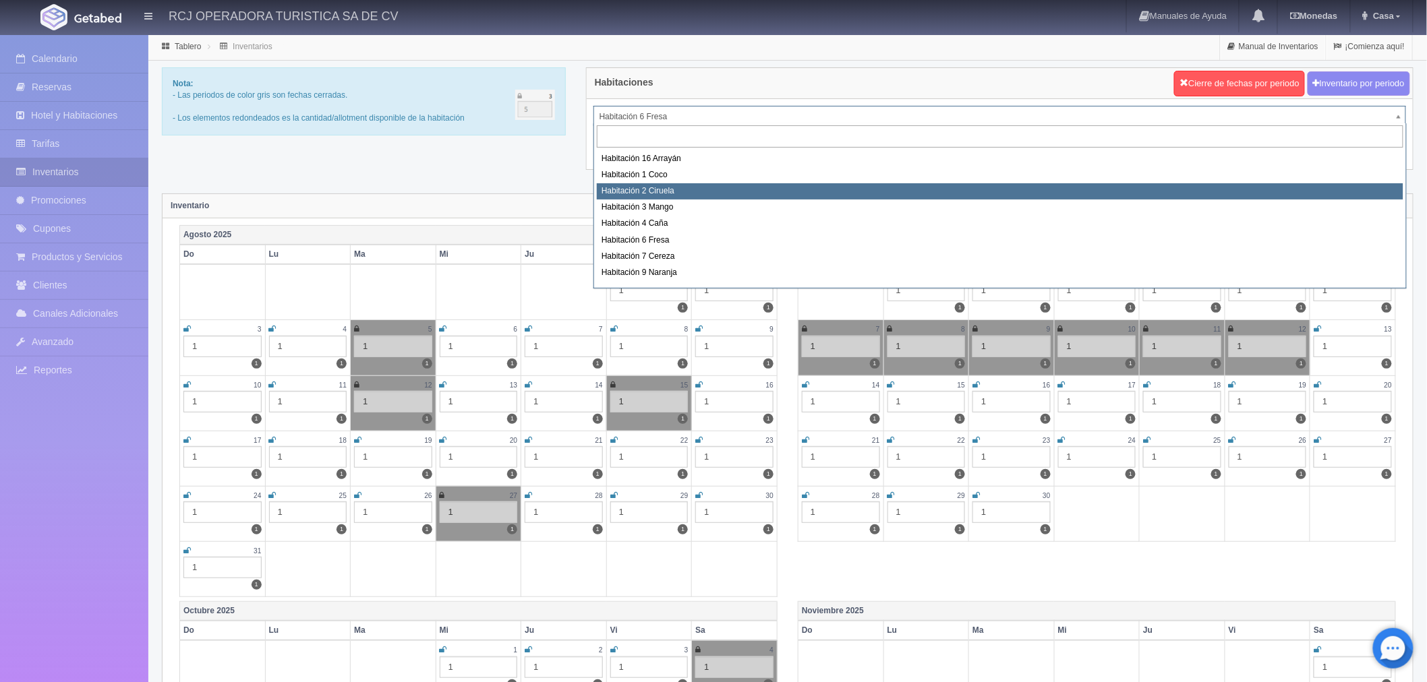
scroll to position [172, 0]
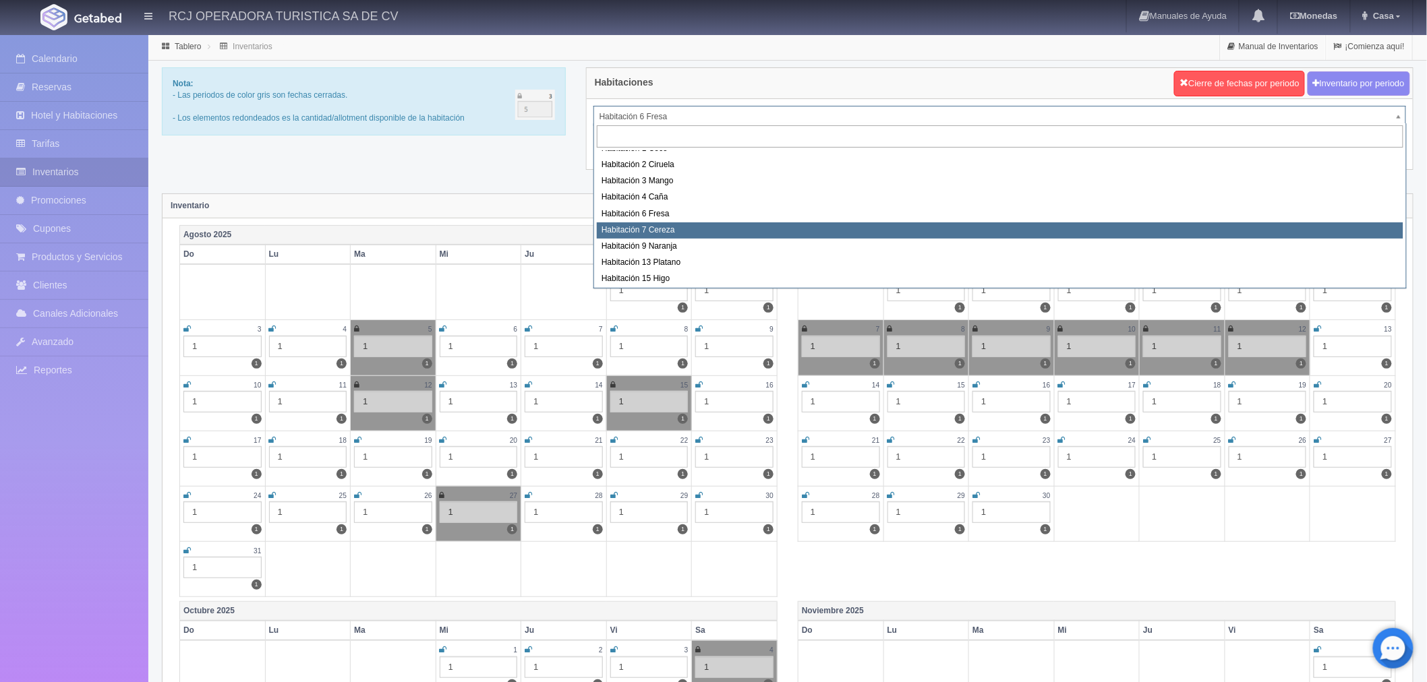
select select "1611"
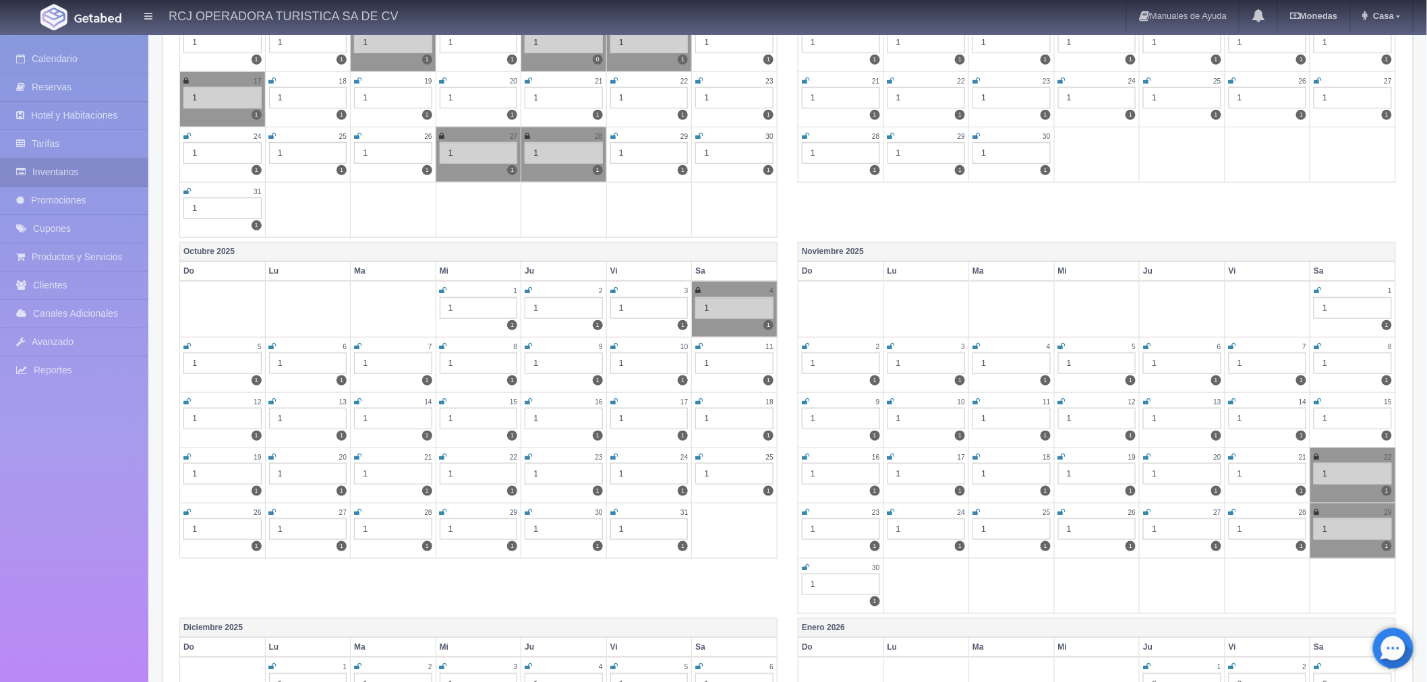
scroll to position [449, 0]
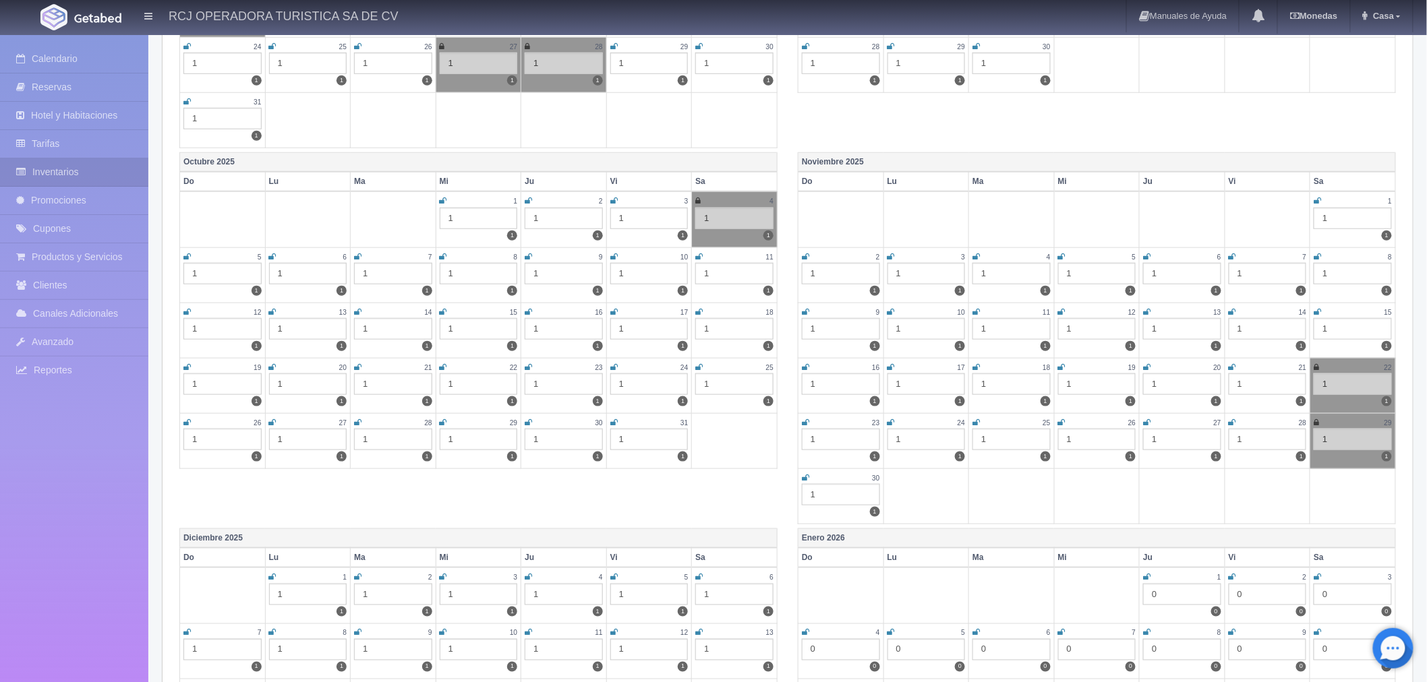
click at [1318, 308] on icon at bounding box center [1317, 312] width 7 height 8
click at [805, 362] on link at bounding box center [805, 367] width 7 height 11
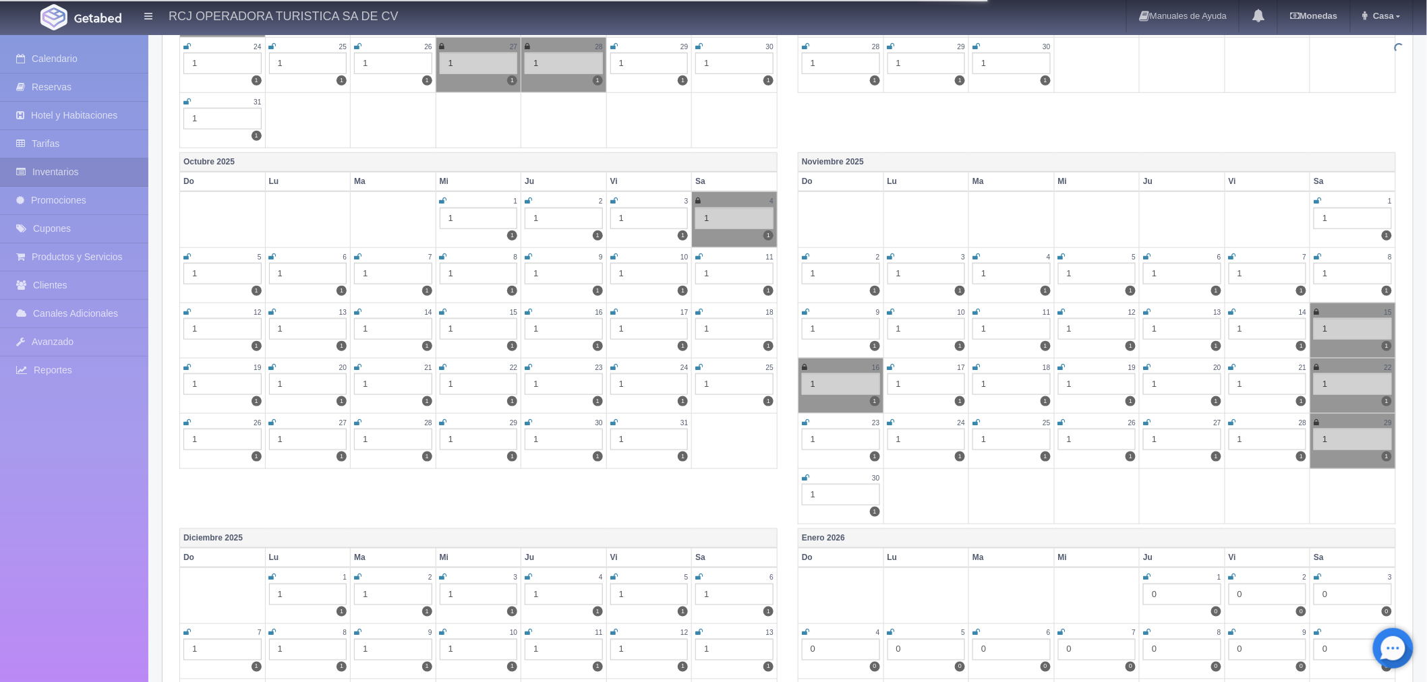
click at [808, 363] on div "16" at bounding box center [841, 367] width 78 height 11
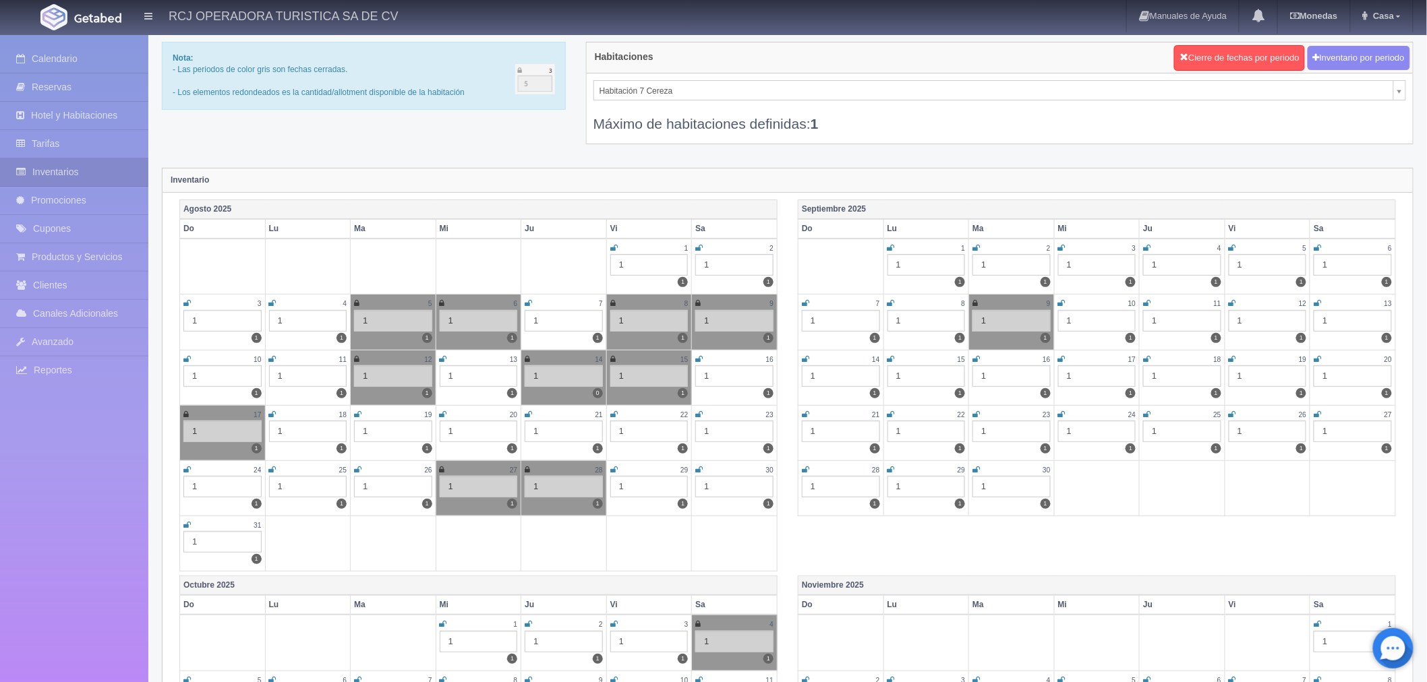
scroll to position [0, 0]
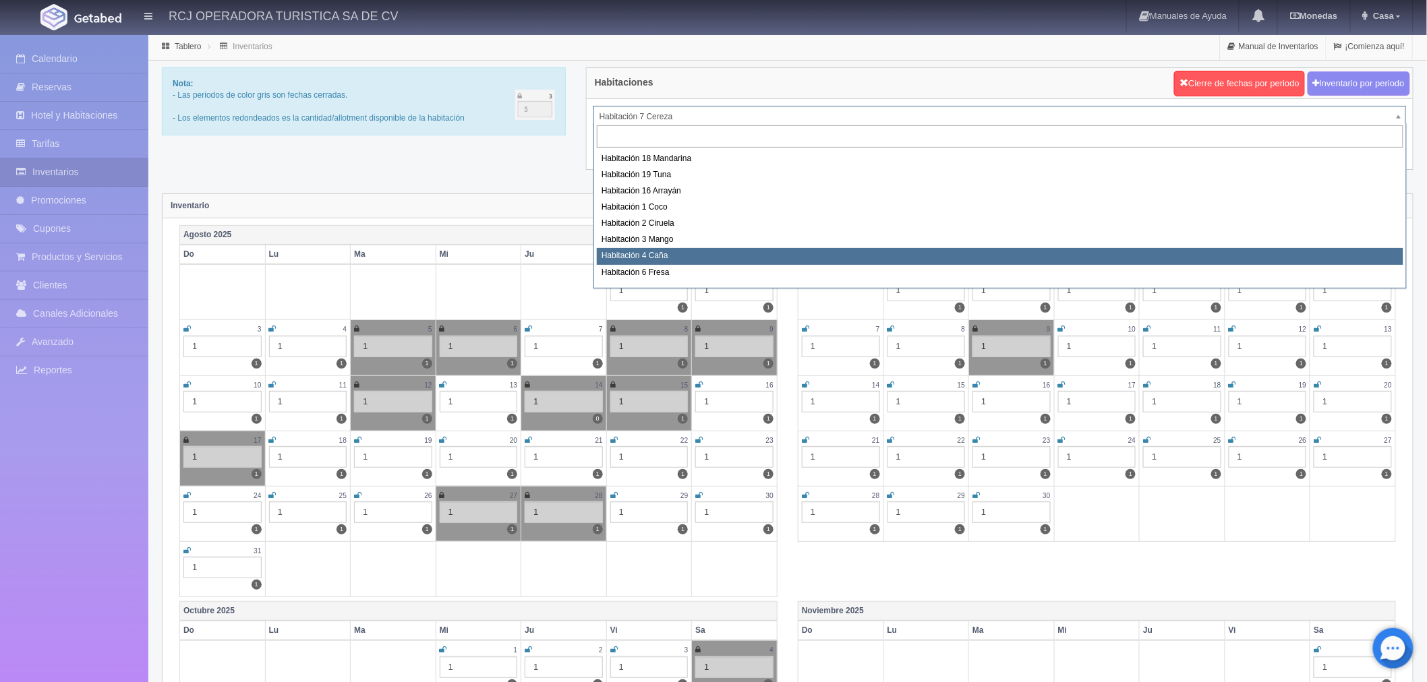
scroll to position [173, 0]
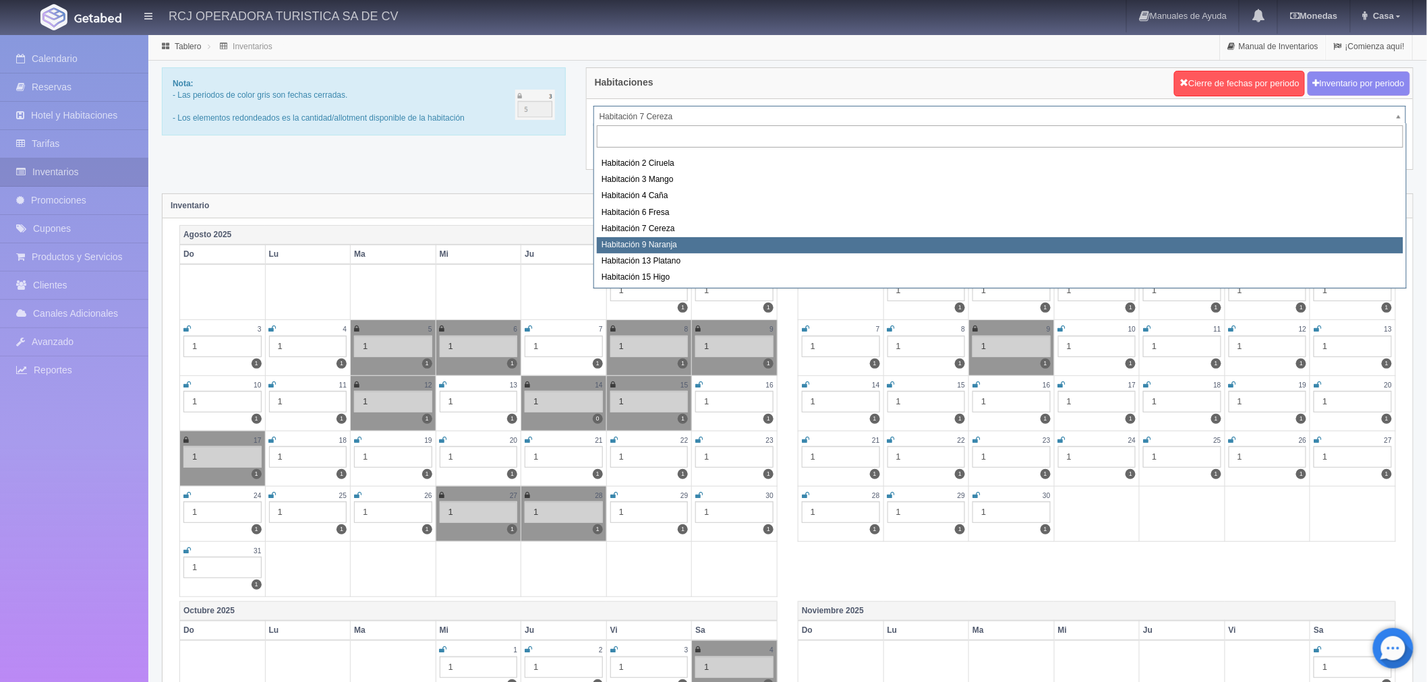
select select "1612"
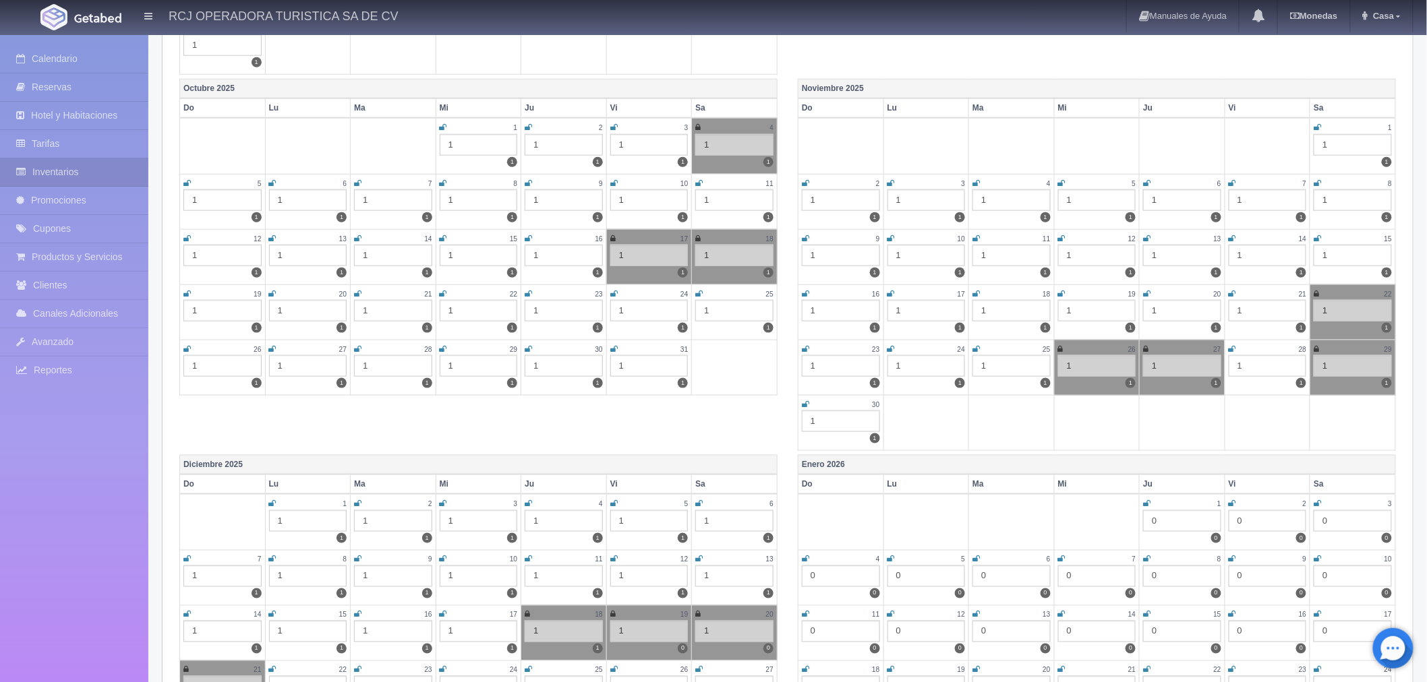
scroll to position [524, 0]
click at [1315, 234] on icon at bounding box center [1317, 237] width 7 height 8
click at [803, 290] on icon at bounding box center [805, 293] width 7 height 8
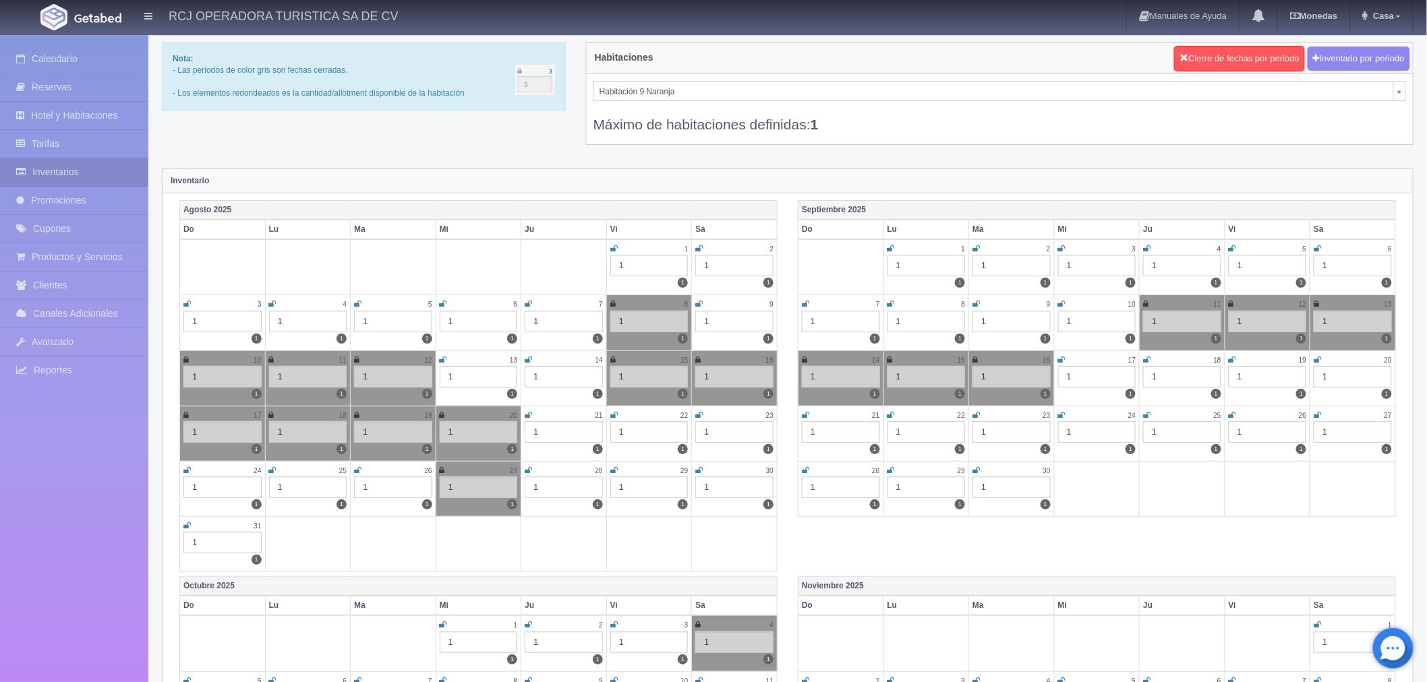
scroll to position [0, 0]
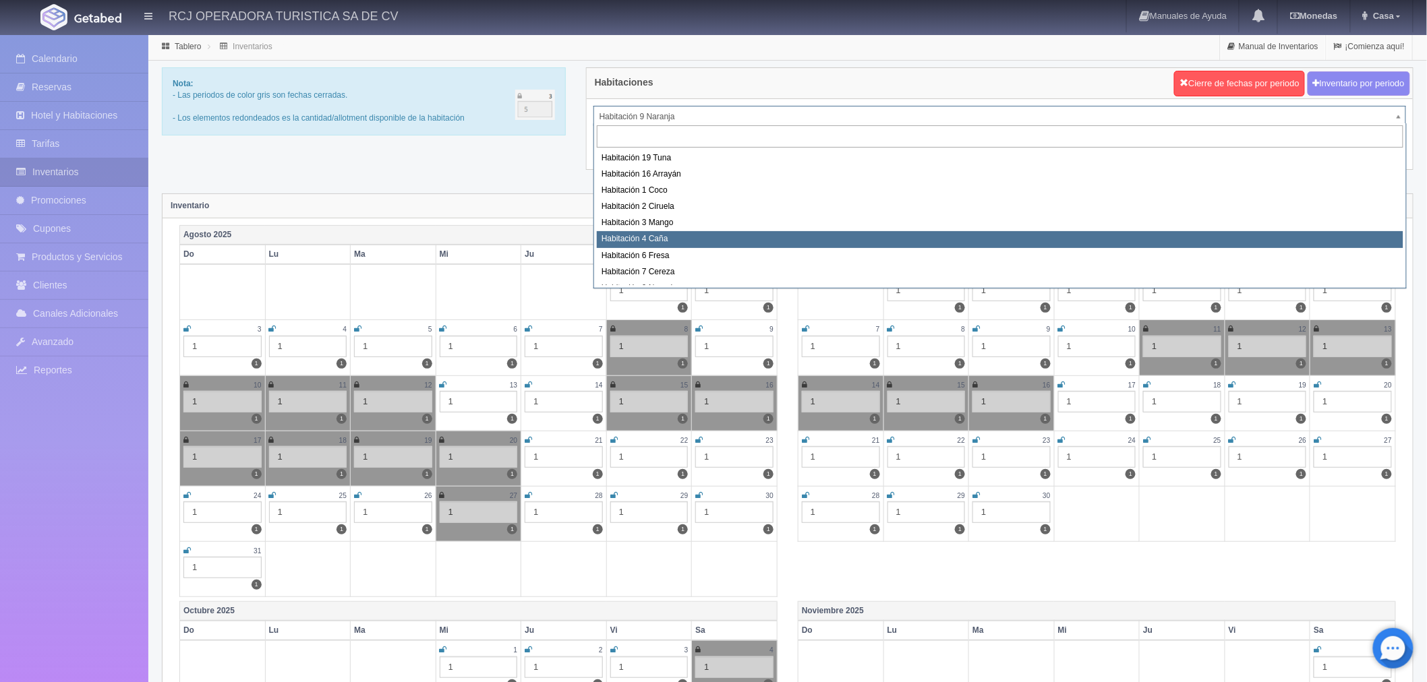
scroll to position [173, 0]
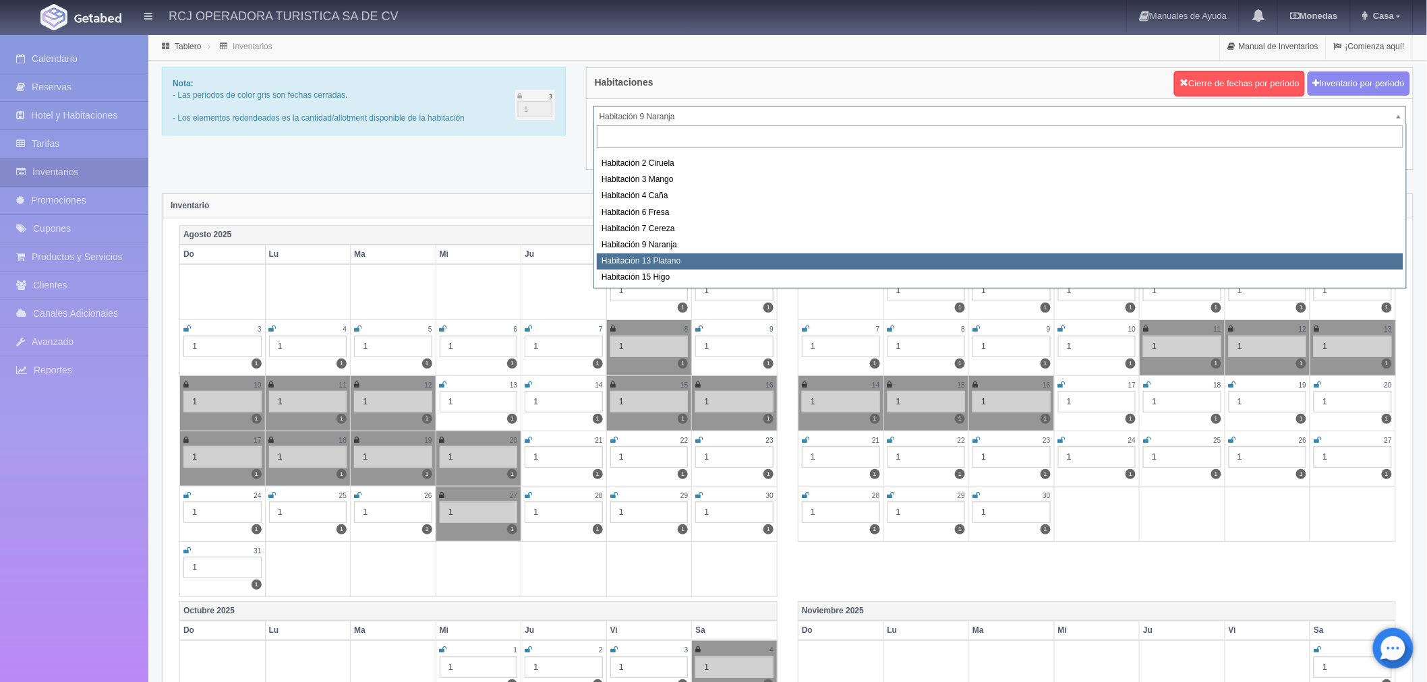
select select "1613"
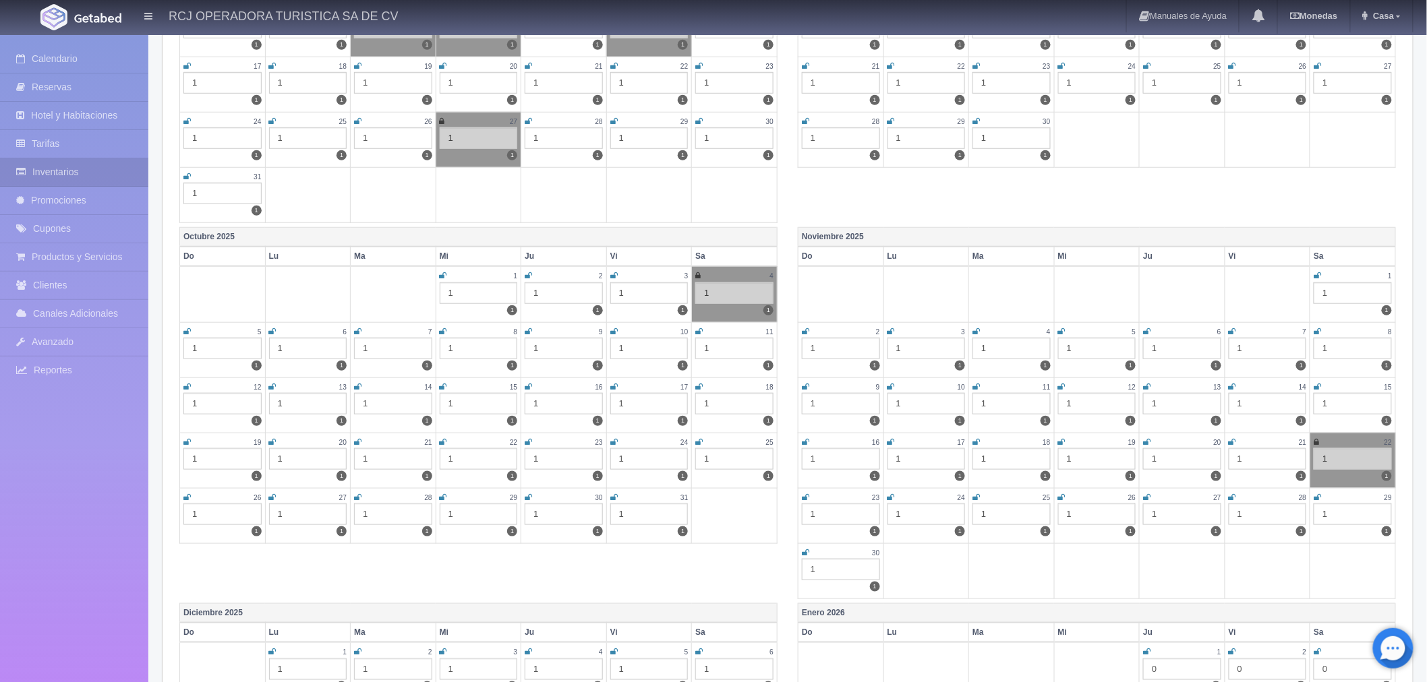
scroll to position [449, 0]
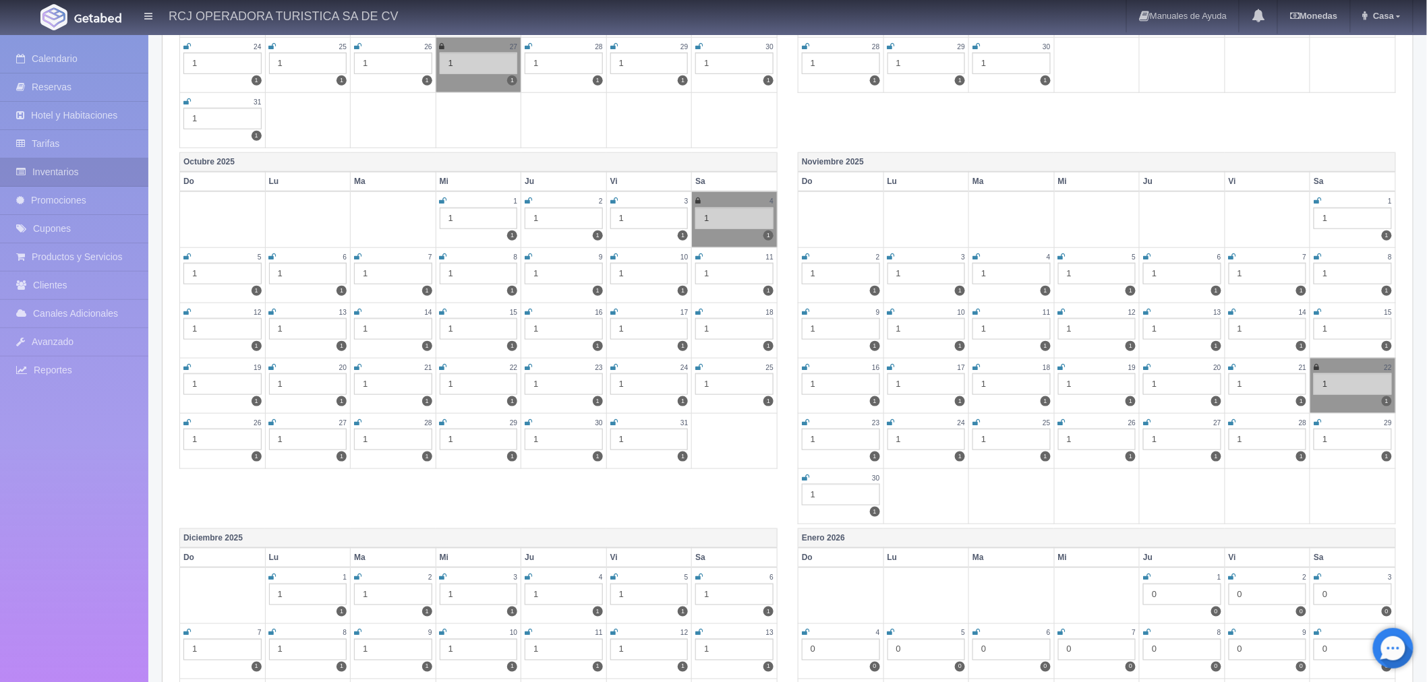
click at [1320, 308] on icon at bounding box center [1317, 312] width 7 height 8
click at [806, 365] on icon at bounding box center [805, 367] width 7 height 8
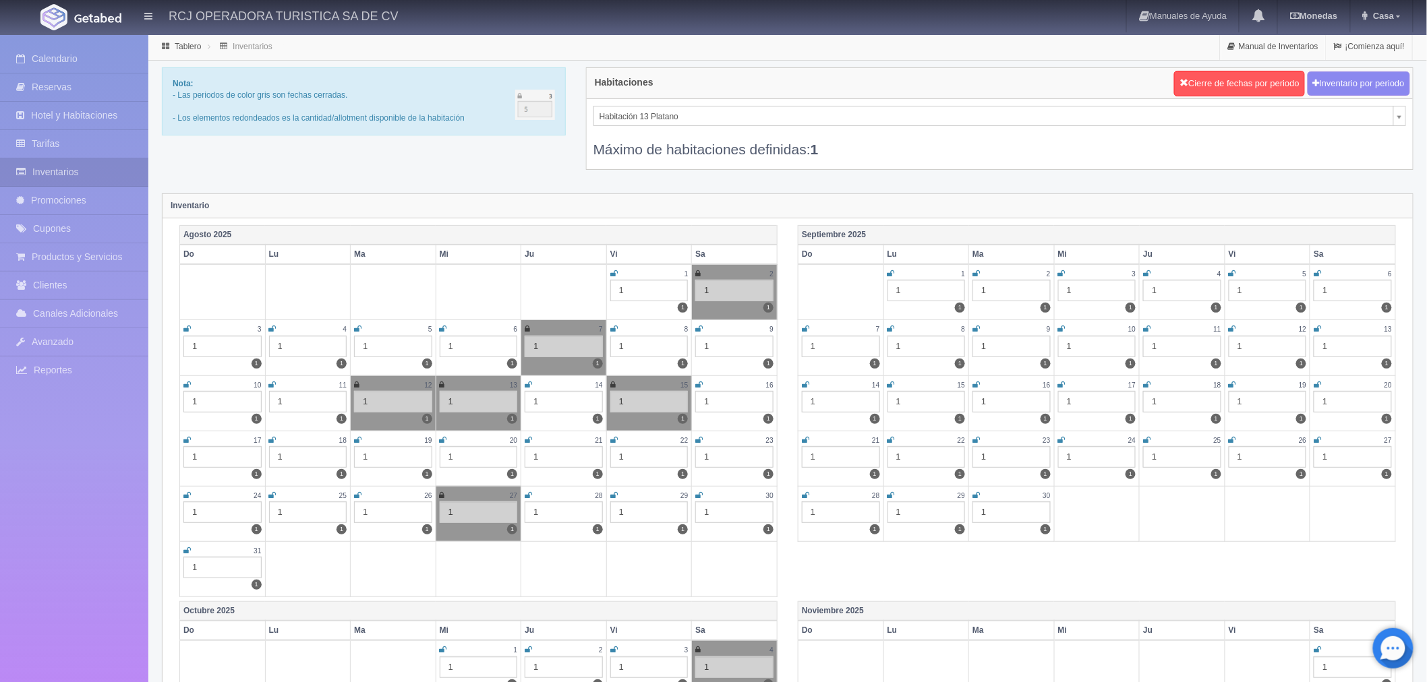
scroll to position [152, 0]
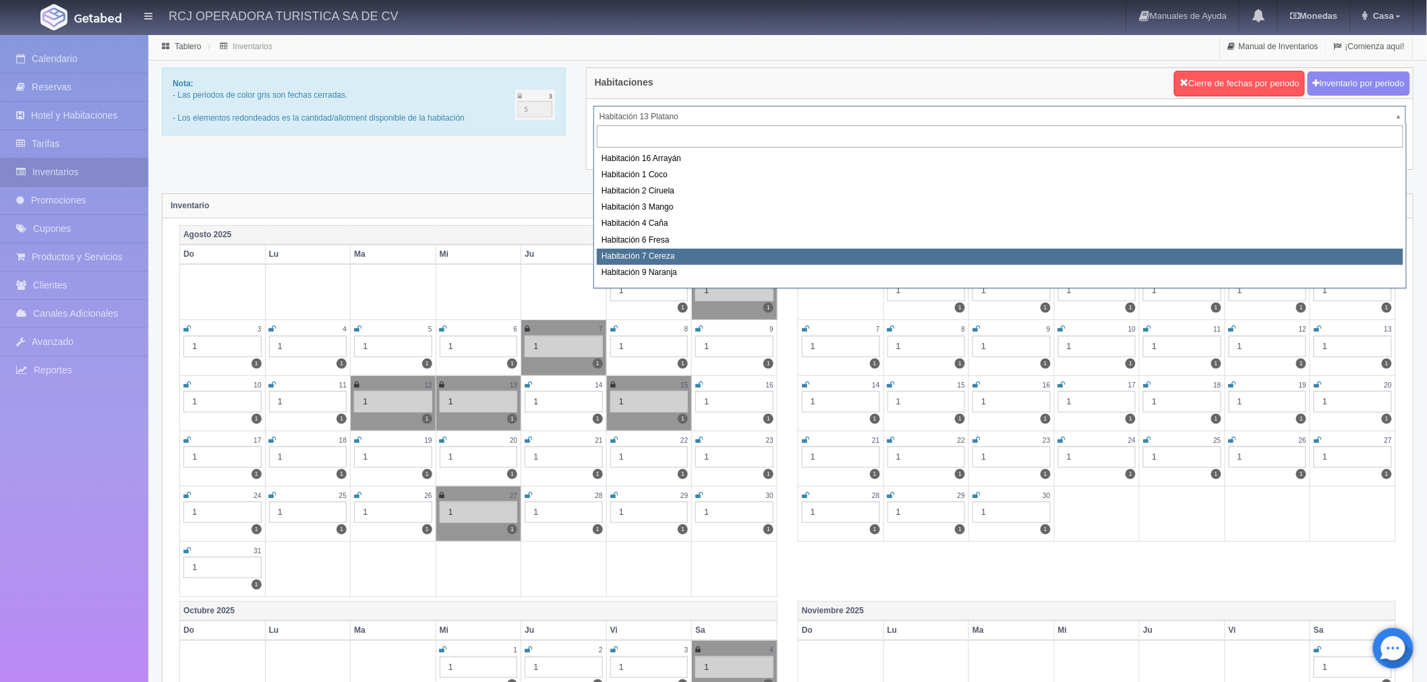
scroll to position [173, 0]
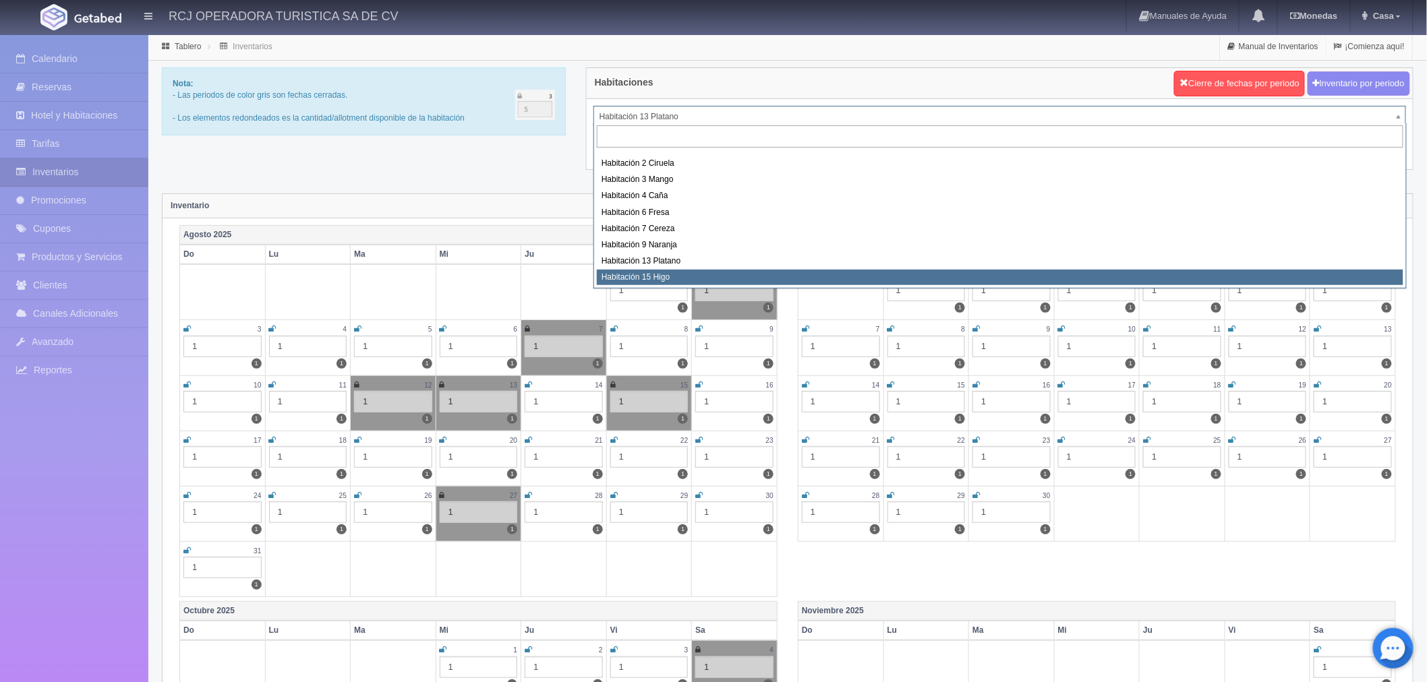
select select "1614"
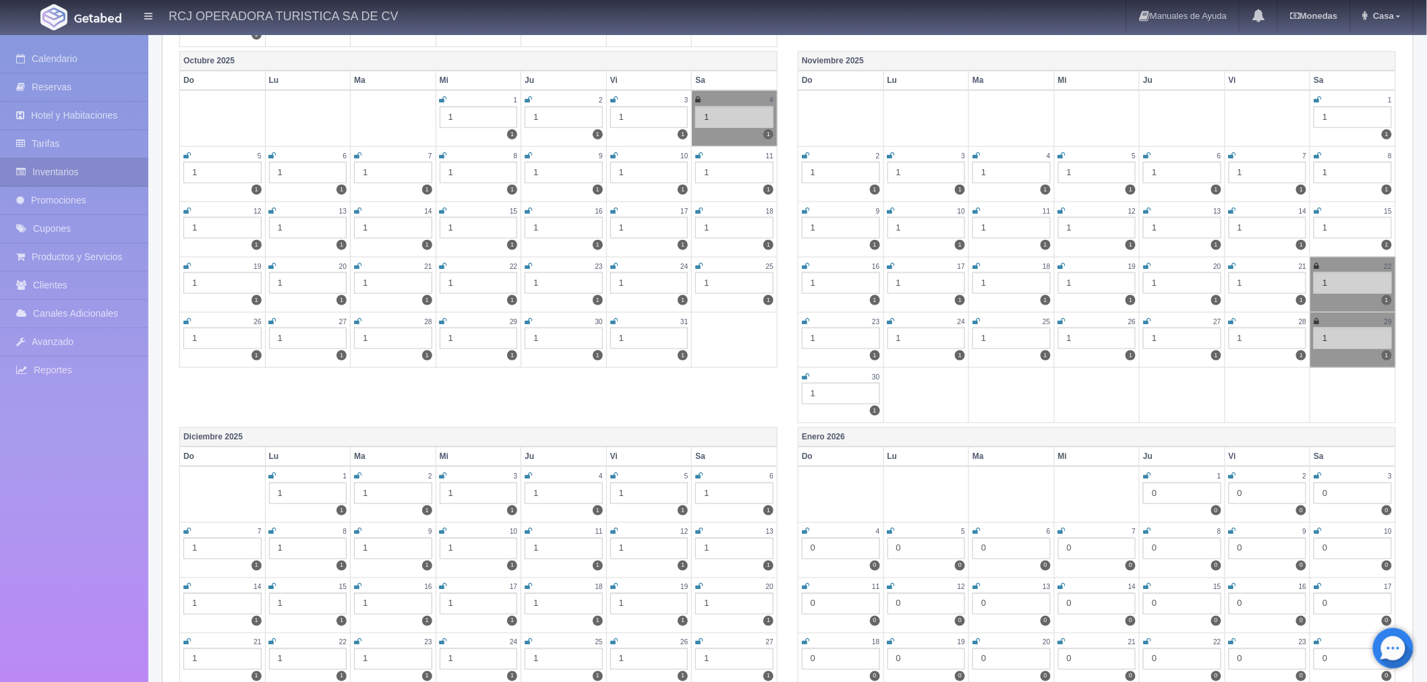
scroll to position [524, 0]
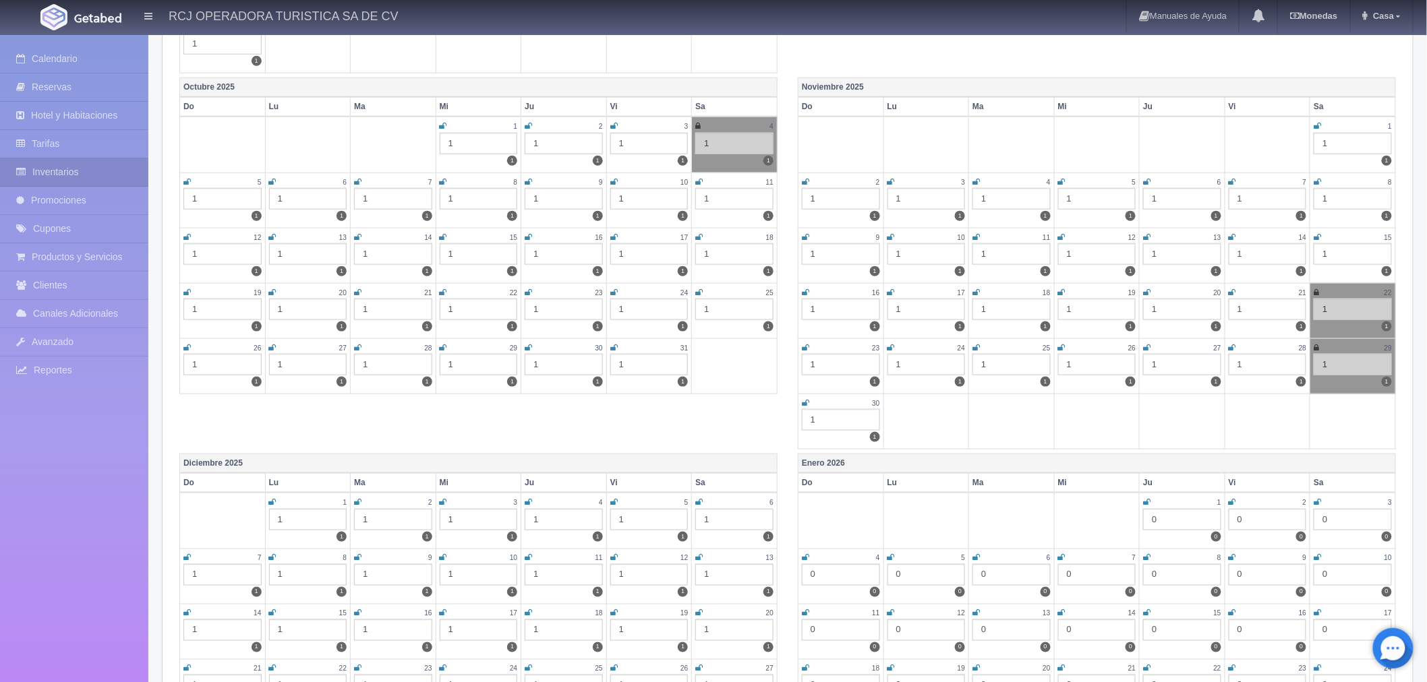
click at [1316, 234] on icon at bounding box center [1317, 237] width 7 height 8
click at [804, 289] on icon at bounding box center [805, 293] width 7 height 8
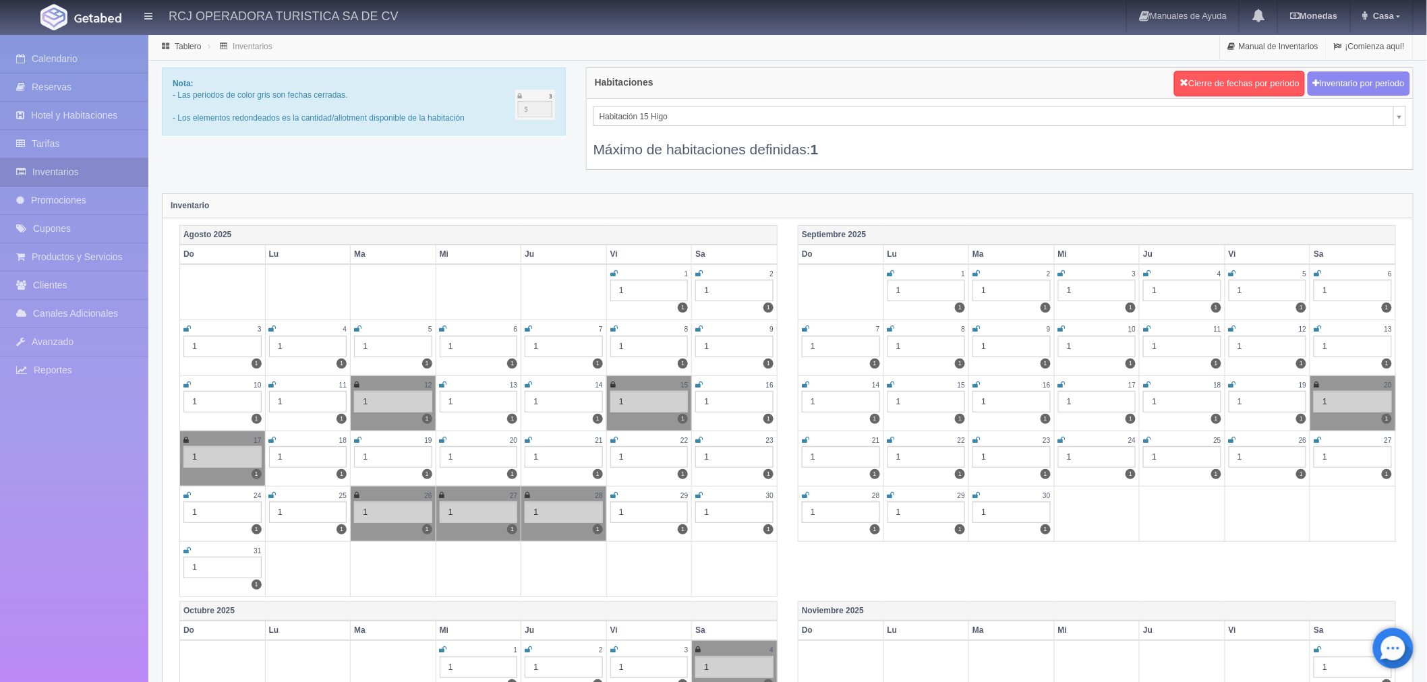
scroll to position [169, 0]
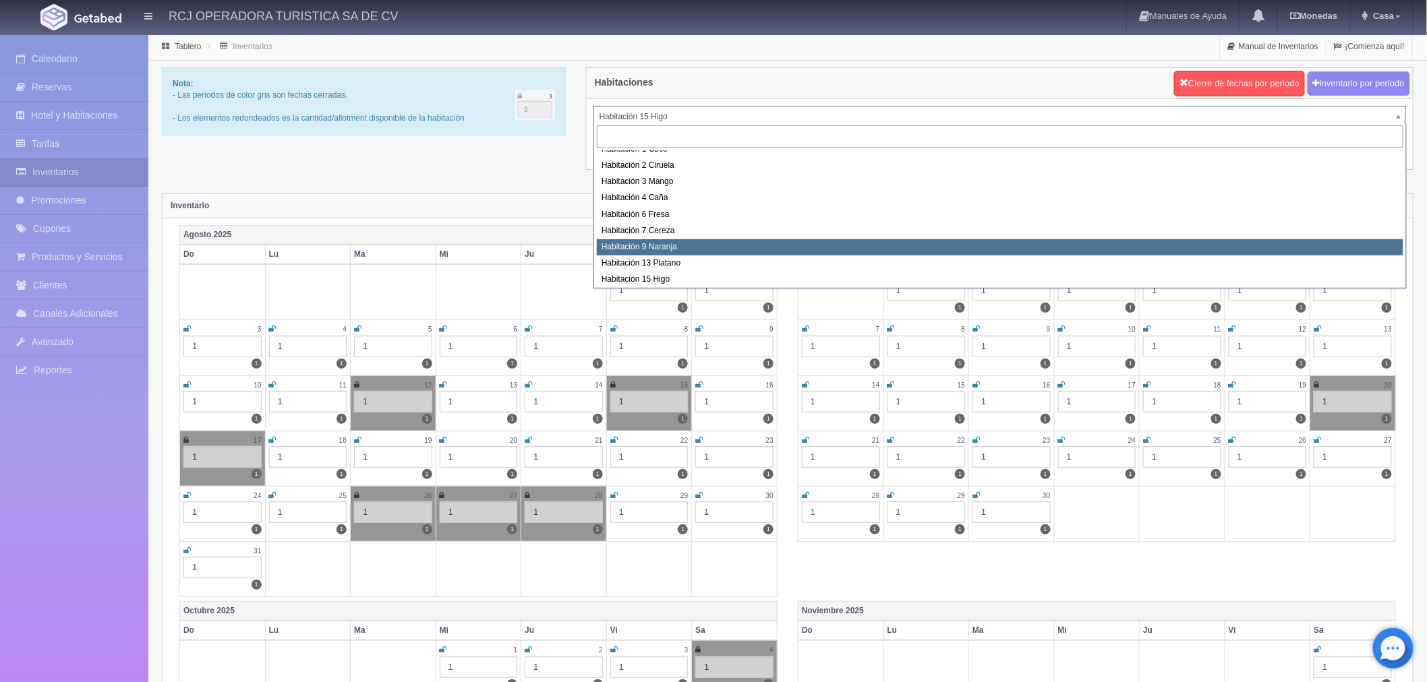
scroll to position [173, 0]
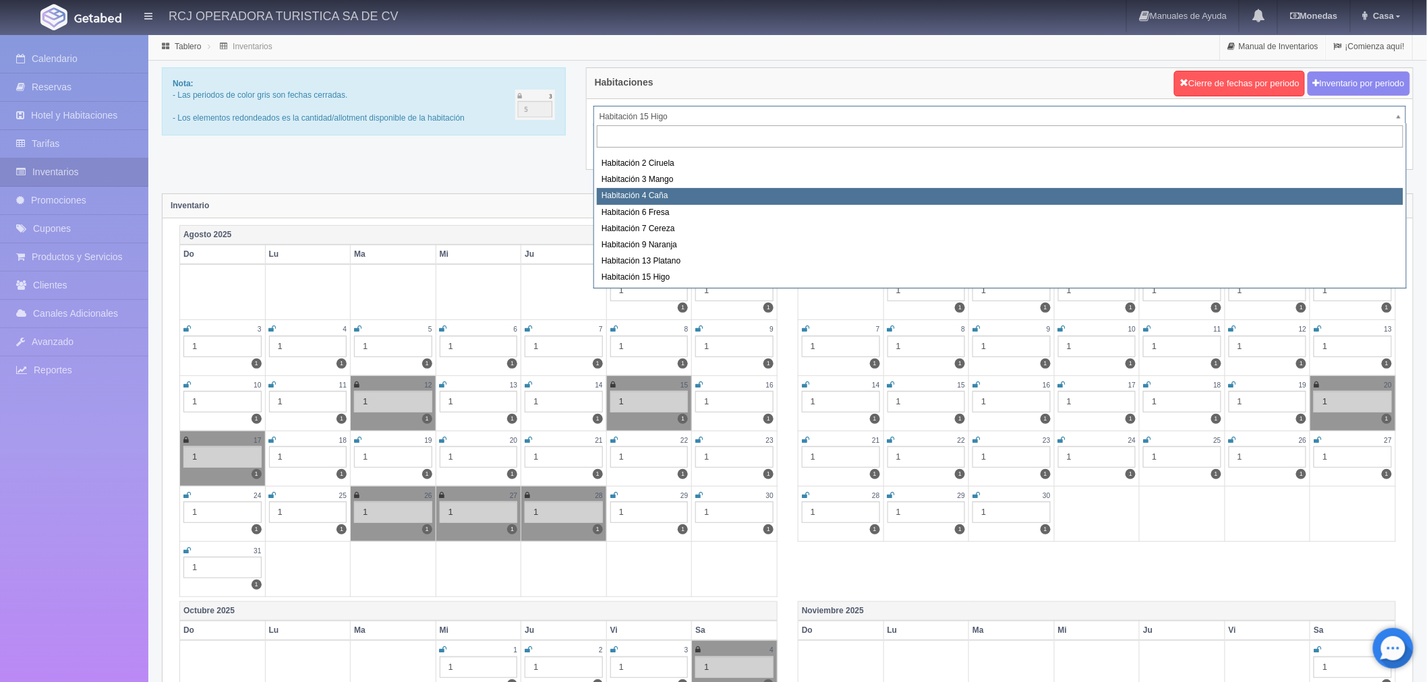
select select "1609"
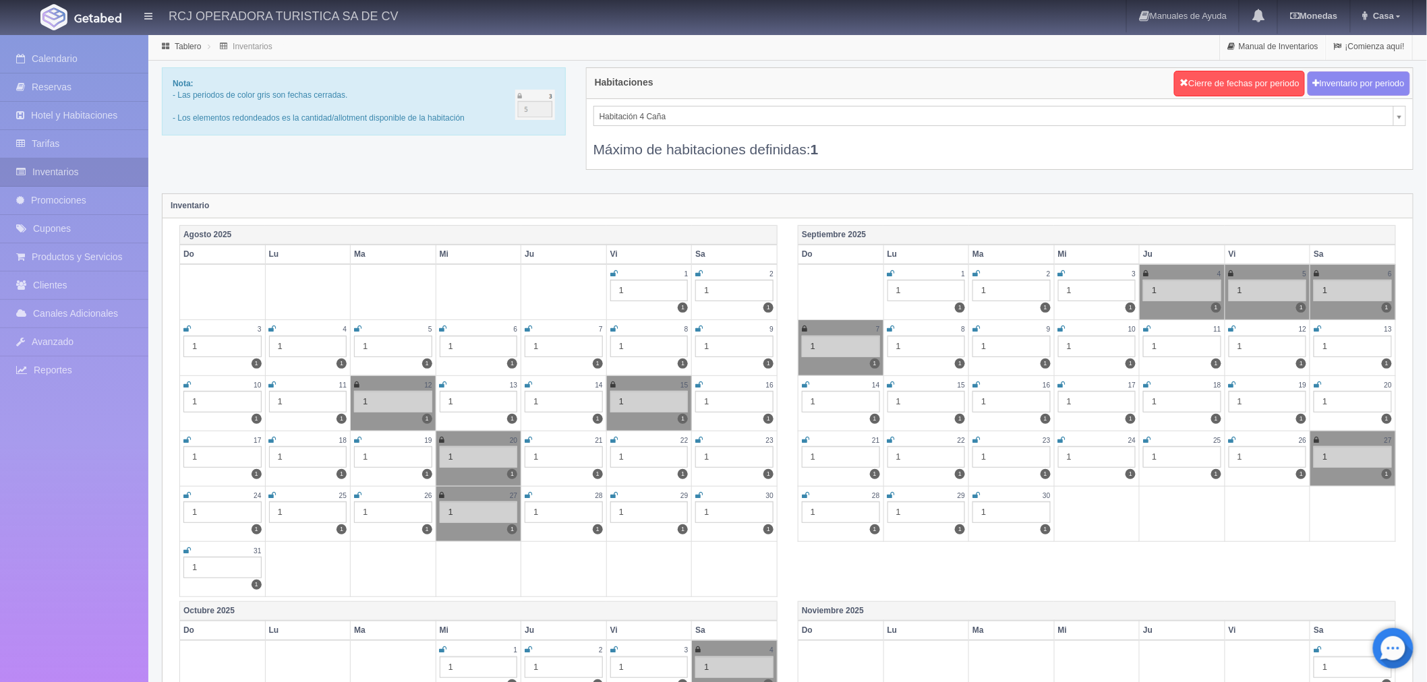
click at [528, 494] on icon at bounding box center [528, 496] width 7 height 8
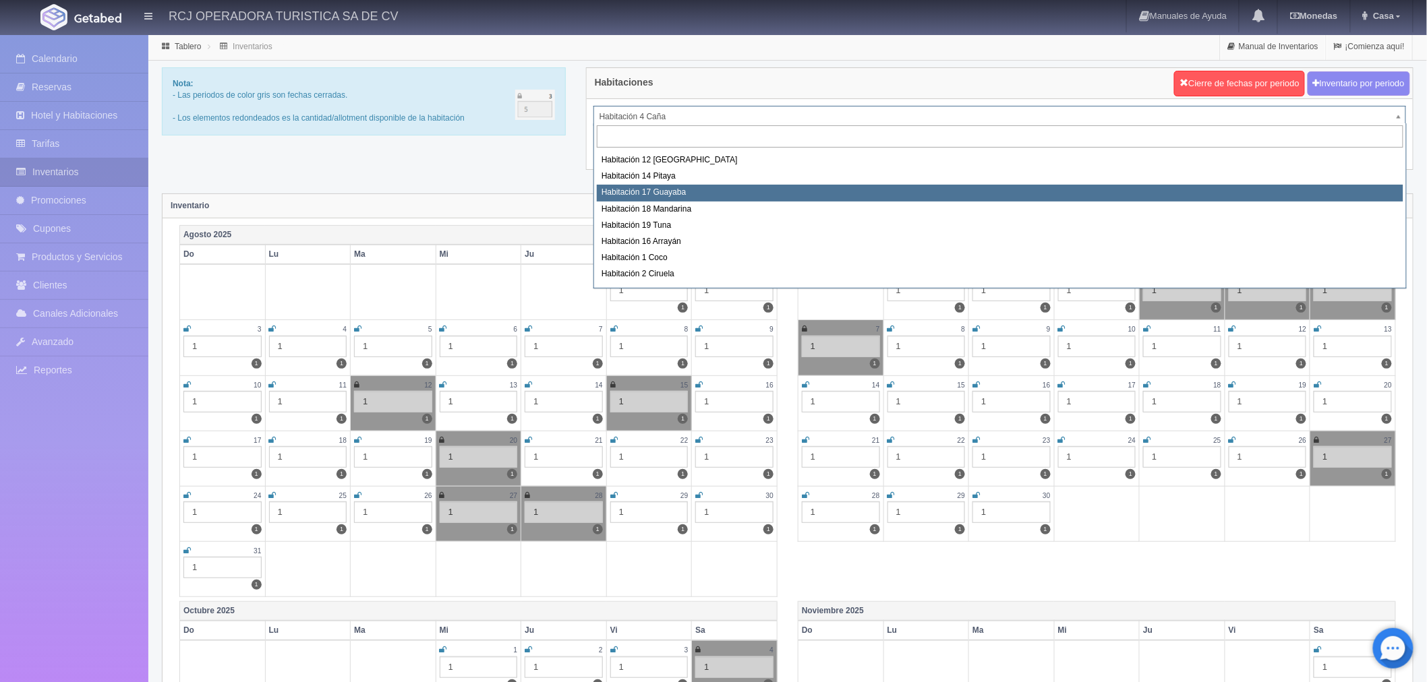
scroll to position [150, 0]
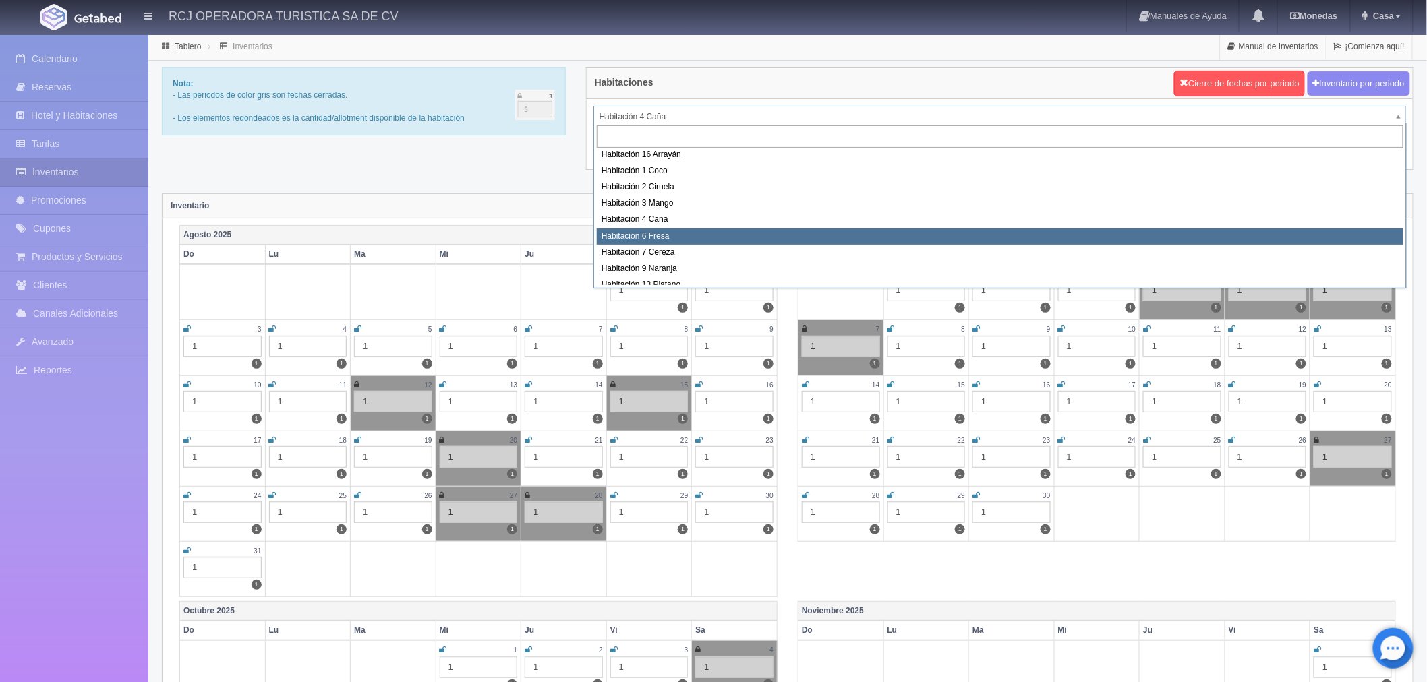
select select "1610"
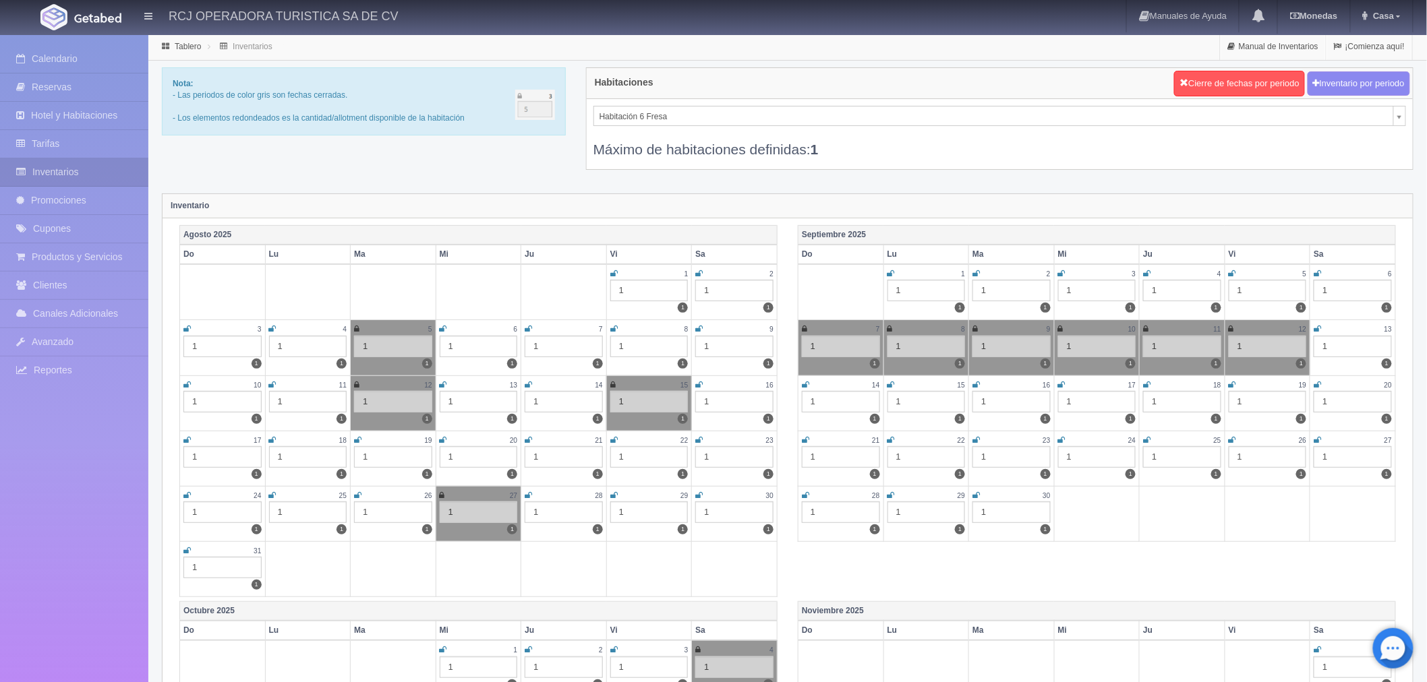
click at [526, 496] on icon at bounding box center [528, 496] width 7 height 8
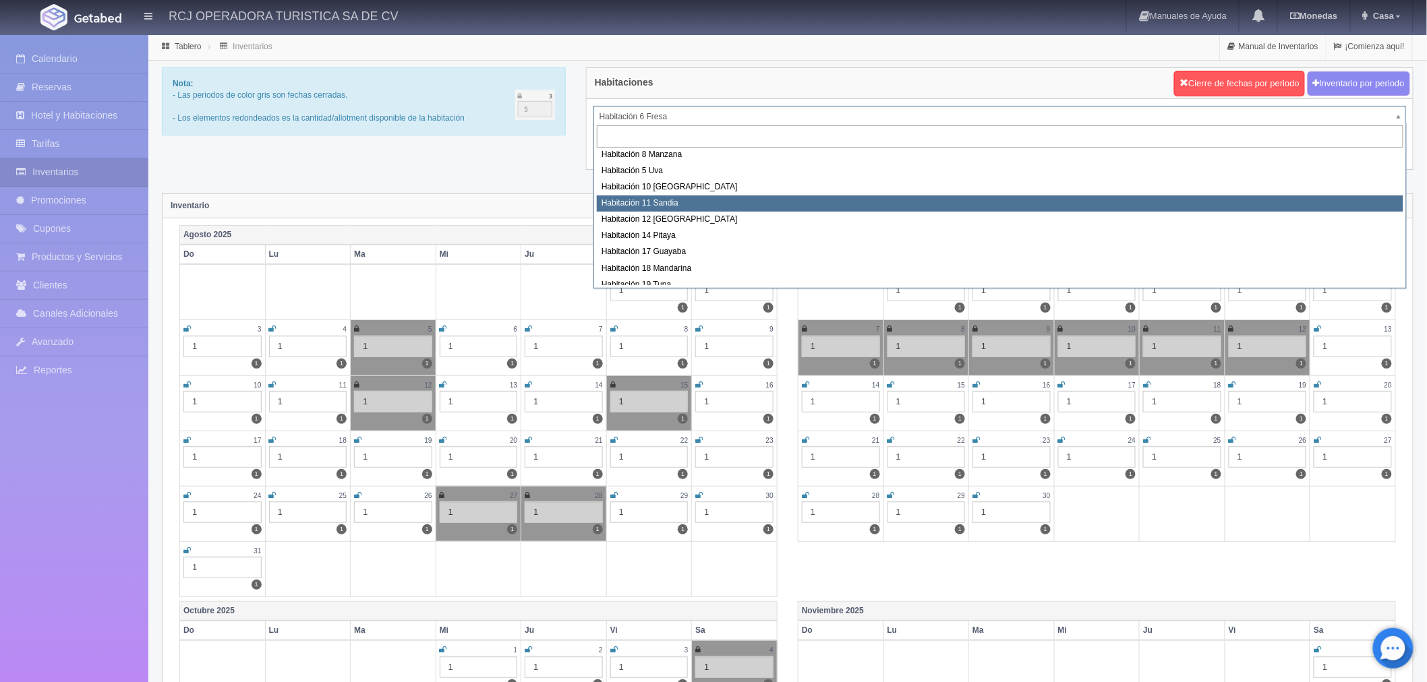
scroll to position [0, 0]
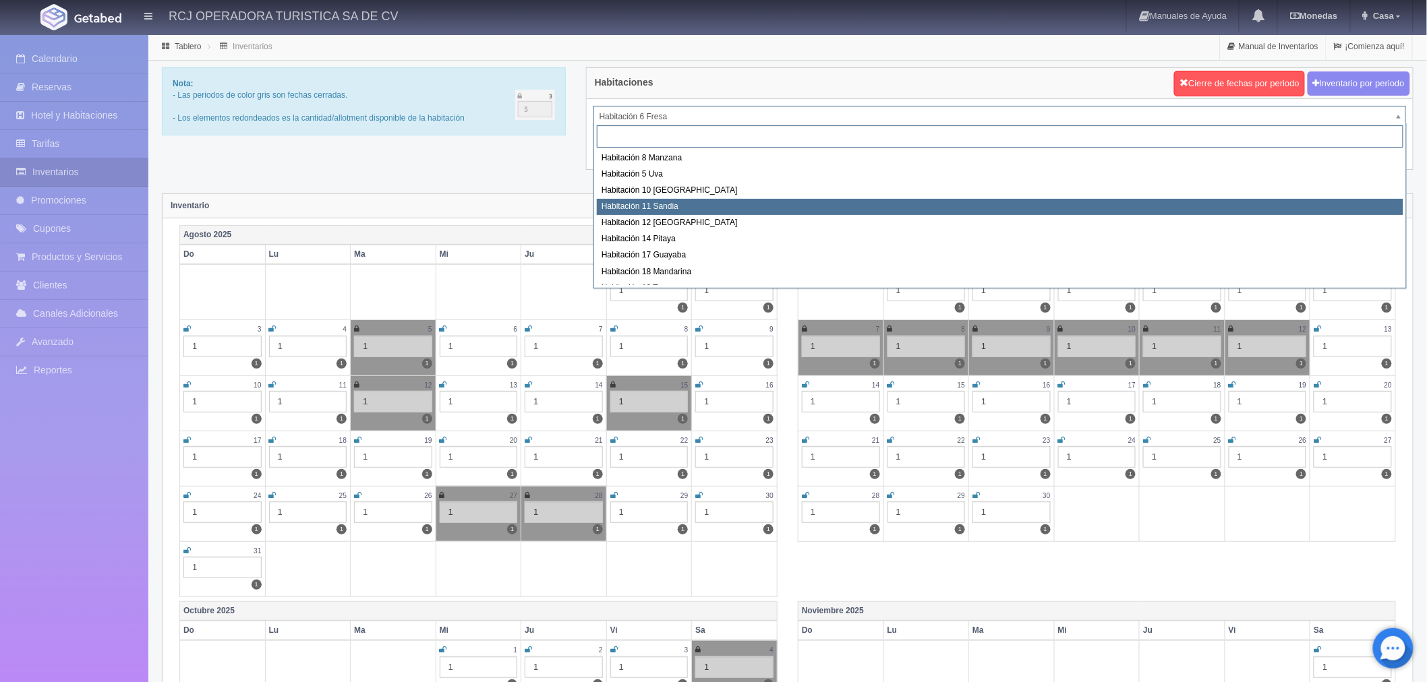
drag, startPoint x: 660, startPoint y: 205, endPoint x: 653, endPoint y: 210, distance: 8.6
select select "1575"
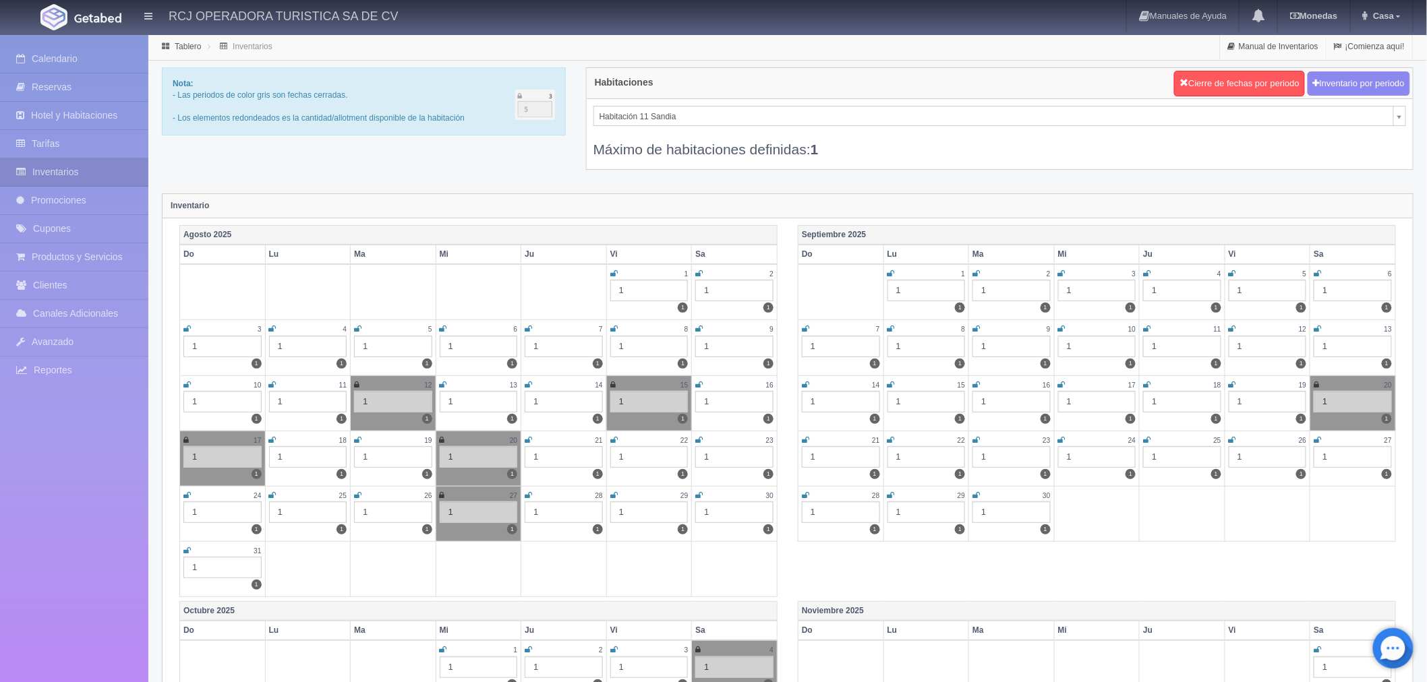
click at [530, 492] on icon at bounding box center [528, 496] width 7 height 8
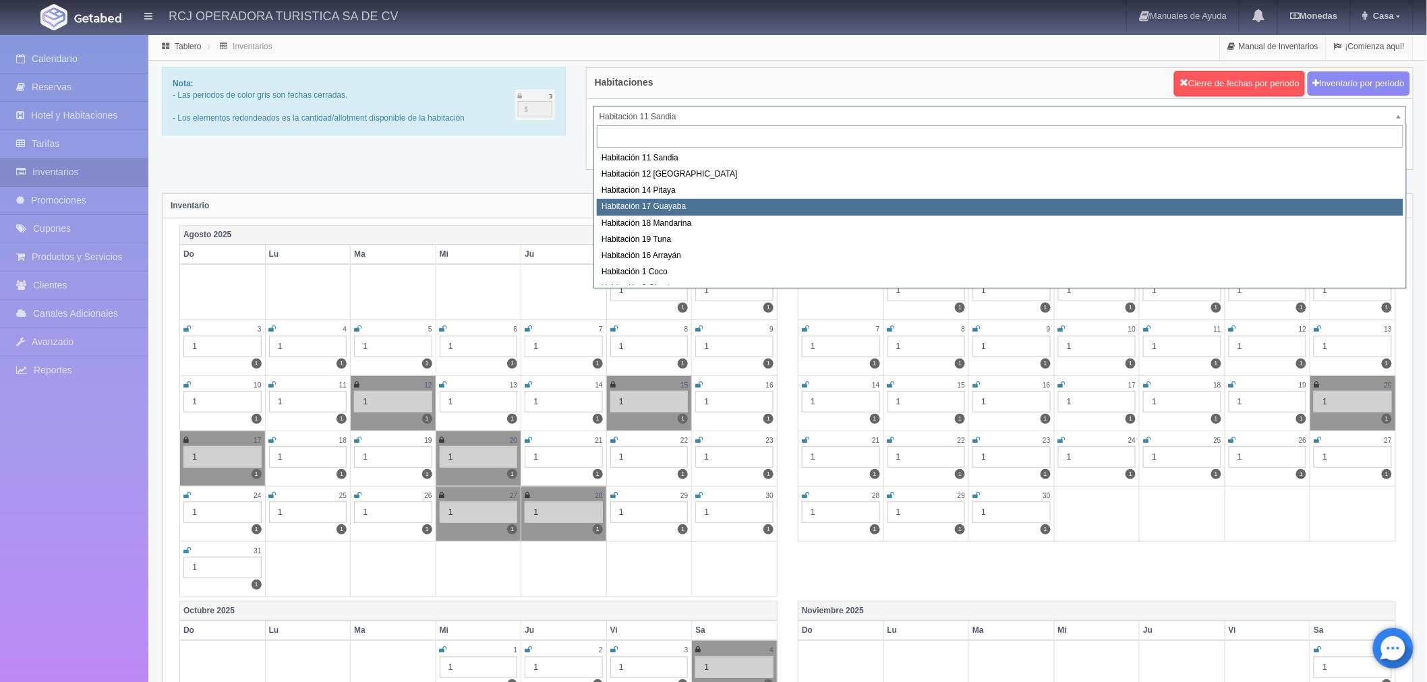
scroll to position [75, 0]
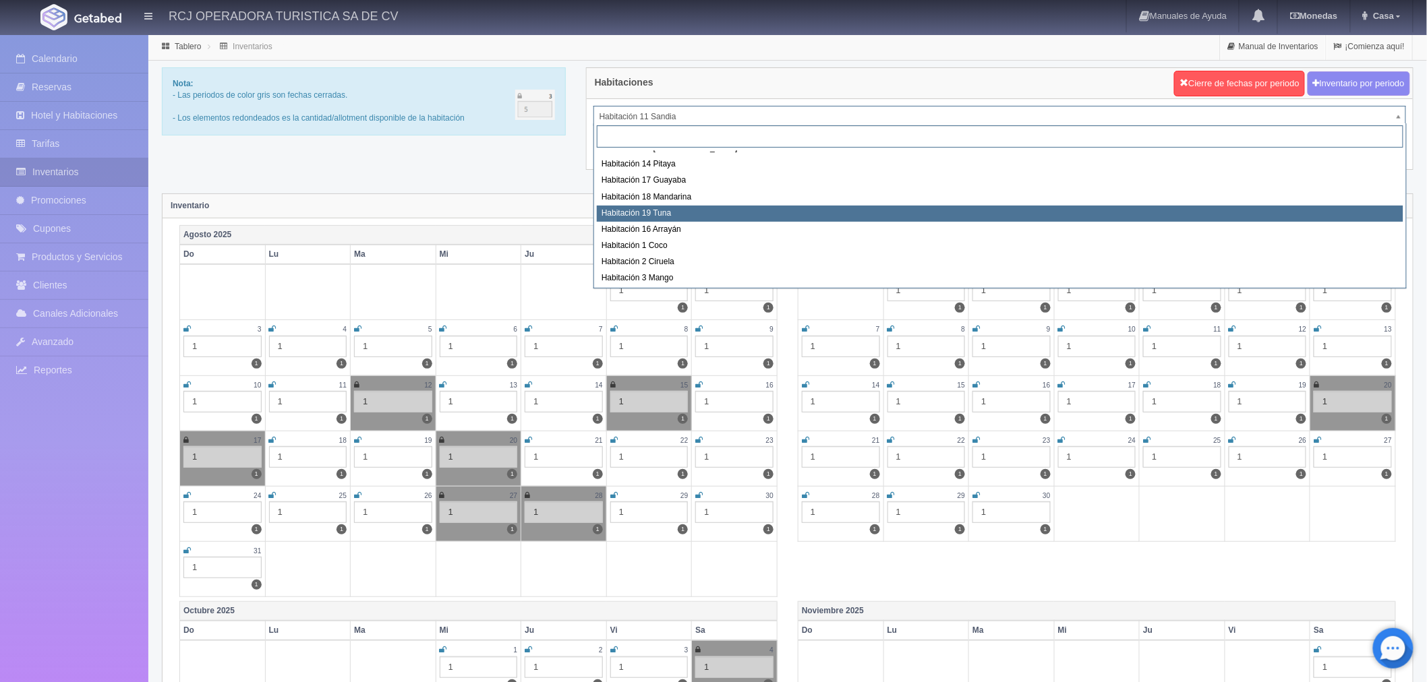
drag, startPoint x: 638, startPoint y: 210, endPoint x: 624, endPoint y: 210, distance: 14.2
select select "1580"
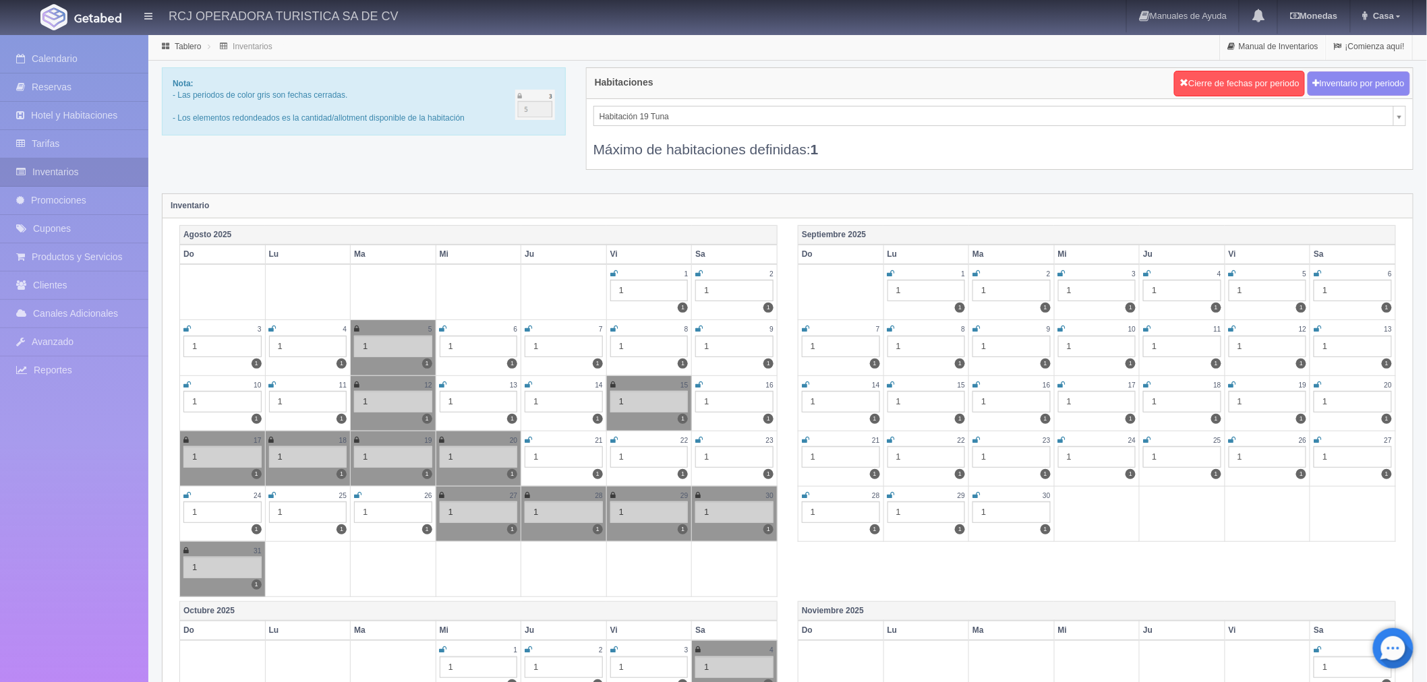
drag, startPoint x: 891, startPoint y: 274, endPoint x: 927, endPoint y: 278, distance: 36.6
click at [891, 274] on icon at bounding box center [890, 274] width 7 height 8
drag, startPoint x: 976, startPoint y: 272, endPoint x: 1014, endPoint y: 274, distance: 37.1
click at [976, 272] on icon at bounding box center [975, 274] width 7 height 8
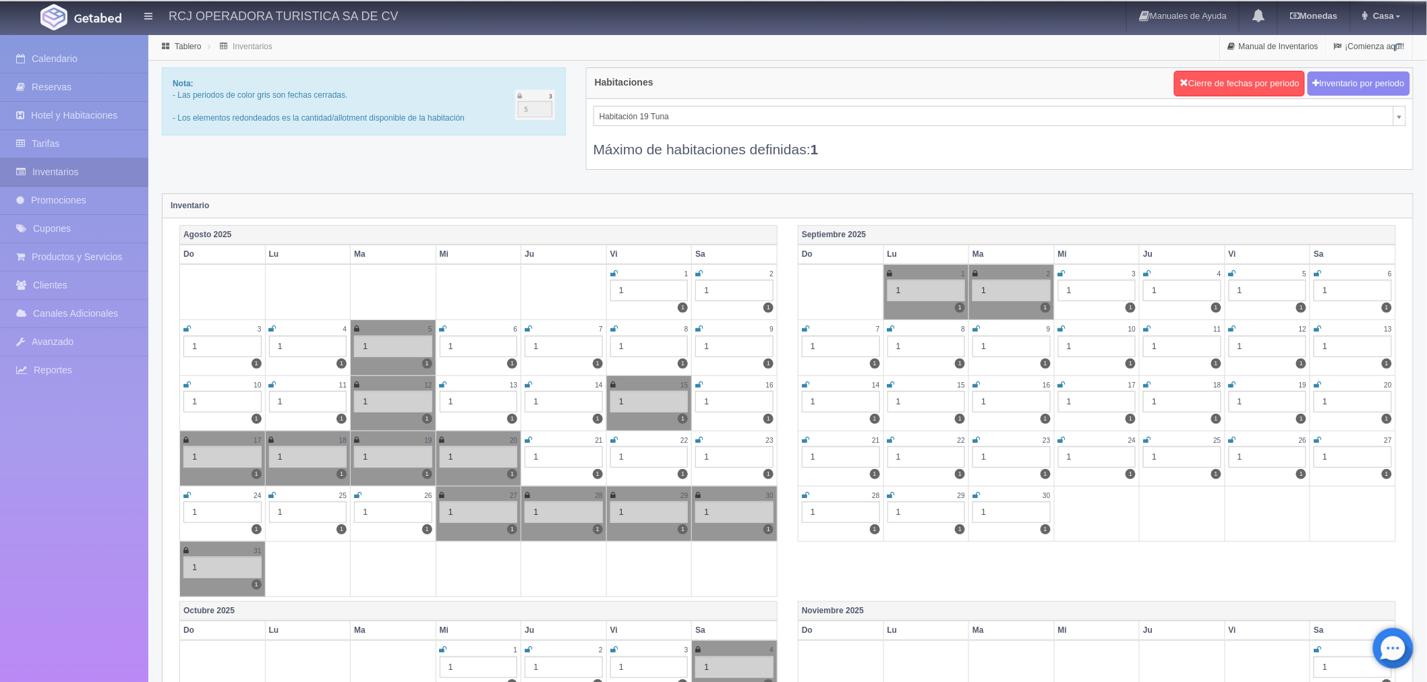
click at [1063, 271] on icon at bounding box center [1061, 274] width 7 height 8
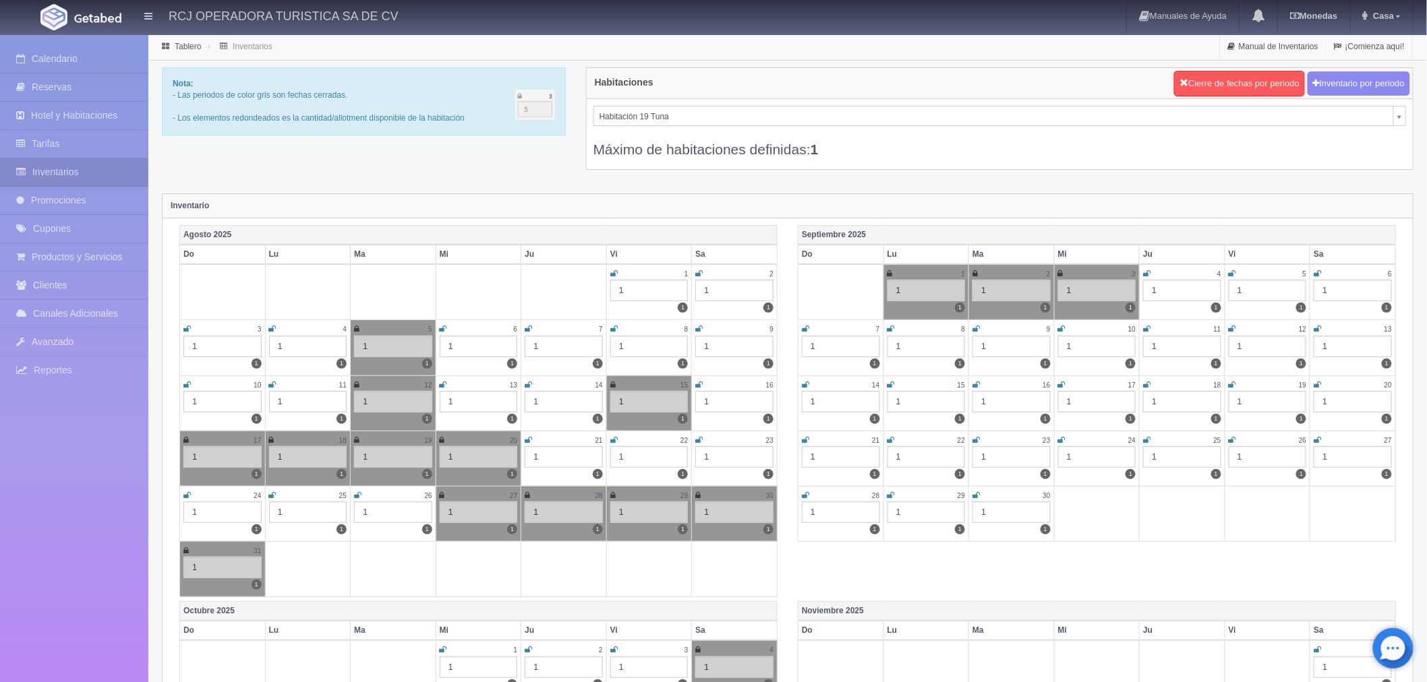
click at [1146, 274] on icon at bounding box center [1146, 274] width 7 height 8
drag, startPoint x: 1231, startPoint y: 271, endPoint x: 1260, endPoint y: 273, distance: 28.4
click at [1231, 271] on icon at bounding box center [1232, 274] width 7 height 8
